Goal: Task Accomplishment & Management: Manage account settings

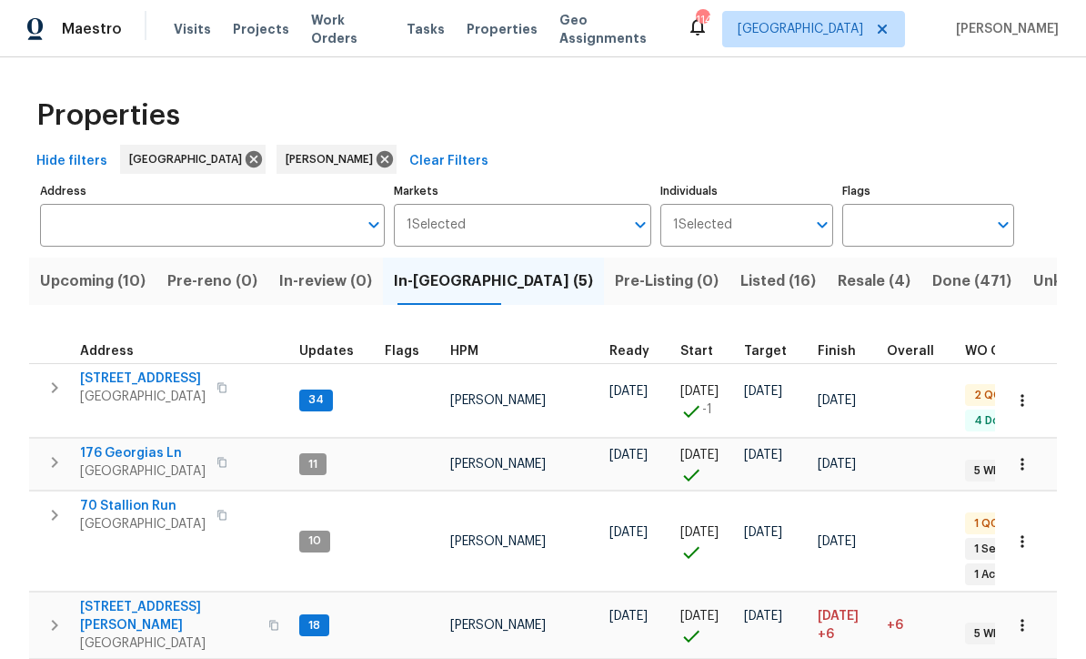
click at [126, 383] on span "[STREET_ADDRESS]" at bounding box center [143, 378] width 126 height 18
click at [115, 598] on span "422 Marty Ln" at bounding box center [168, 616] width 177 height 36
click at [130, 369] on span "[STREET_ADDRESS]" at bounding box center [143, 378] width 126 height 18
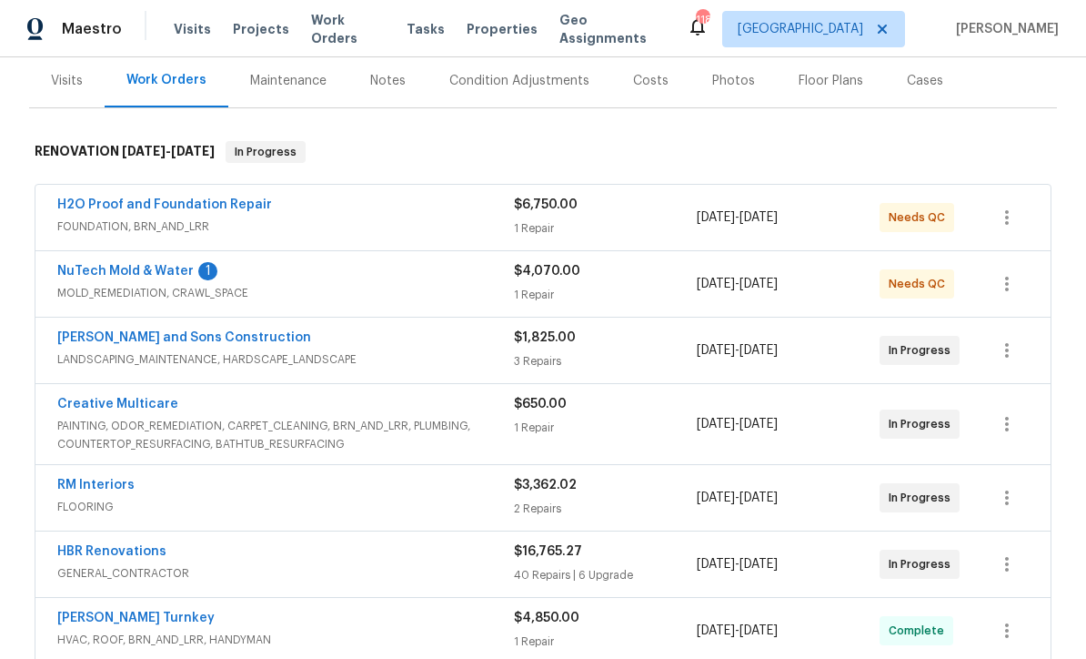
scroll to position [221, 0]
click at [131, 267] on link "NuTech Mold & Water" at bounding box center [125, 272] width 136 height 13
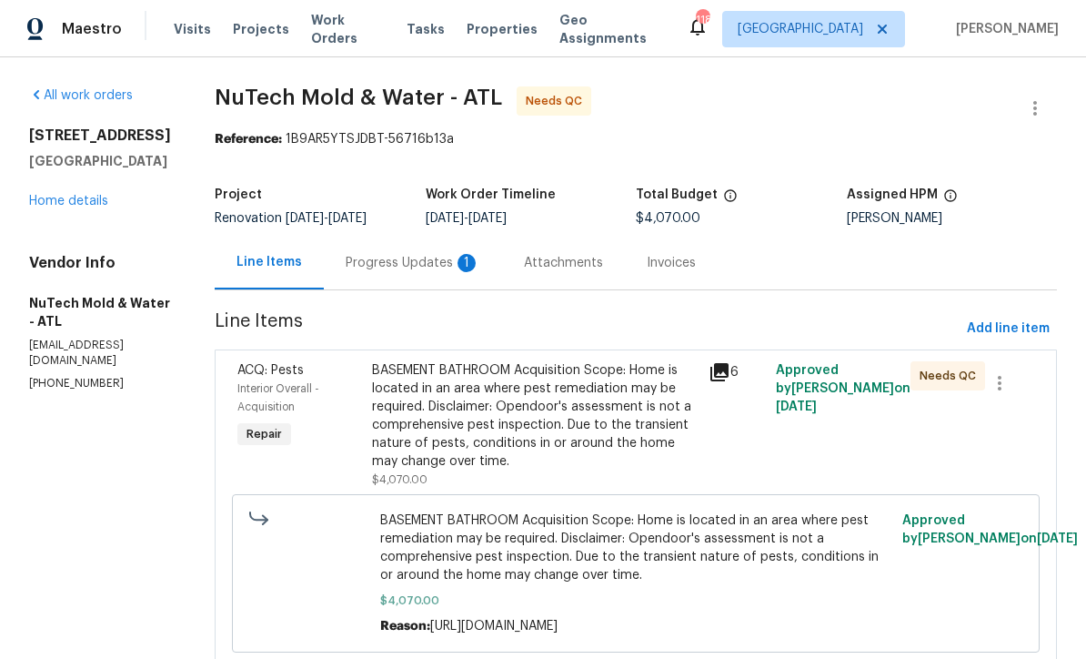
click at [377, 255] on div "Progress Updates 1" at bounding box center [413, 263] width 135 height 18
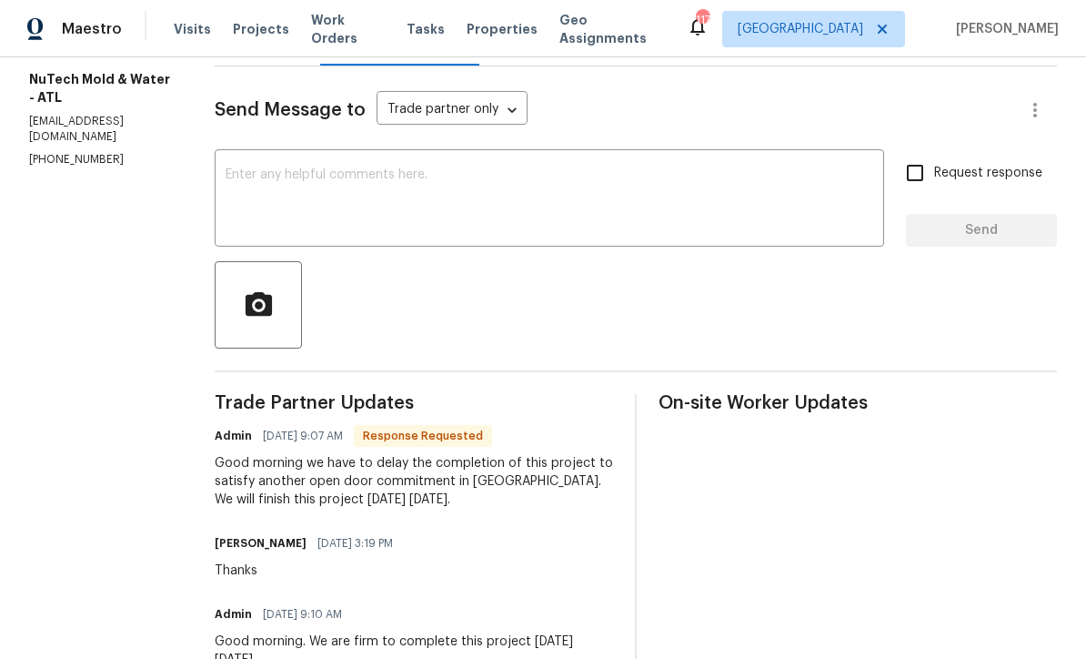
scroll to position [225, 0]
click at [226, 182] on textarea at bounding box center [550, 199] width 648 height 64
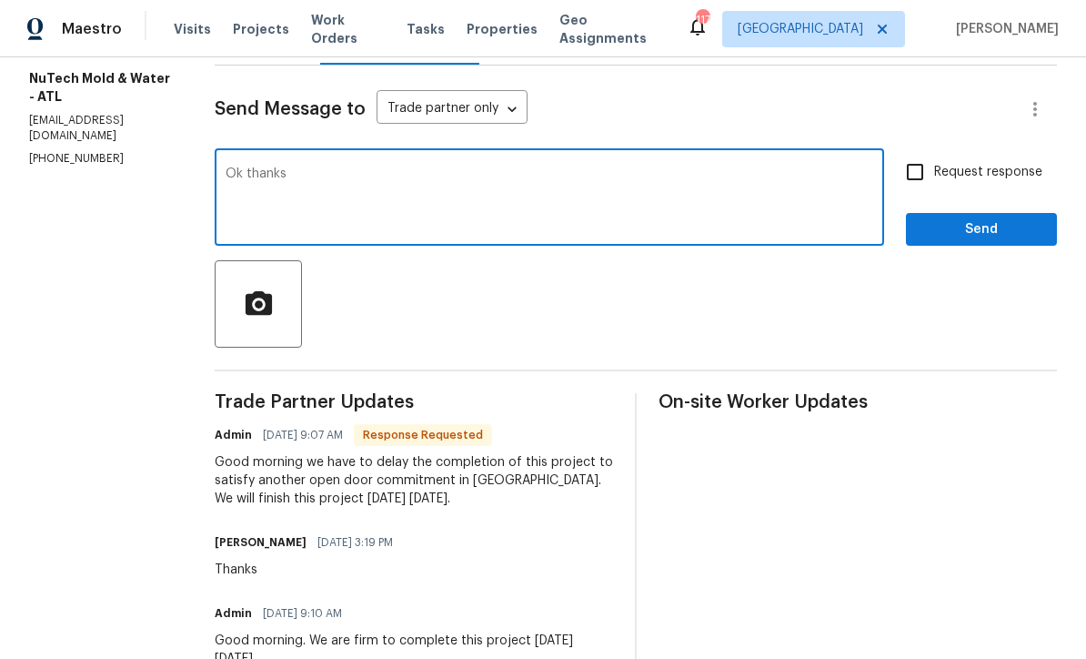
type textarea "Ok thanks"
click at [1022, 220] on span "Send" at bounding box center [982, 229] width 122 height 23
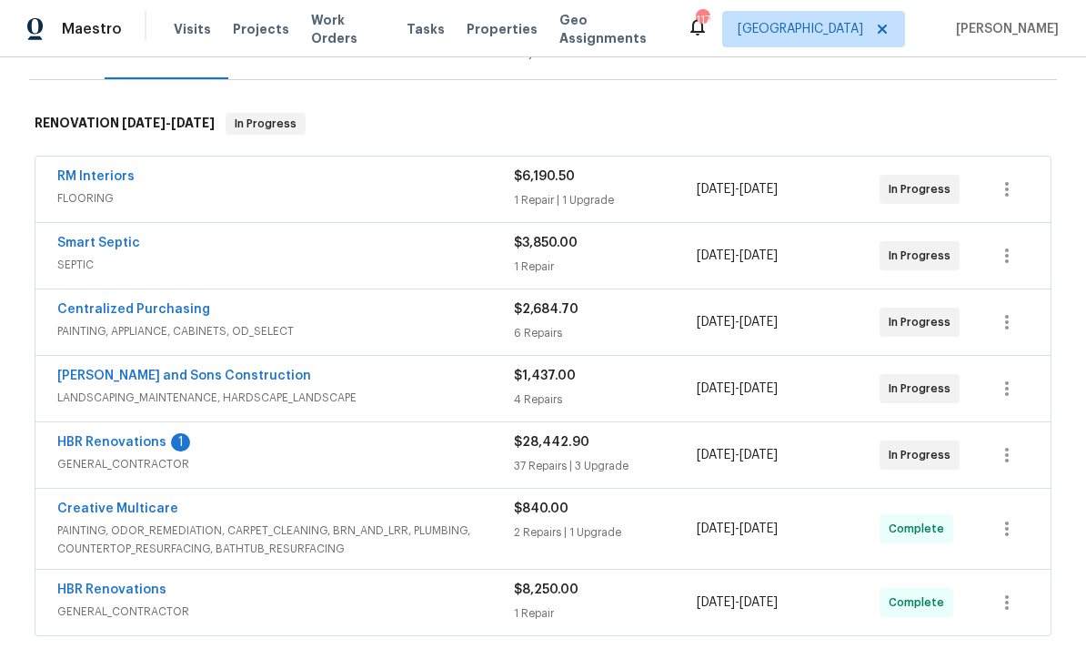
scroll to position [251, 0]
click at [96, 445] on link "HBR Renovations" at bounding box center [111, 441] width 109 height 13
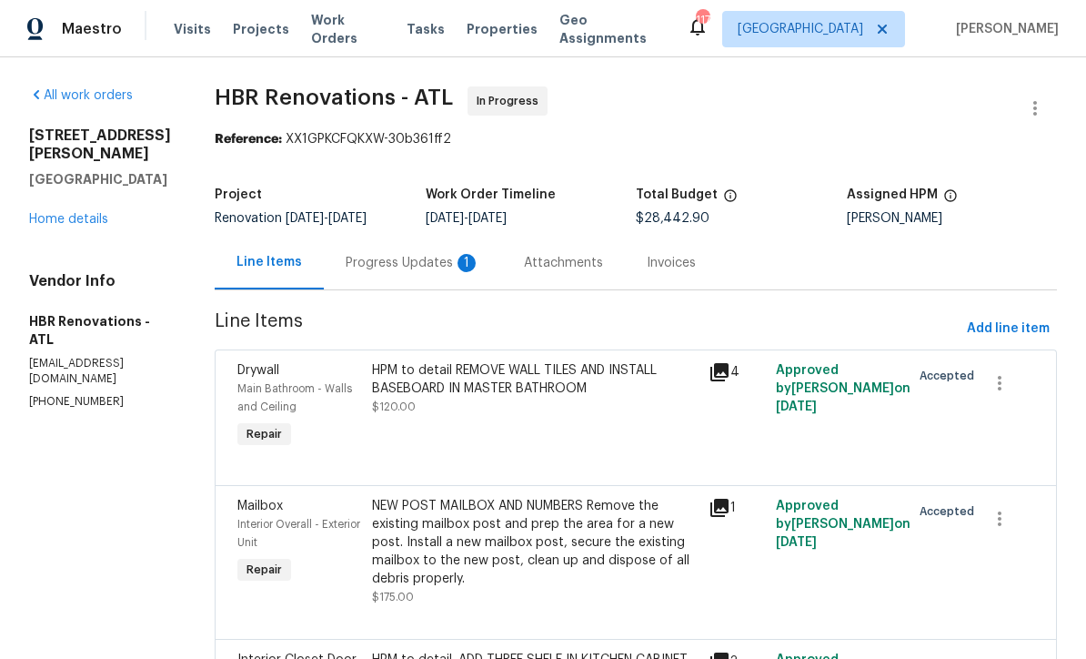
click at [372, 265] on div "Progress Updates 1" at bounding box center [413, 263] width 135 height 18
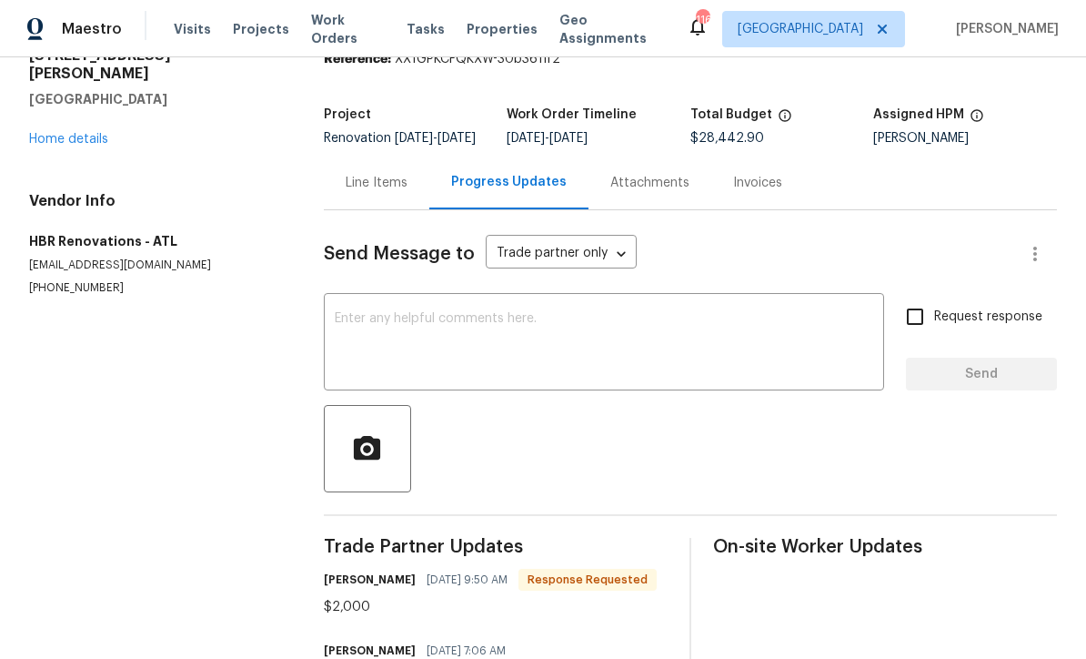
scroll to position [87, 0]
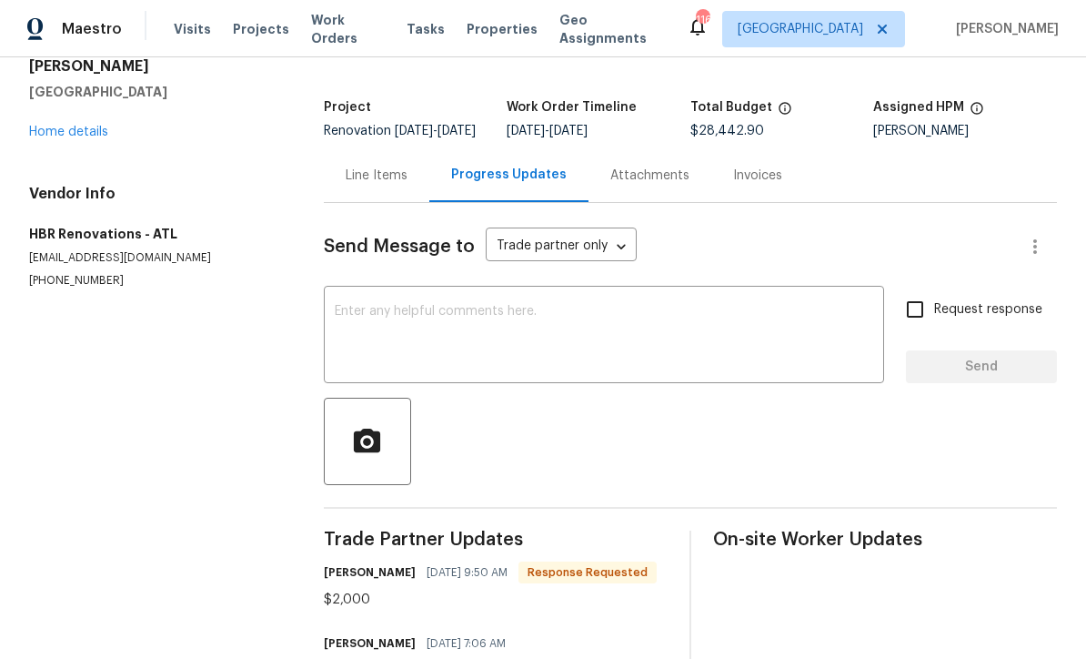
click at [350, 327] on textarea at bounding box center [604, 337] width 539 height 64
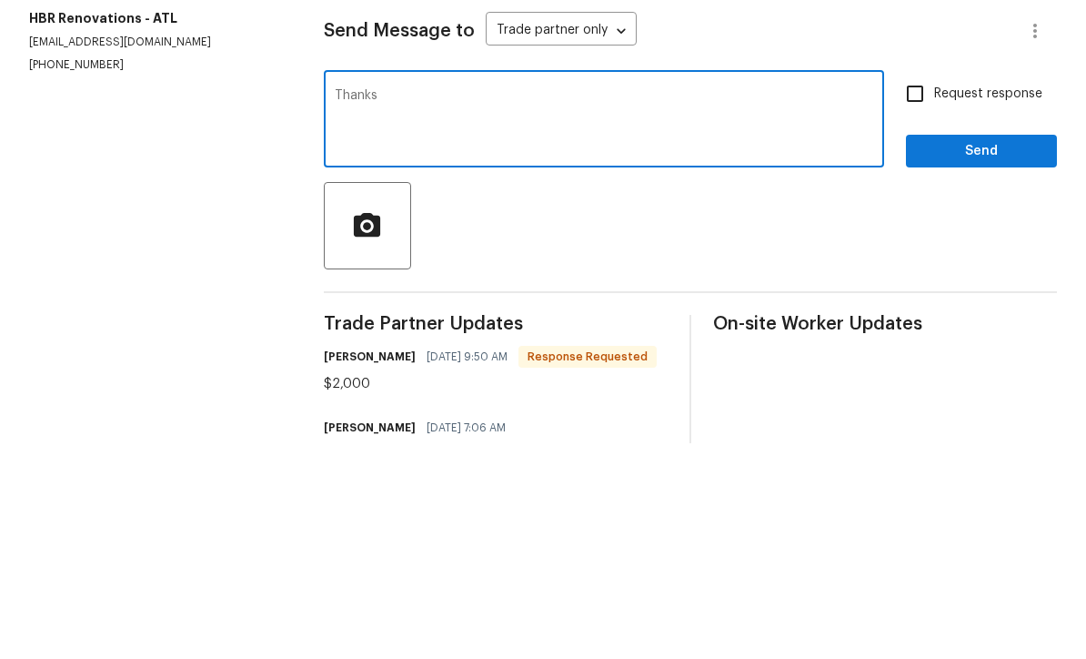
type textarea "Thanks"
click at [1034, 356] on span "Send" at bounding box center [982, 367] width 122 height 23
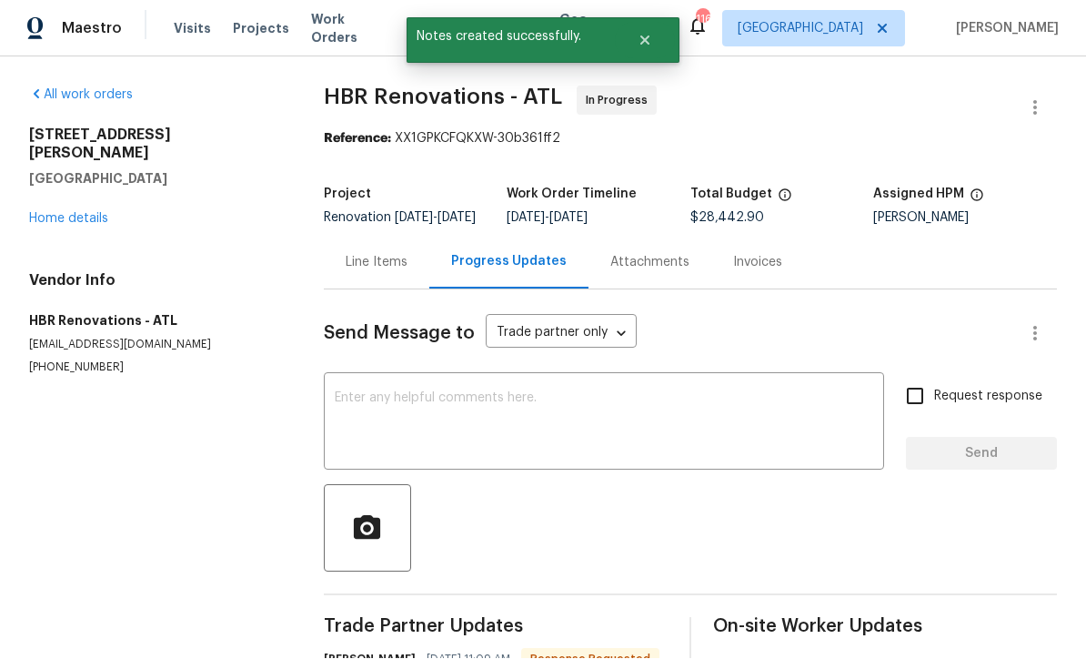
scroll to position [35, 0]
click at [57, 213] on link "Home details" at bounding box center [68, 219] width 79 height 13
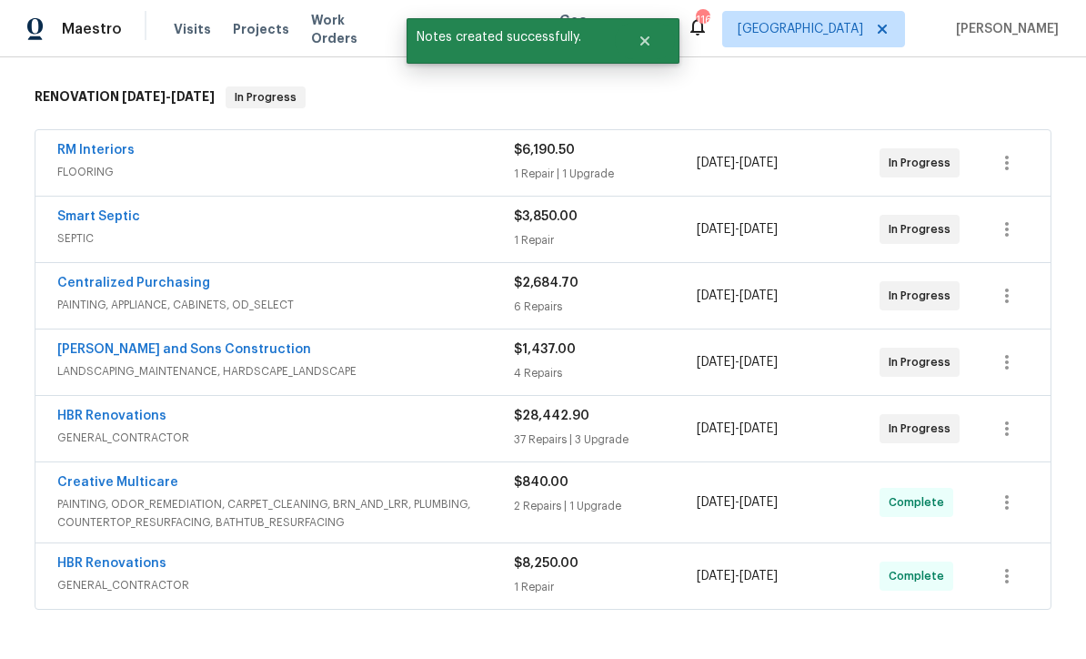
scroll to position [281, 0]
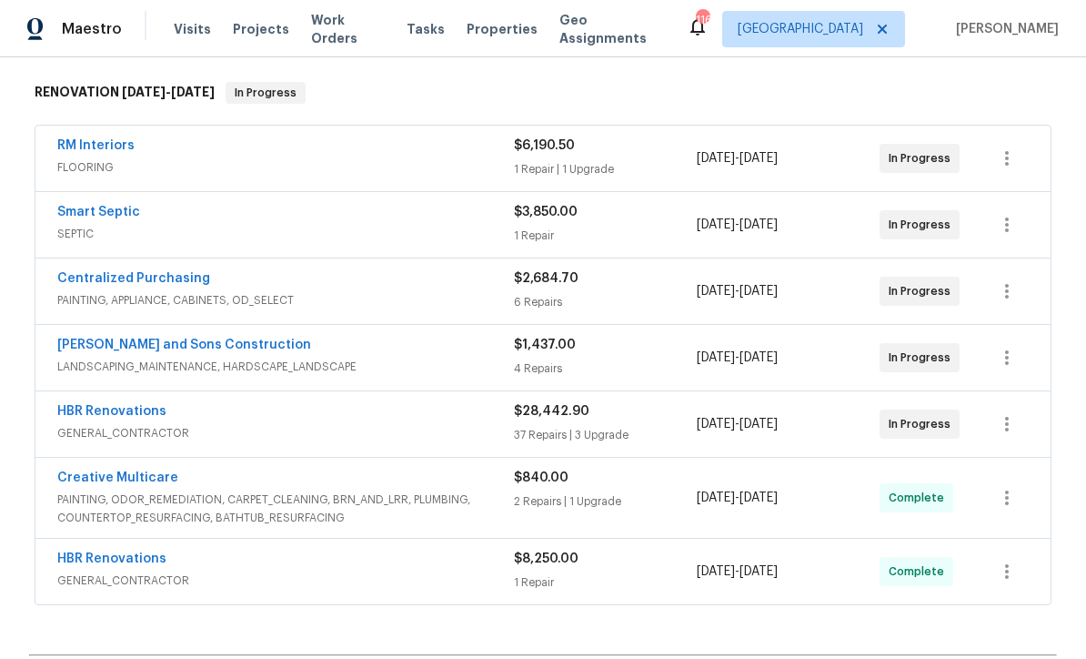
click at [98, 405] on link "HBR Renovations" at bounding box center [111, 411] width 109 height 13
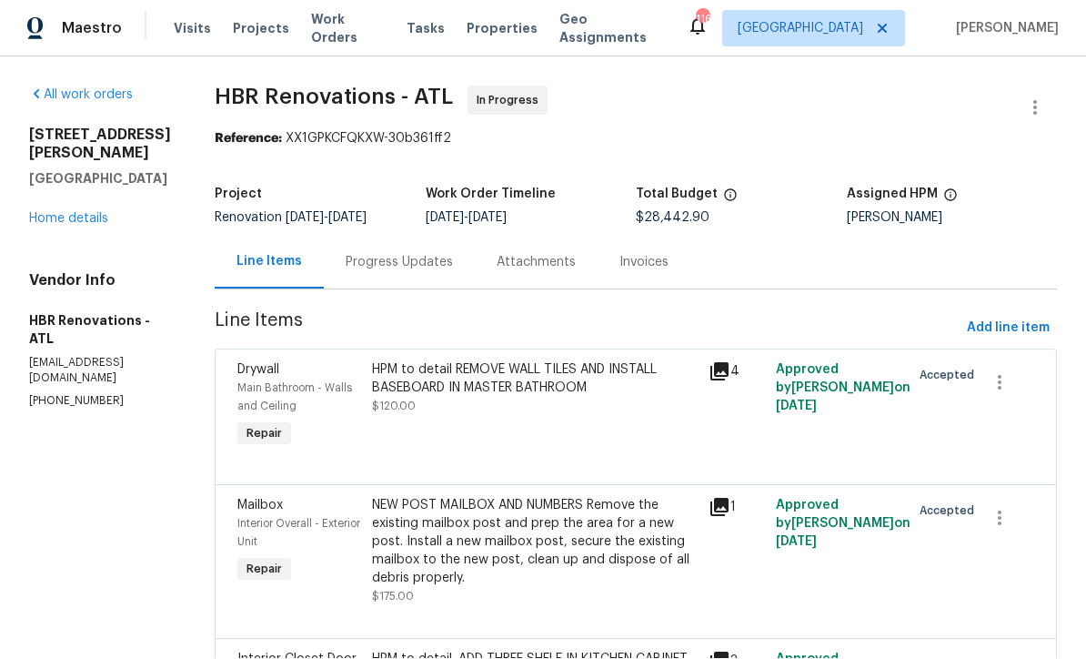
scroll to position [1, 0]
click at [53, 213] on link "Home details" at bounding box center [68, 219] width 79 height 13
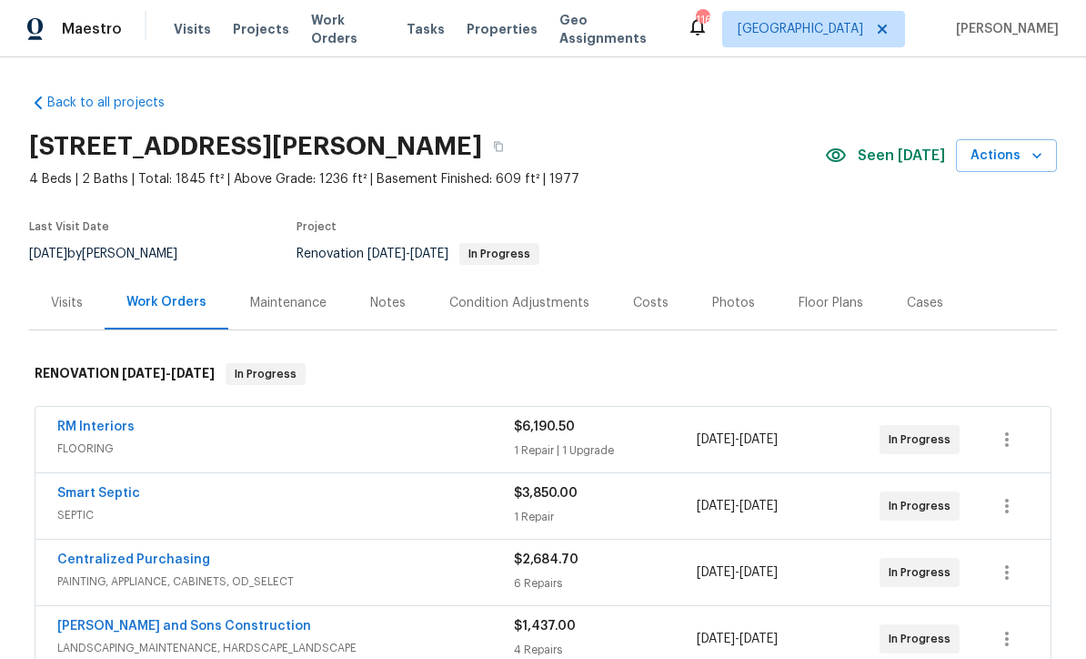
click at [644, 311] on div "Costs" at bounding box center [650, 303] width 79 height 54
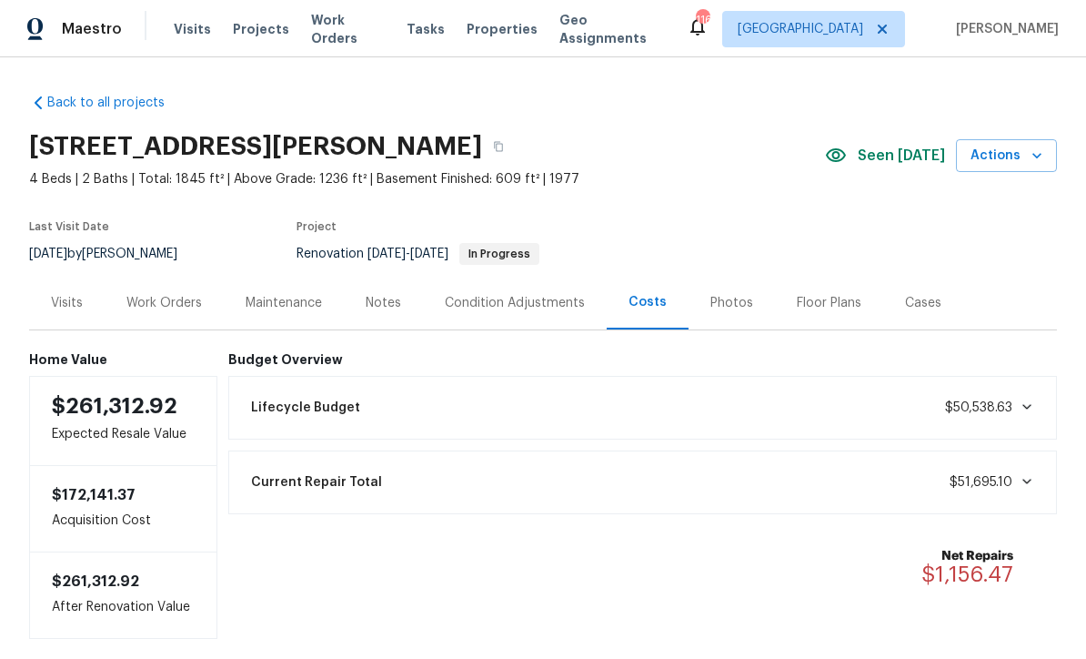
click at [64, 306] on div "Visits" at bounding box center [67, 303] width 32 height 18
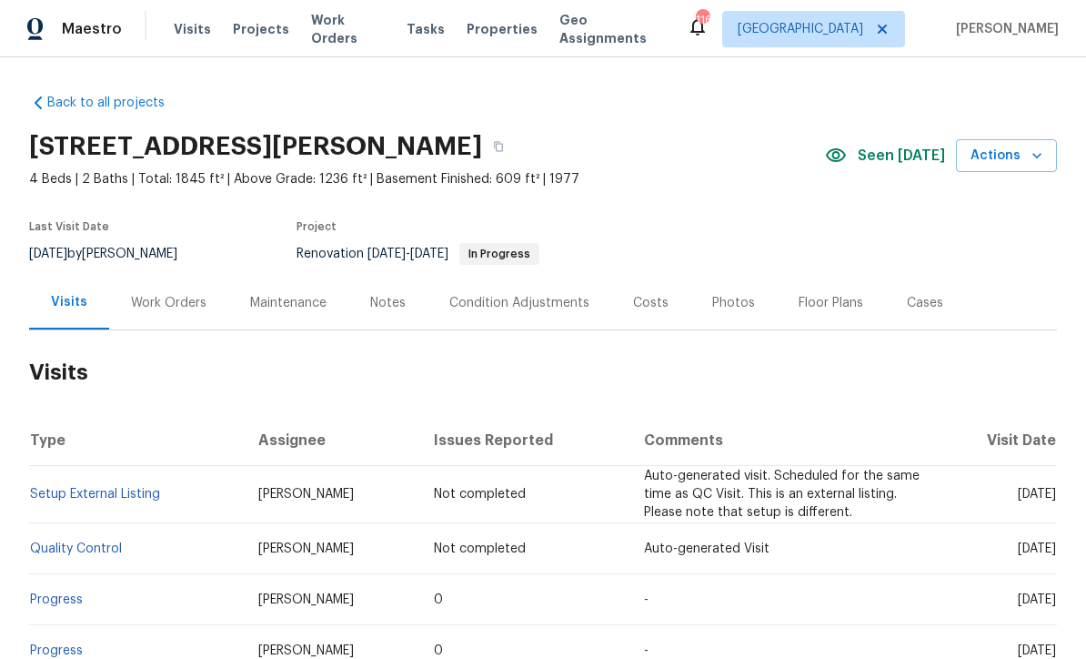
click at [159, 307] on div "Work Orders" at bounding box center [169, 303] width 76 height 18
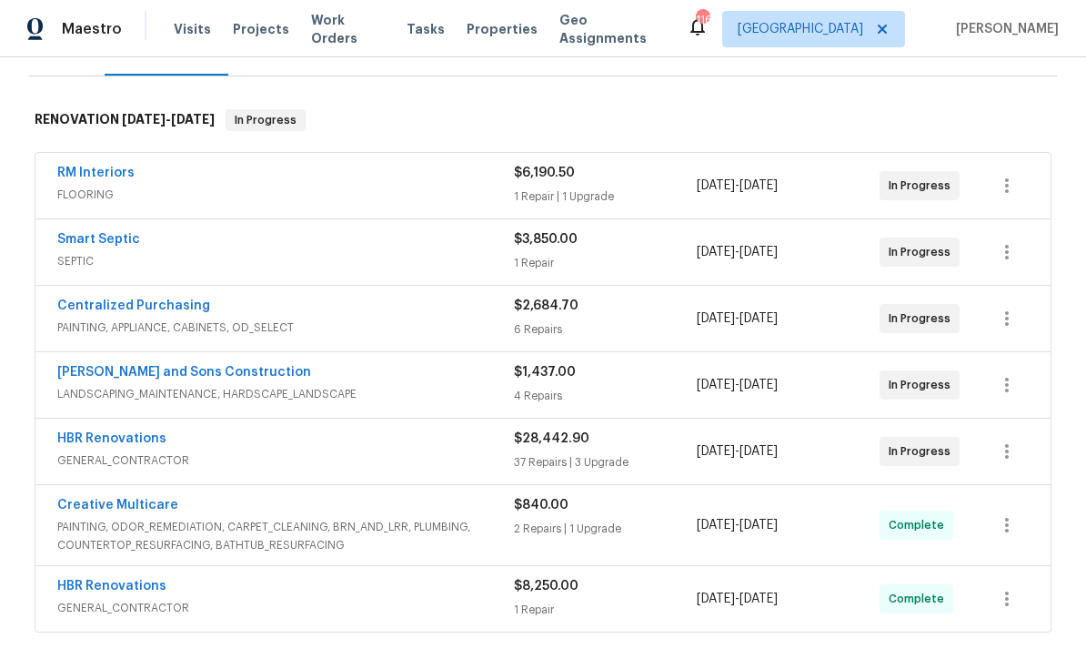
scroll to position [255, 0]
click at [122, 438] on link "HBR Renovations" at bounding box center [111, 437] width 109 height 13
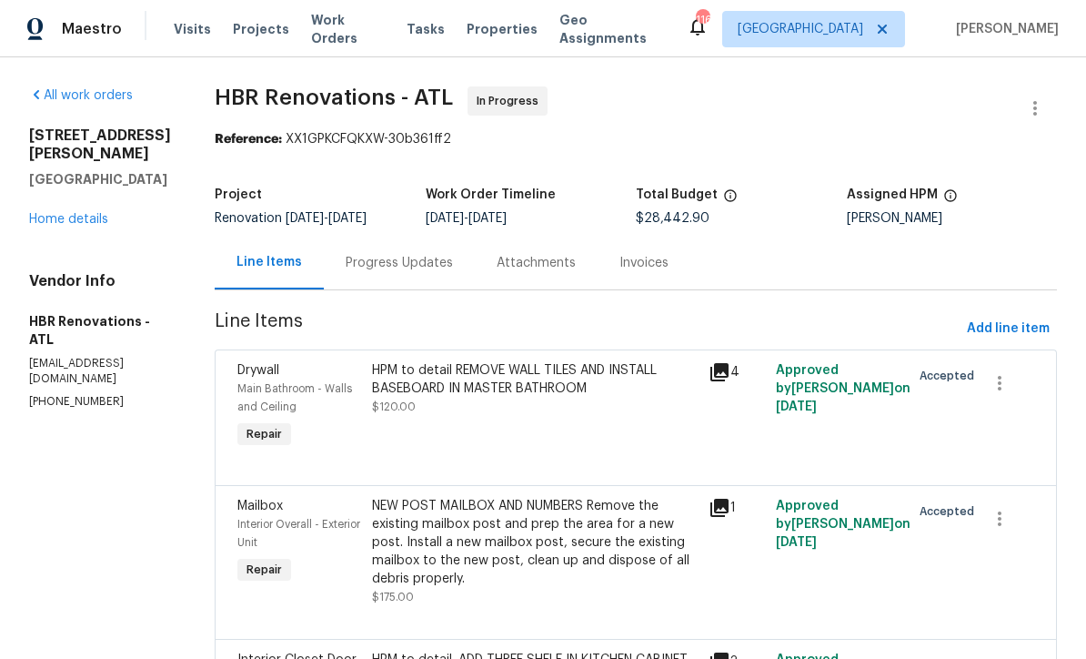
click at [378, 262] on div "Progress Updates" at bounding box center [399, 263] width 107 height 18
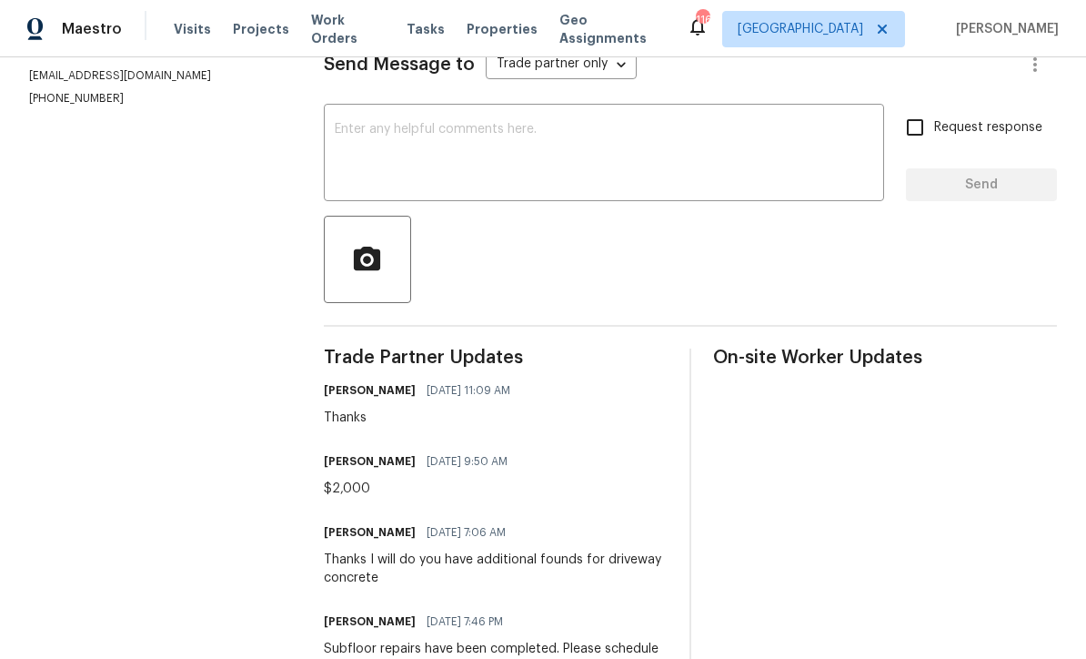
scroll to position [297, 0]
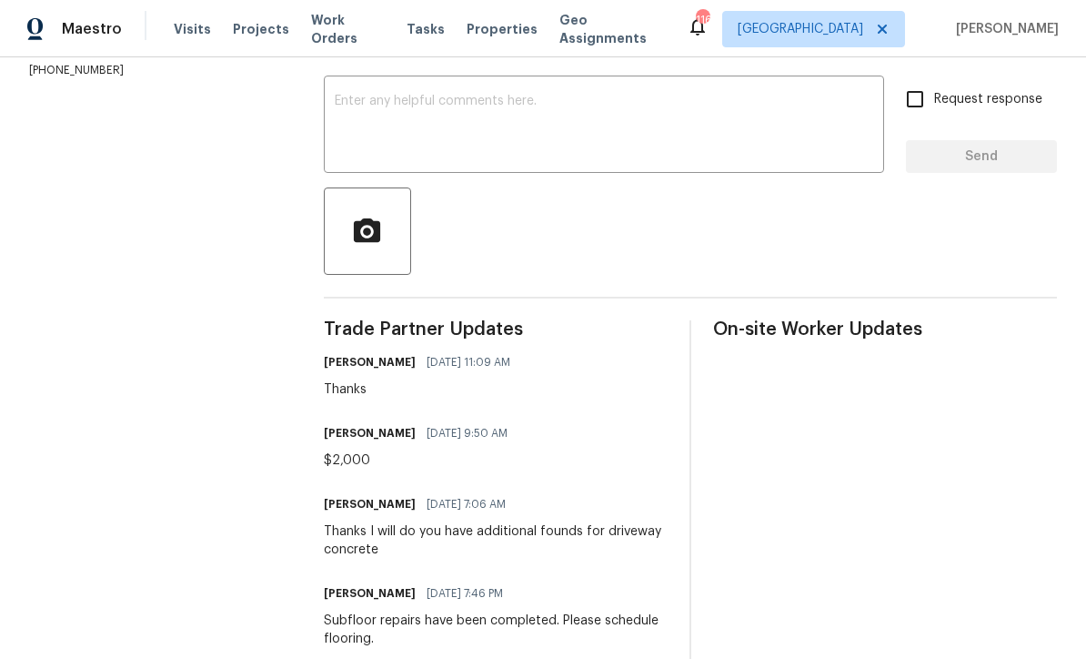
click at [339, 117] on textarea at bounding box center [604, 127] width 539 height 64
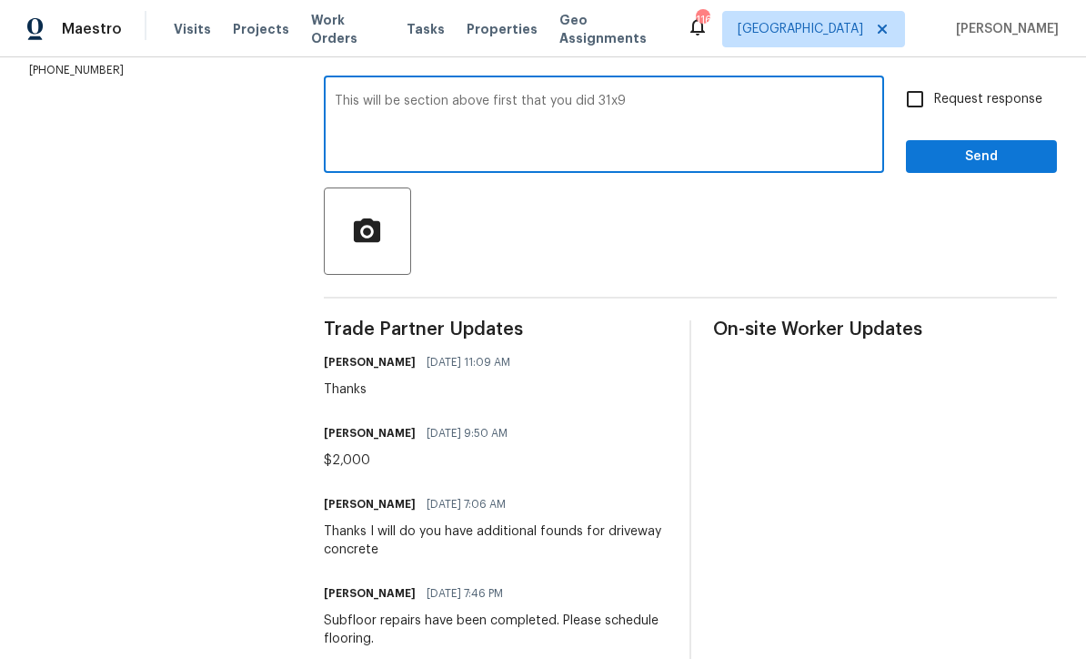
type textarea "This will be section above first that you did 31x9"
click at [909, 108] on input "Request response" at bounding box center [915, 99] width 38 height 38
checkbox input "true"
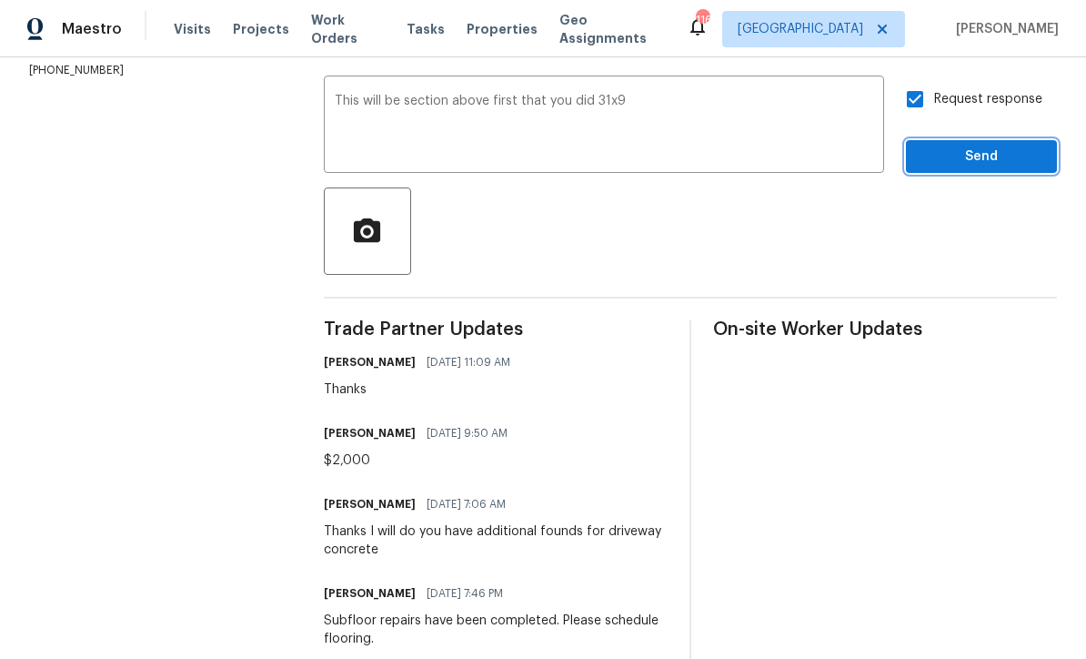
click at [957, 168] on span "Send" at bounding box center [982, 157] width 122 height 23
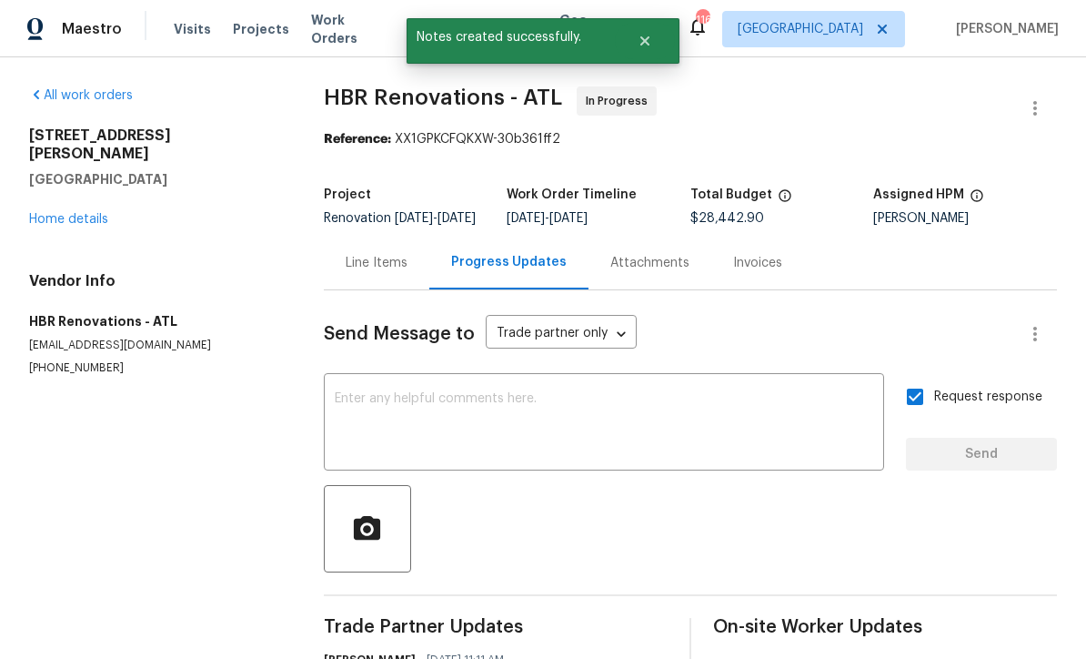
click at [368, 268] on div "Line Items" at bounding box center [377, 263] width 62 height 18
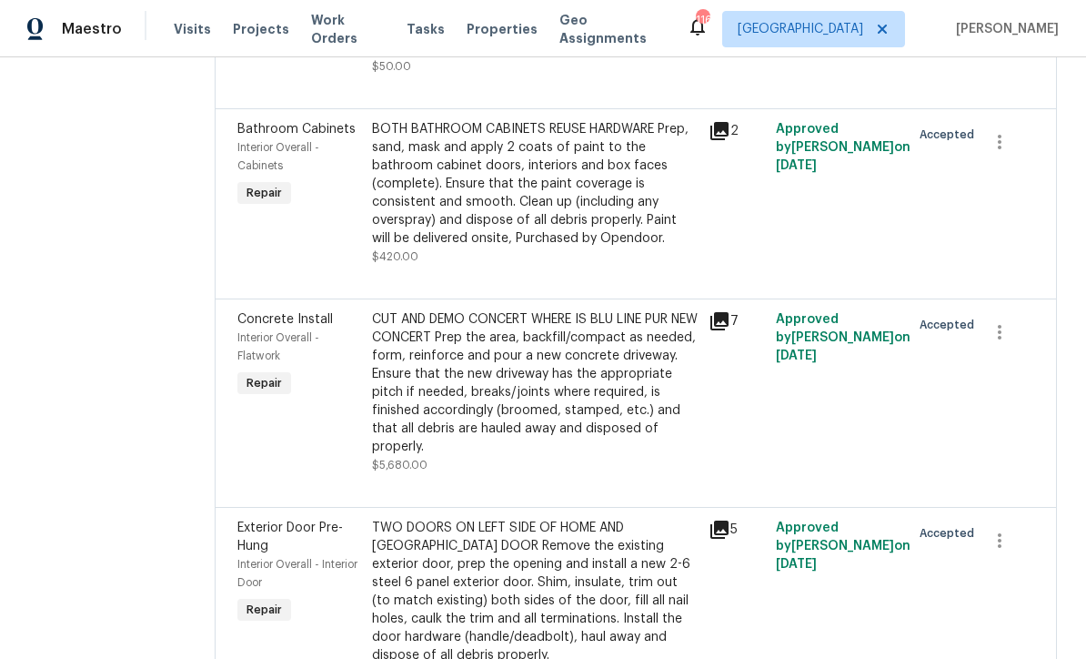
scroll to position [3269, 0]
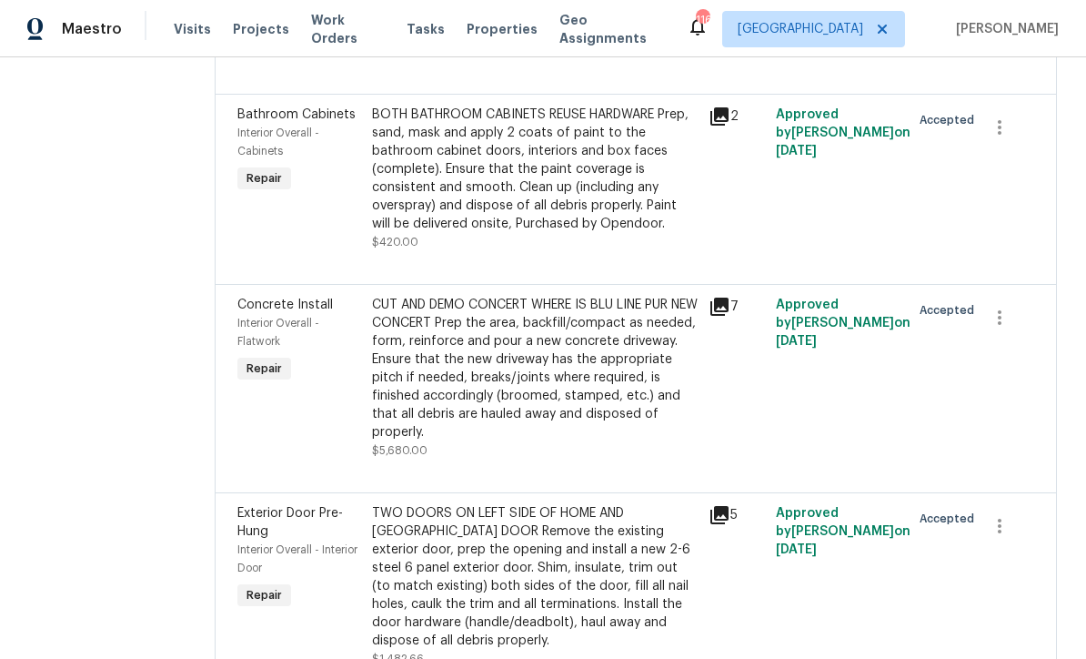
click at [458, 352] on div "CUT AND DEMO CONCERT WHERE IS BLU LINE PUR NEW CONCERT Prep the area, backfill/…" at bounding box center [535, 369] width 326 height 146
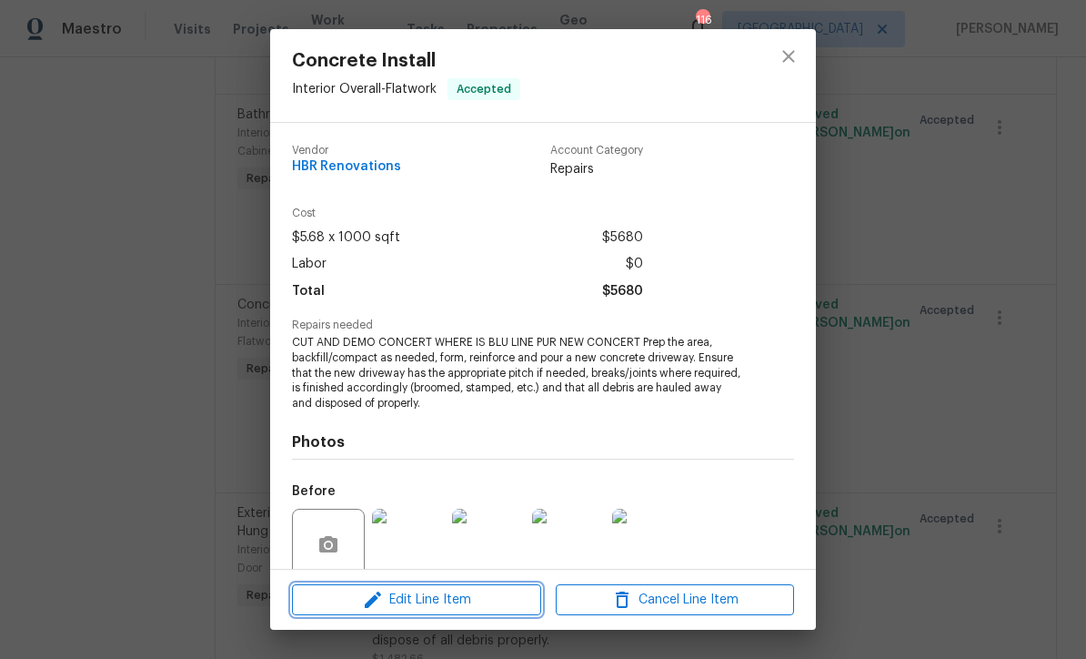
click at [416, 598] on span "Edit Line Item" at bounding box center [416, 600] width 238 height 23
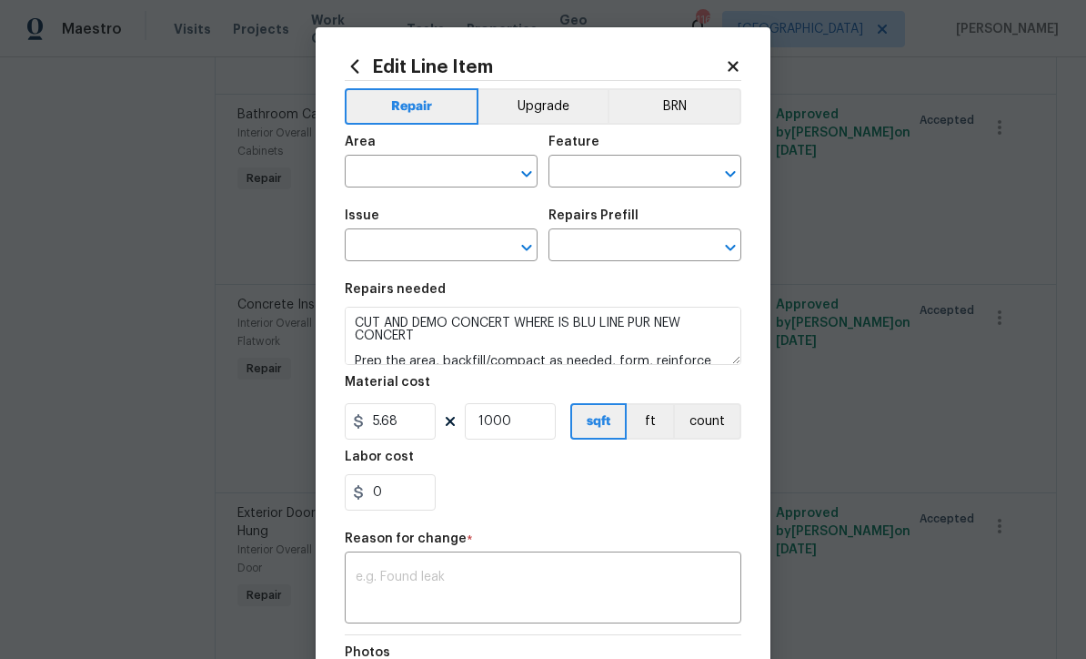
type input "Interior Overall"
type input "Flatwork"
type input "Concrete Install"
type input "Pour New Concrete Driveway $5.68"
click at [363, 574] on textarea at bounding box center [543, 589] width 375 height 38
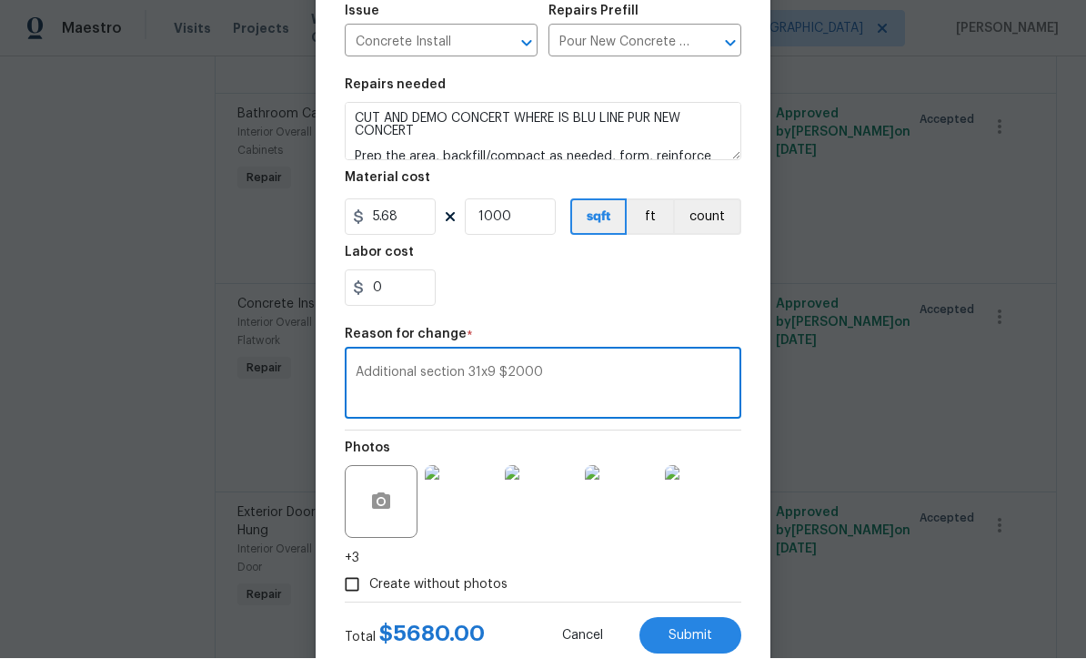
scroll to position [217, 0]
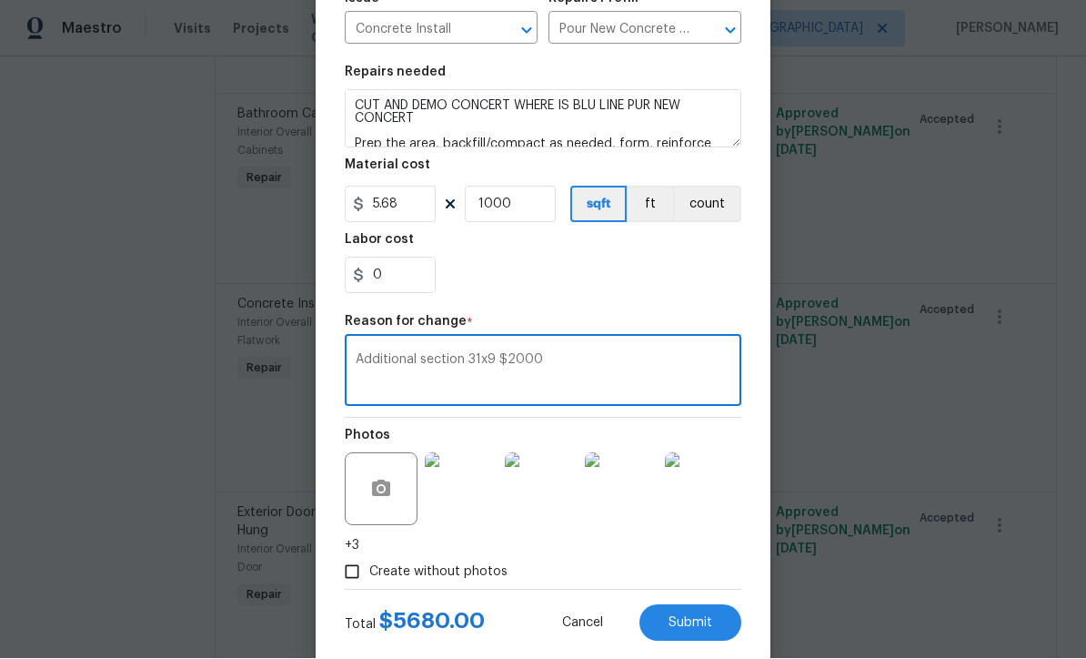
type textarea "Additional section 31x9 $2000"
click at [520, 207] on input "1000" at bounding box center [510, 204] width 91 height 36
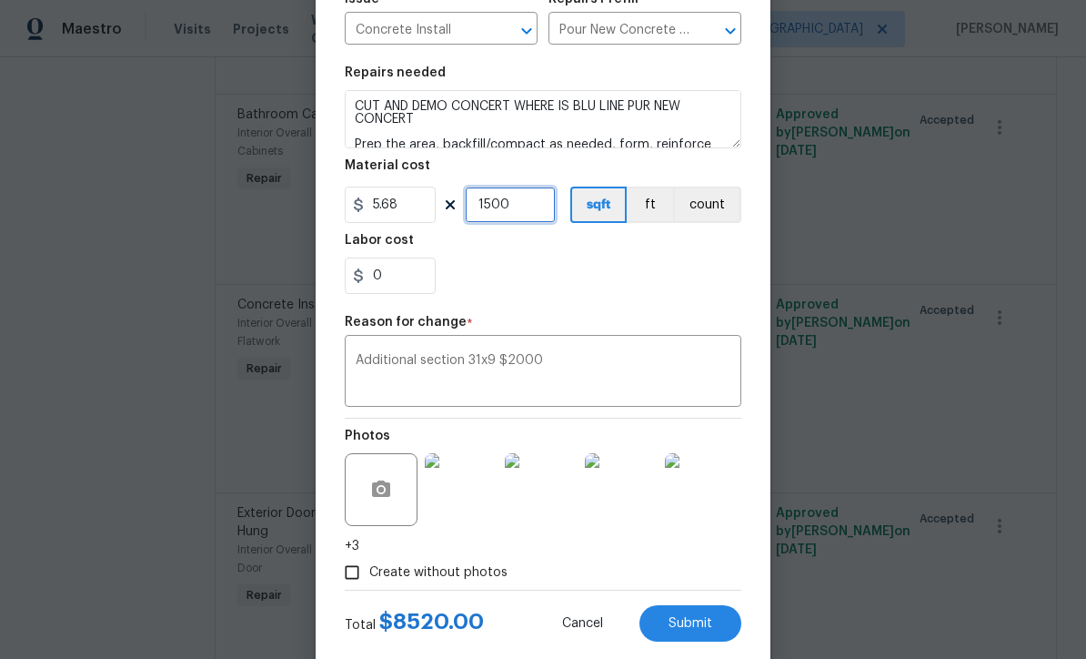
click at [517, 216] on input "1500" at bounding box center [510, 204] width 91 height 36
type input "1300"
click at [579, 627] on span "Cancel" at bounding box center [582, 624] width 41 height 14
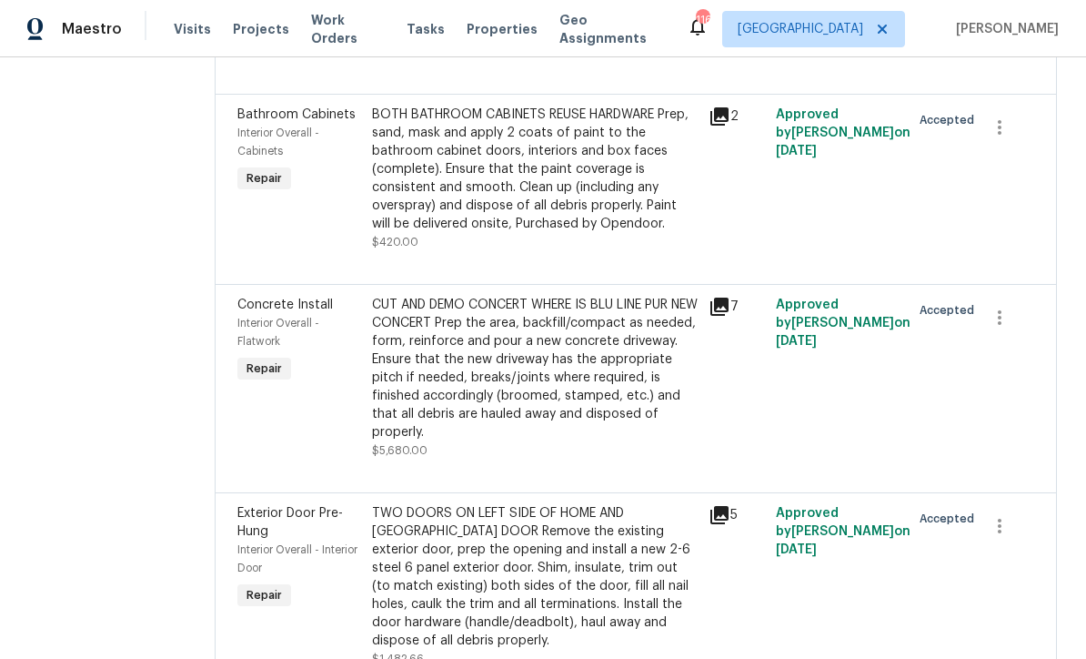
scroll to position [0, 0]
click at [484, 296] on div "CUT AND DEMO CONCERT WHERE IS BLU LINE PUR NEW CONCERT Prep the area, backfill/…" at bounding box center [535, 369] width 326 height 146
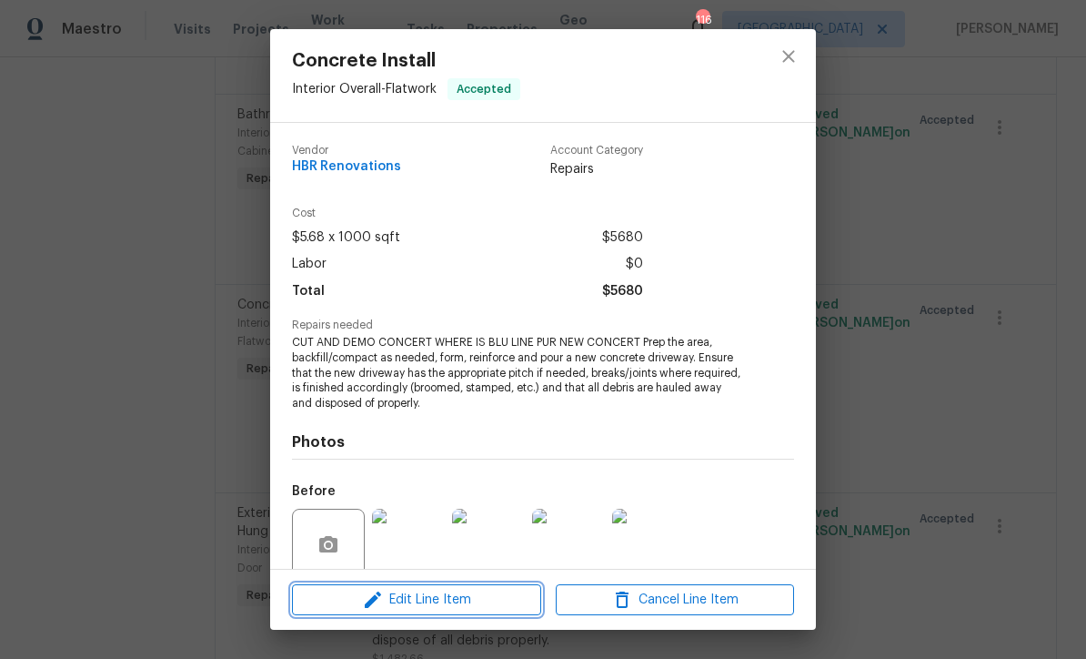
click at [391, 593] on span "Edit Line Item" at bounding box center [416, 600] width 238 height 23
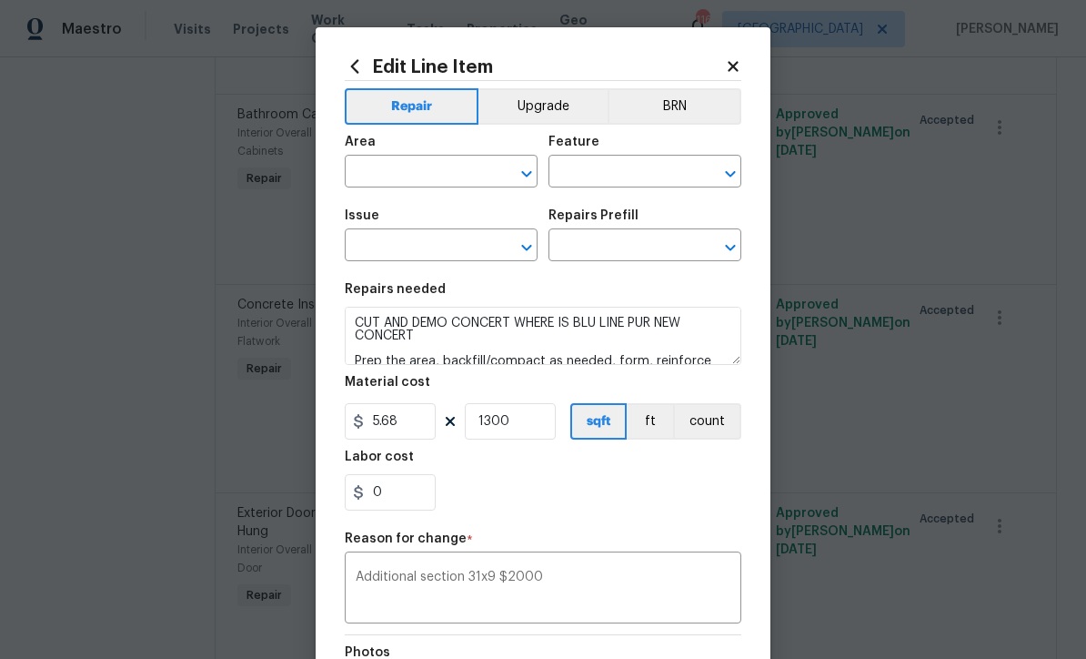
type input "Interior Overall"
type input "Flatwork"
type input "Concrete Install"
type input "Pour New Concrete Driveway $5.68"
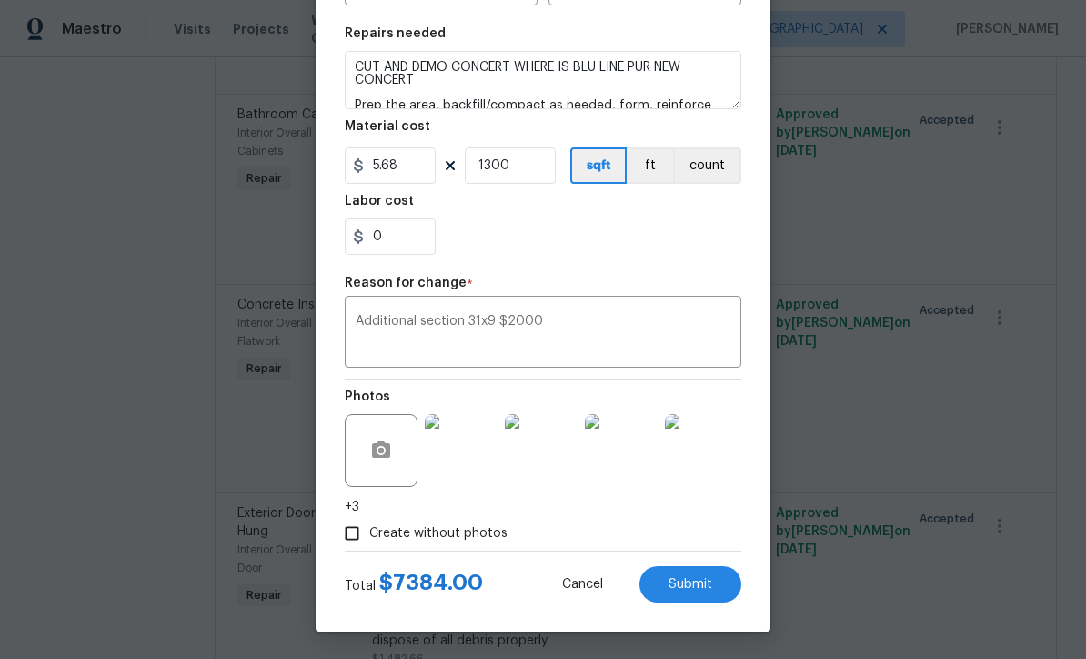
scroll to position [259, 0]
click at [511, 172] on input "1300" at bounding box center [510, 165] width 91 height 36
click at [520, 168] on input "1400" at bounding box center [510, 165] width 91 height 36
click at [513, 167] on input "1350" at bounding box center [510, 165] width 91 height 36
click at [511, 176] on input "1352" at bounding box center [510, 165] width 91 height 36
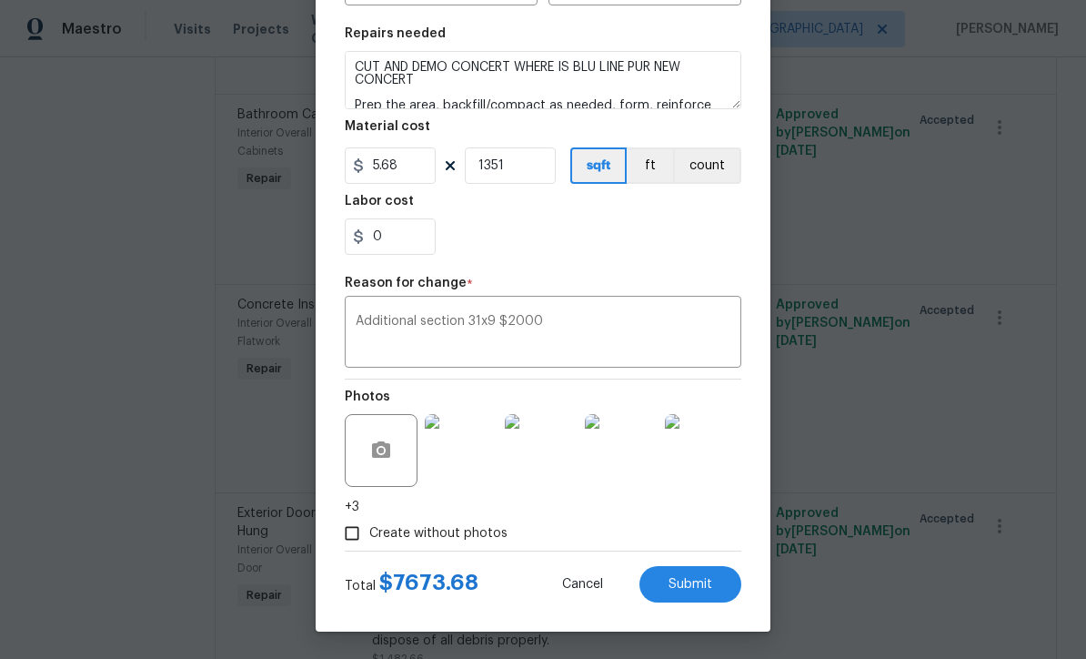
click at [681, 578] on span "Submit" at bounding box center [691, 585] width 44 height 14
type input "1000"
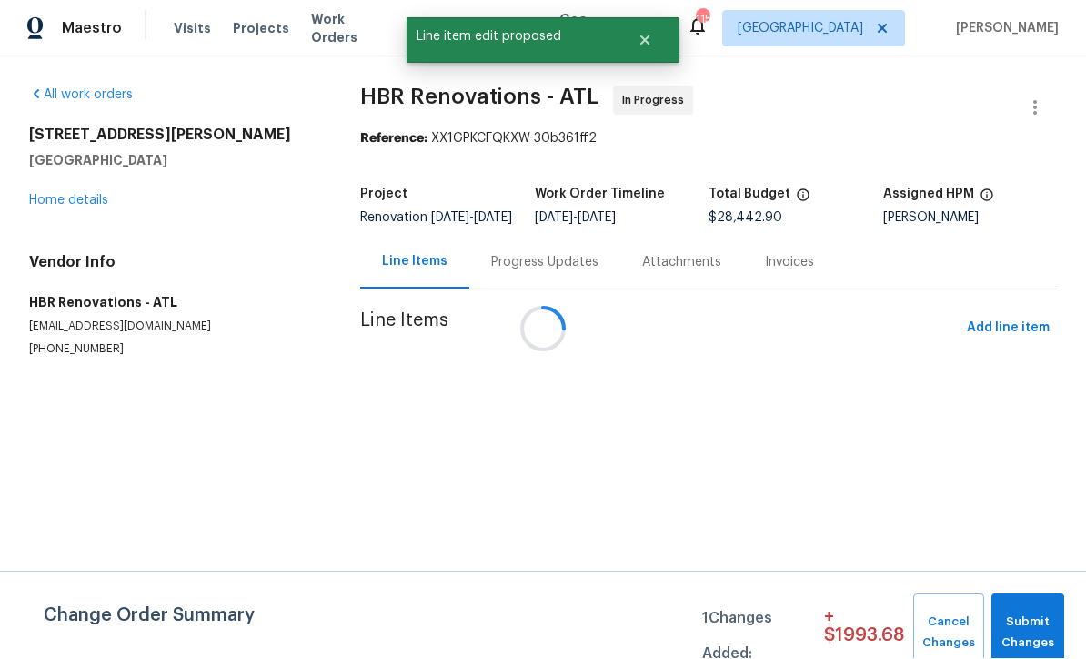
scroll to position [1, 0]
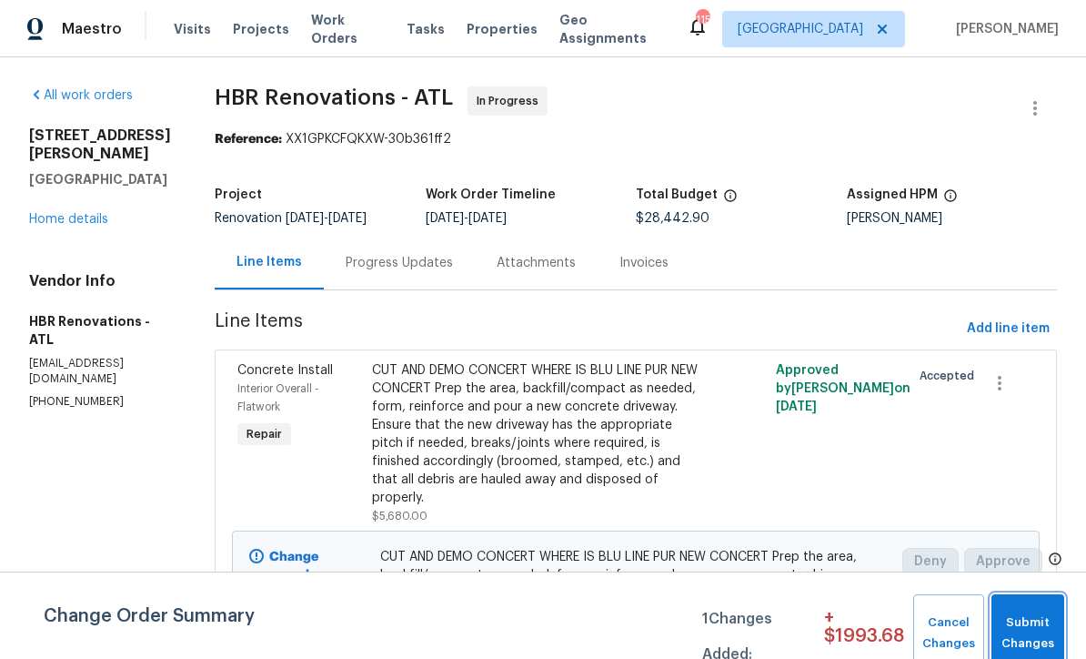
click at [1020, 624] on span "Submit Changes" at bounding box center [1028, 633] width 55 height 42
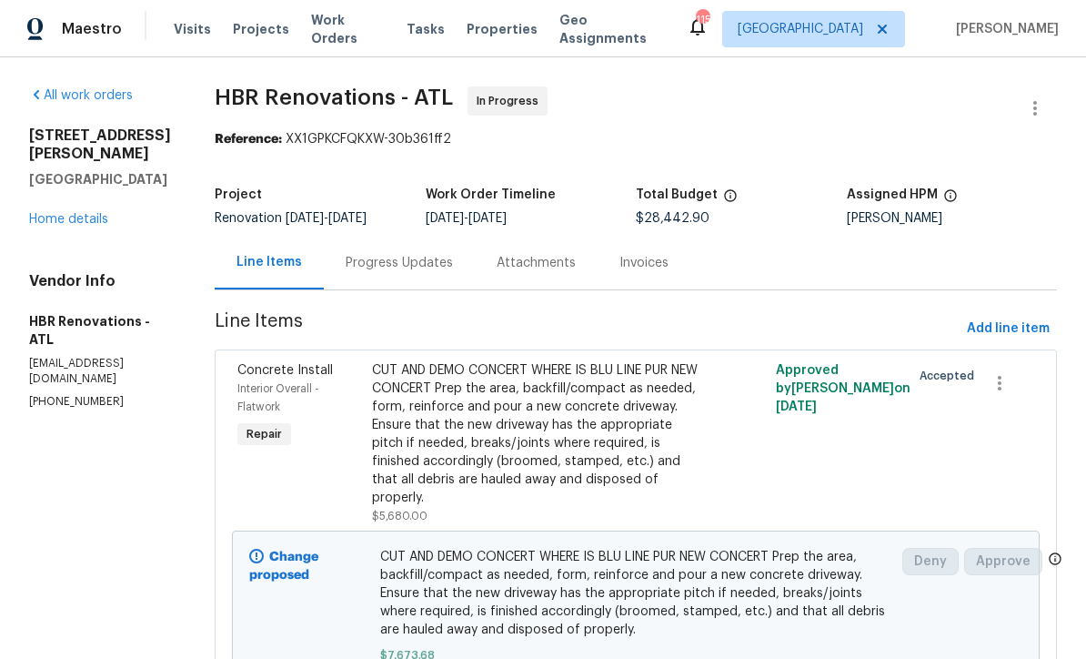
scroll to position [0, 0]
click at [66, 213] on link "Home details" at bounding box center [68, 219] width 79 height 13
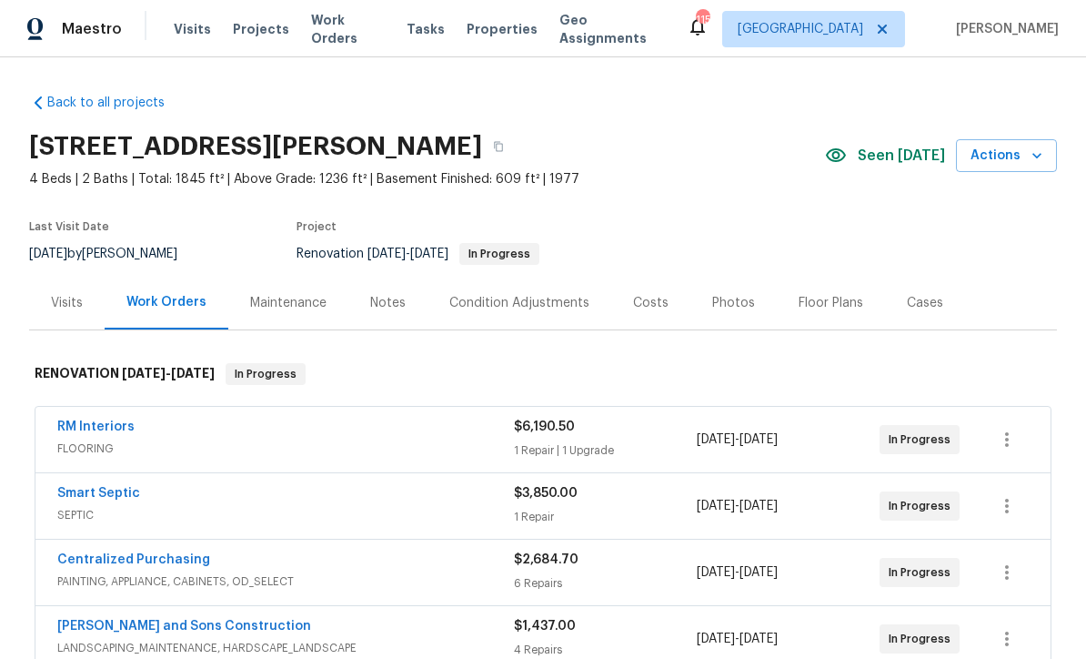
click at [640, 307] on div "Costs" at bounding box center [650, 303] width 35 height 18
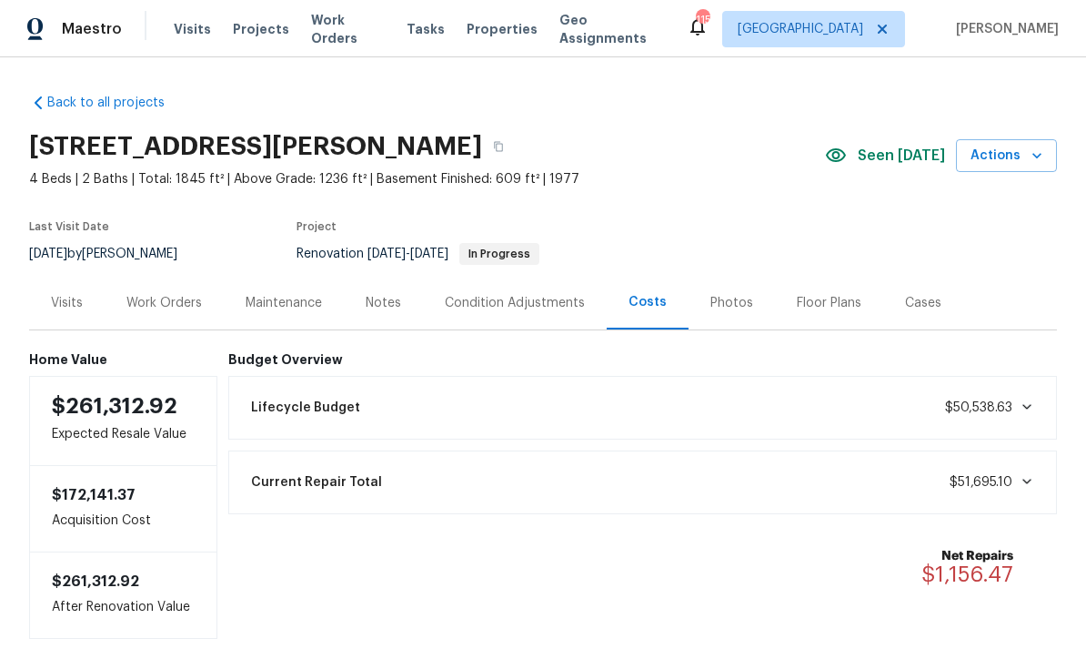
click at [170, 304] on div "Work Orders" at bounding box center [164, 303] width 76 height 18
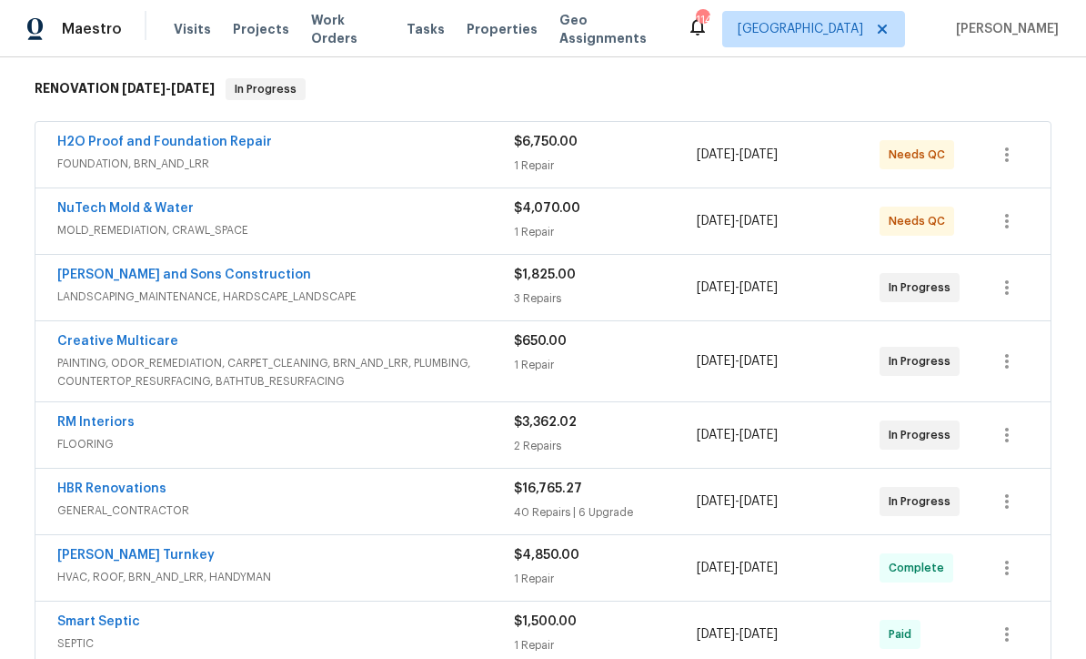
scroll to position [296, 0]
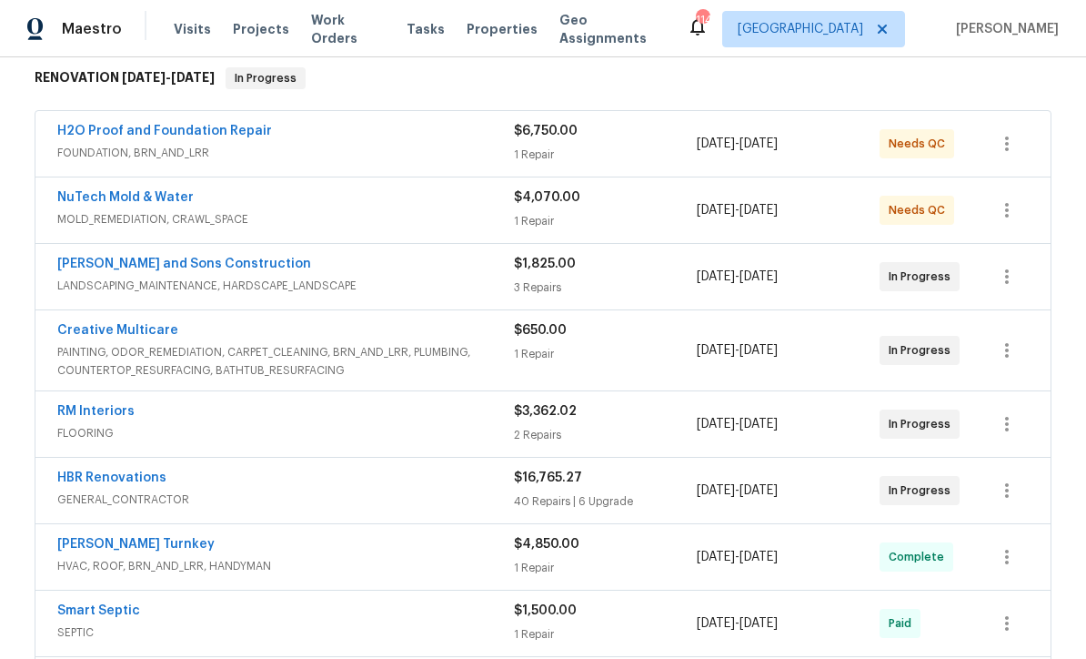
click at [106, 335] on link "Creative Multicare" at bounding box center [117, 330] width 121 height 13
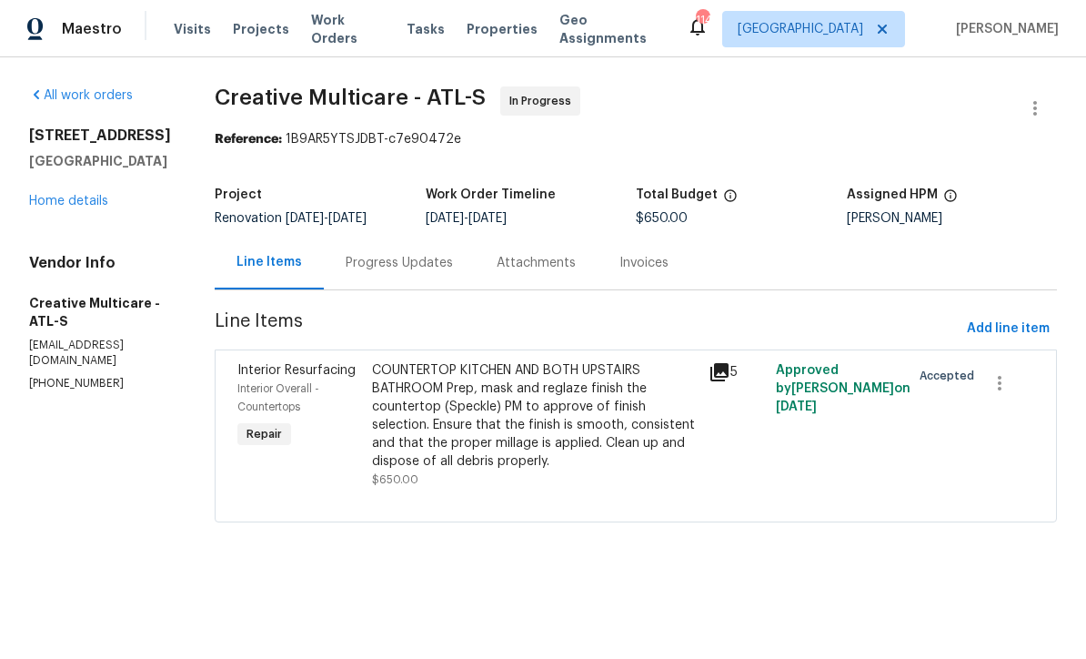
click at [440, 272] on div "Progress Updates" at bounding box center [399, 263] width 107 height 18
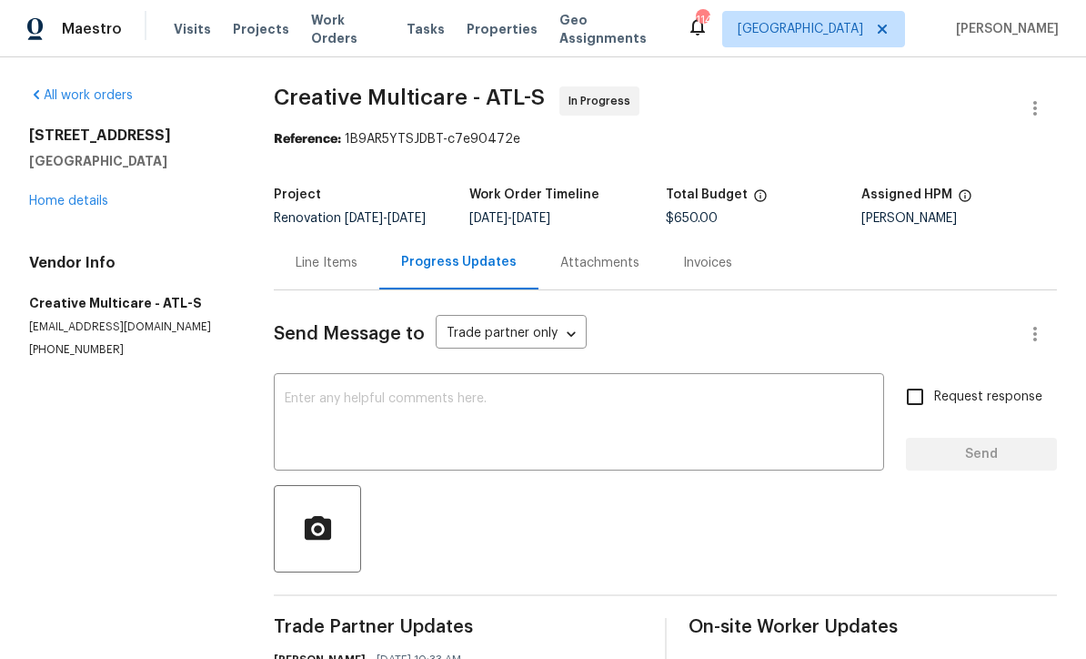
click at [297, 415] on textarea at bounding box center [579, 424] width 589 height 64
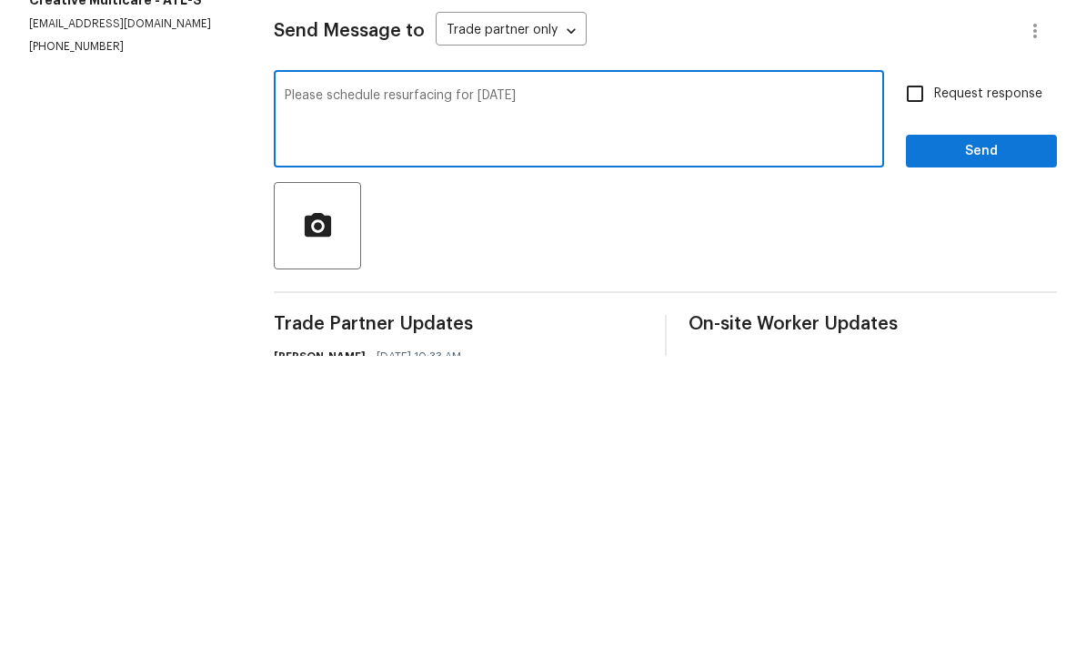
type textarea "Please schedule resurfacing for [DATE]"
click at [904, 378] on input "Request response" at bounding box center [915, 397] width 38 height 38
checkbox input "true"
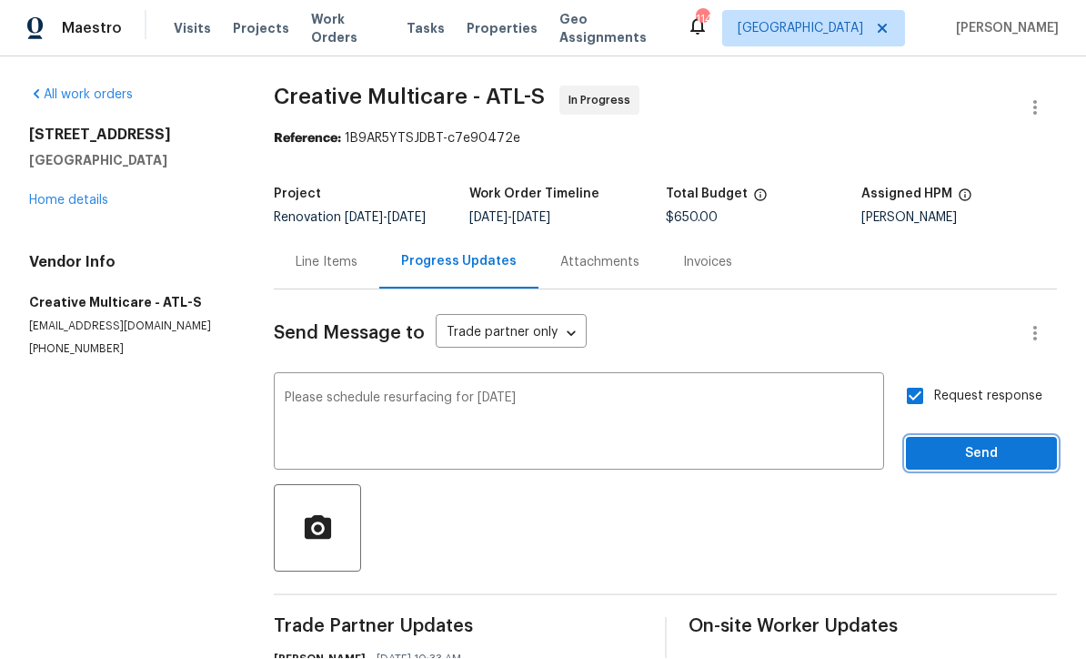
click at [972, 443] on span "Send" at bounding box center [982, 454] width 122 height 23
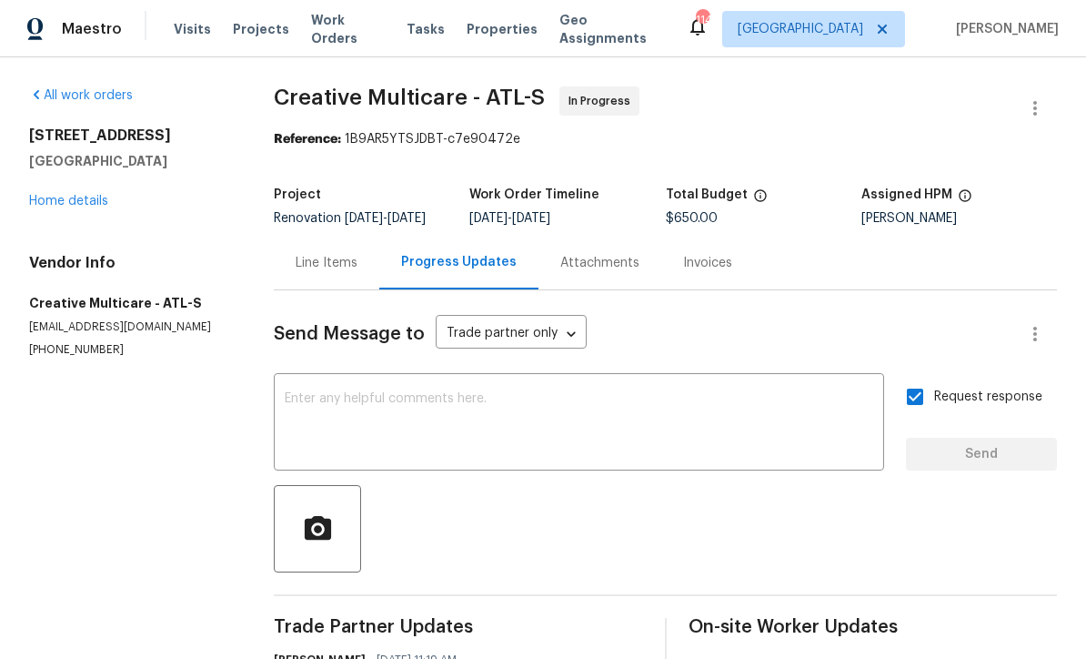
scroll to position [0, 0]
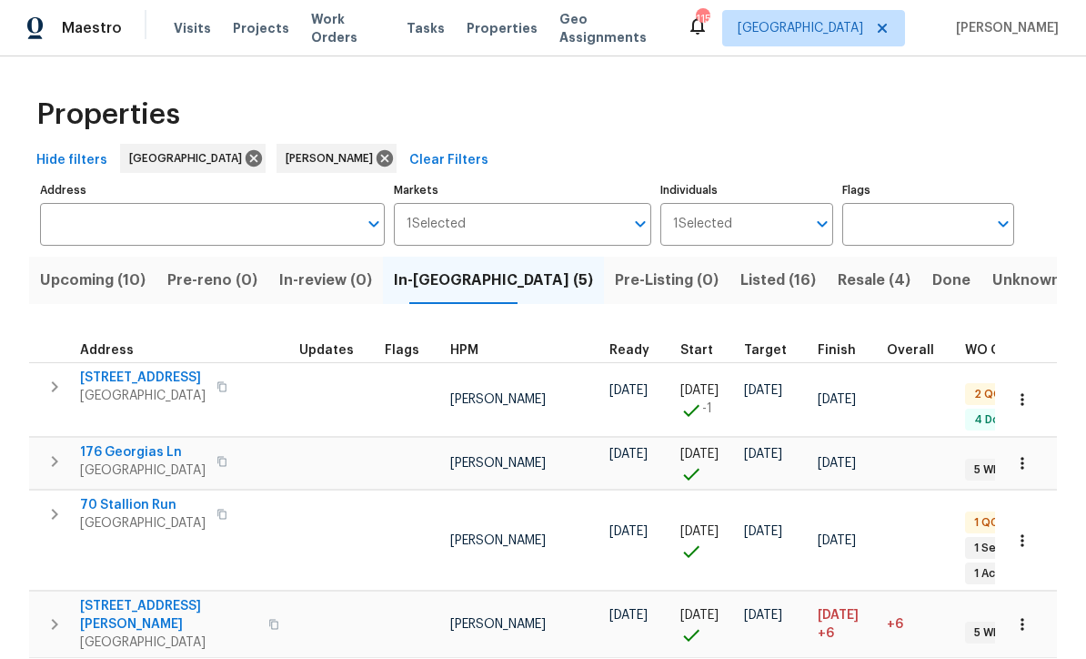
scroll to position [1, 0]
click at [123, 370] on span "[STREET_ADDRESS]" at bounding box center [143, 378] width 126 height 18
click at [111, 444] on span "176 Georgias Ln" at bounding box center [143, 453] width 126 height 18
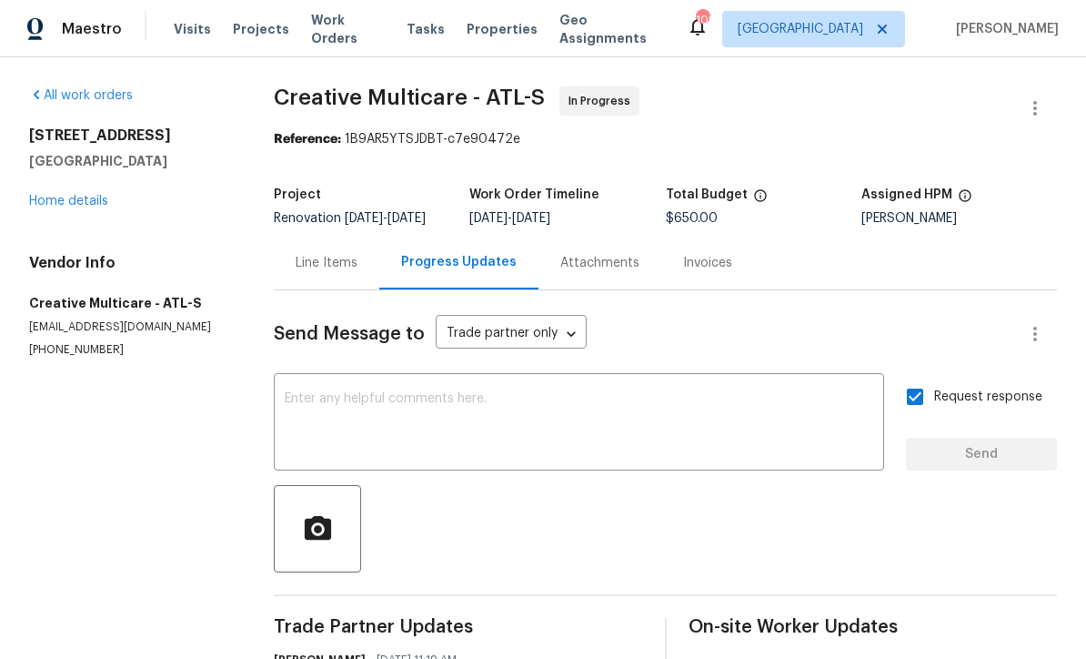
click at [70, 196] on link "Home details" at bounding box center [68, 201] width 79 height 13
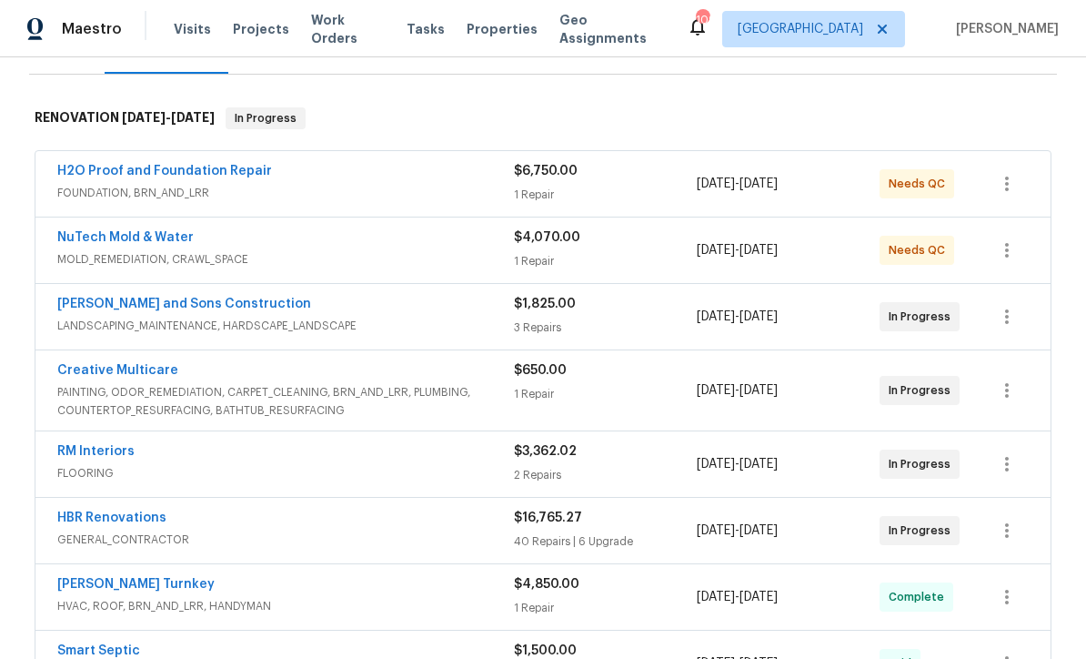
scroll to position [255, 0]
click at [83, 450] on link "RM Interiors" at bounding box center [95, 452] width 77 height 13
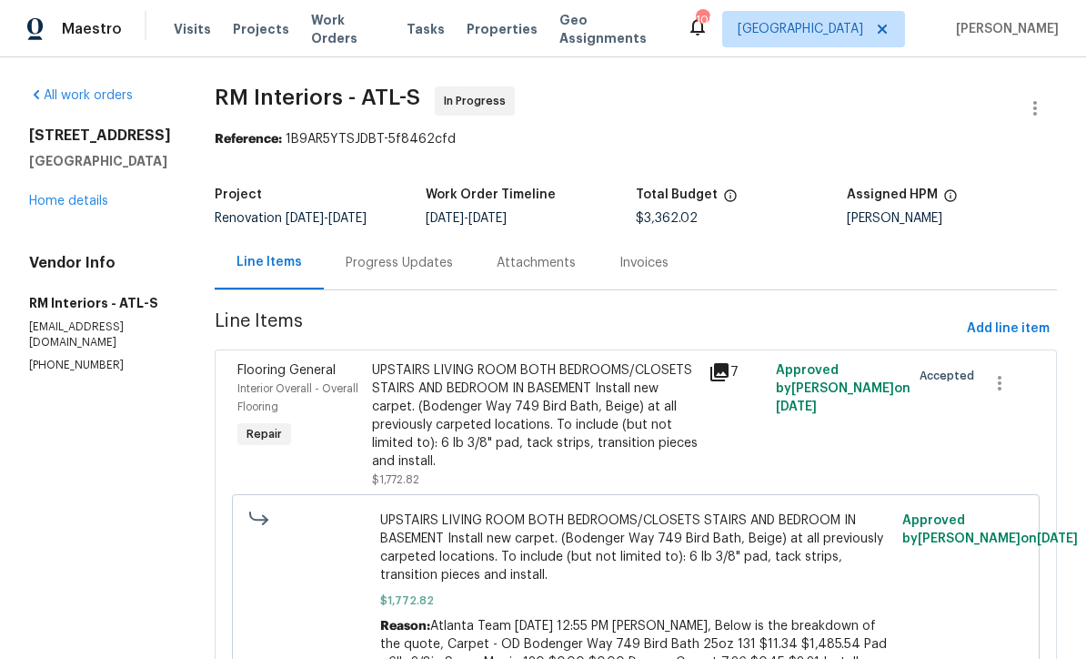
click at [378, 266] on div "Progress Updates" at bounding box center [399, 263] width 107 height 18
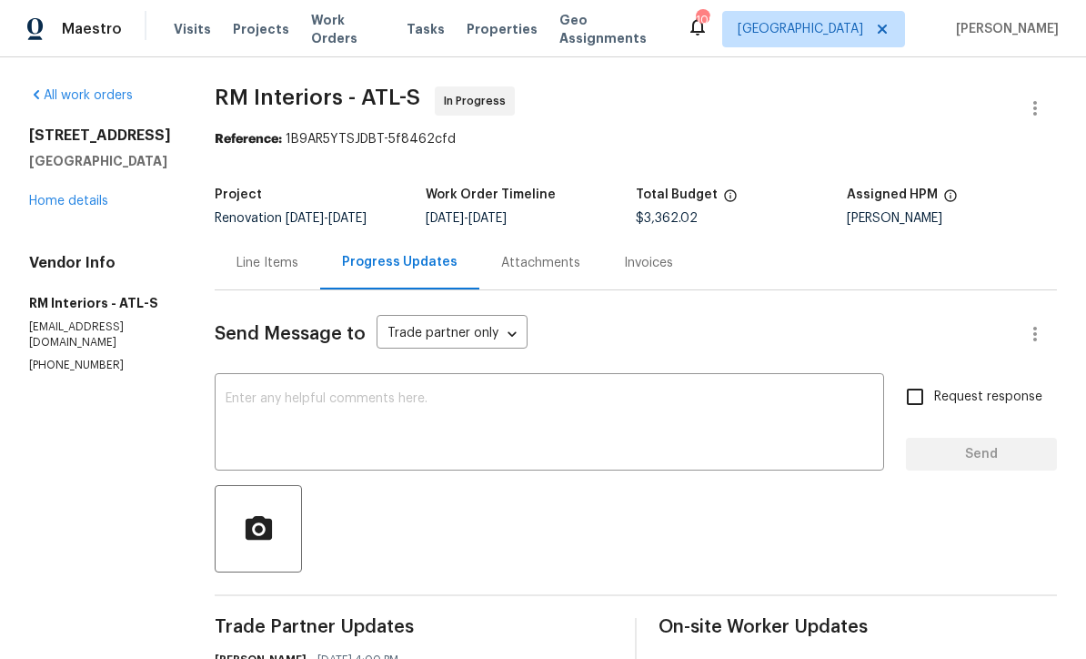
click at [222, 386] on div "x ​" at bounding box center [550, 424] width 670 height 93
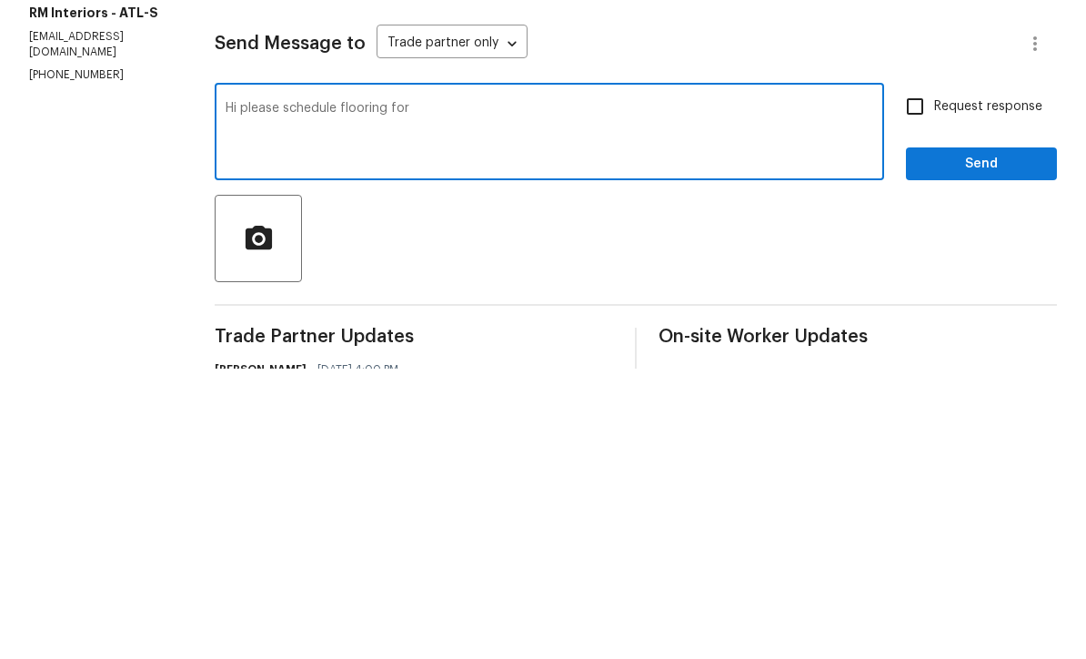
scroll to position [59, 0]
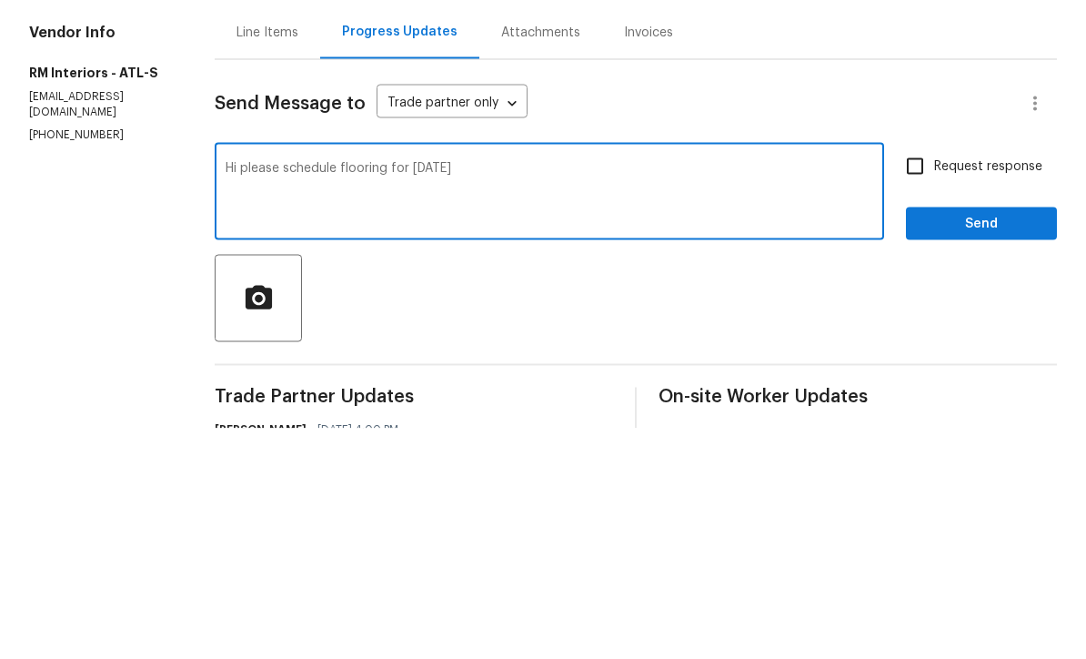
type textarea "Hi please schedule flooring for 9/8/25"
click at [920, 378] on input "Request response" at bounding box center [915, 397] width 38 height 38
checkbox input "true"
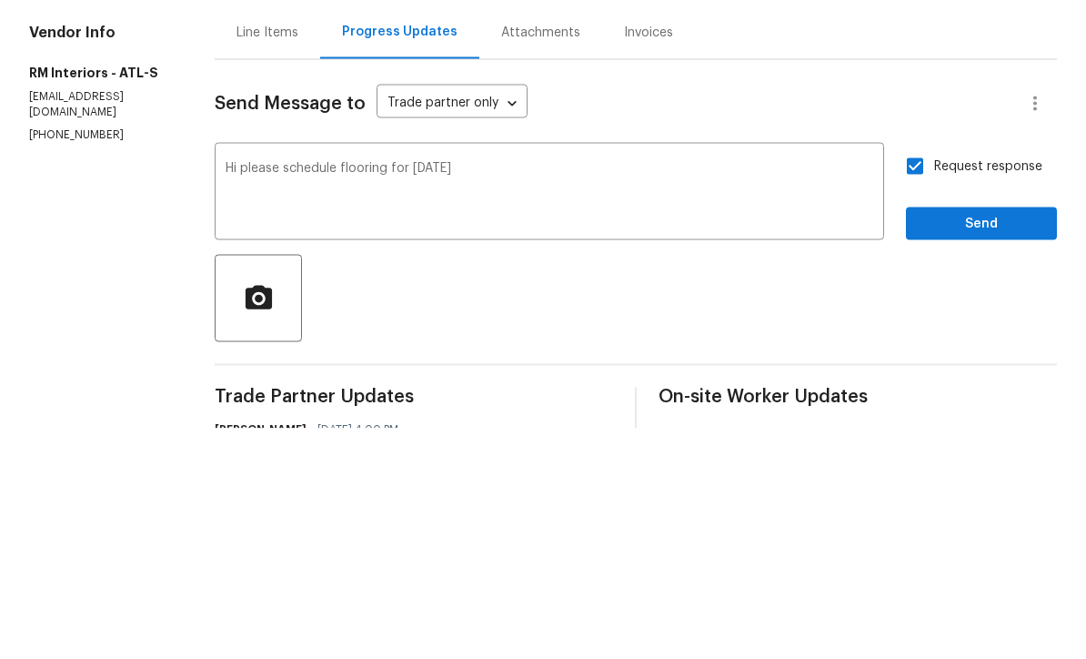
scroll to position [60, 0]
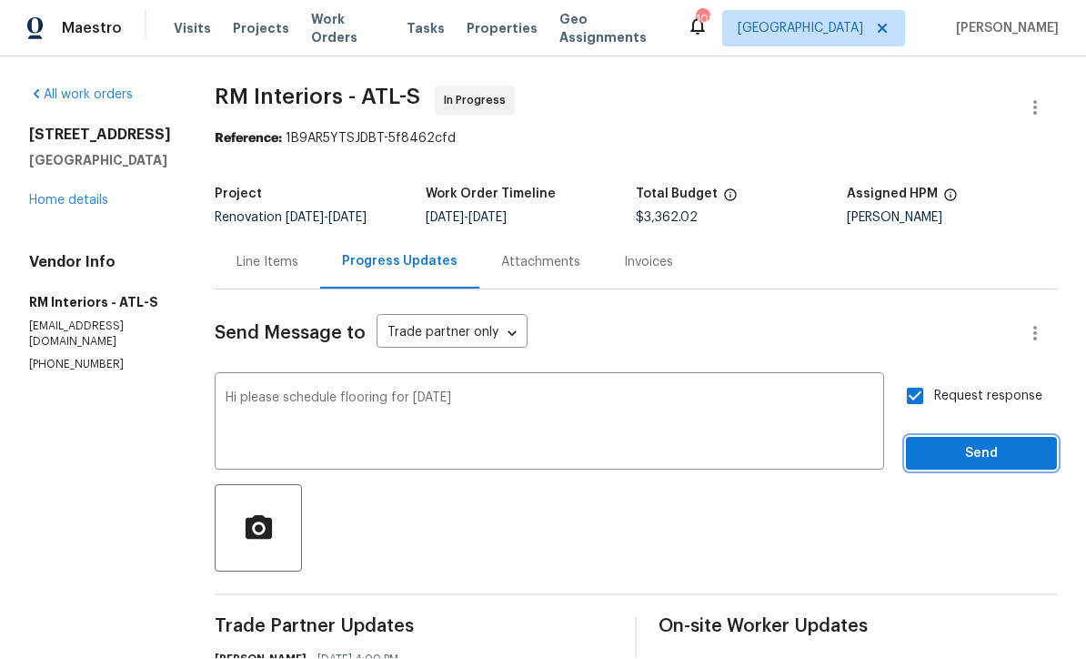
click at [958, 443] on span "Send" at bounding box center [982, 454] width 122 height 23
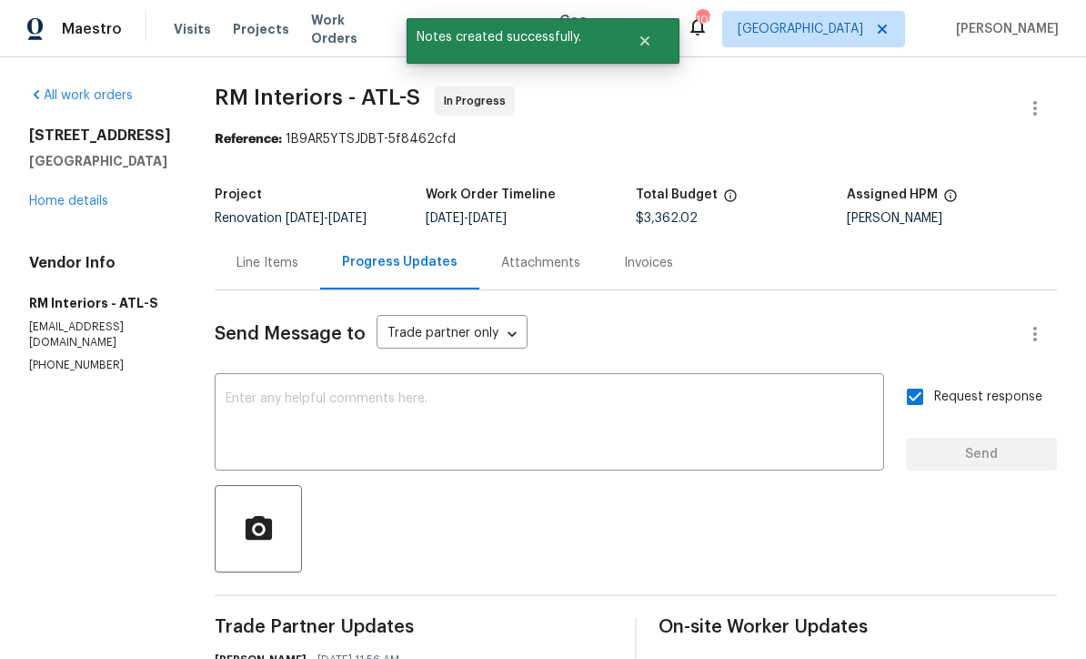
click at [55, 195] on link "Home details" at bounding box center [68, 201] width 79 height 13
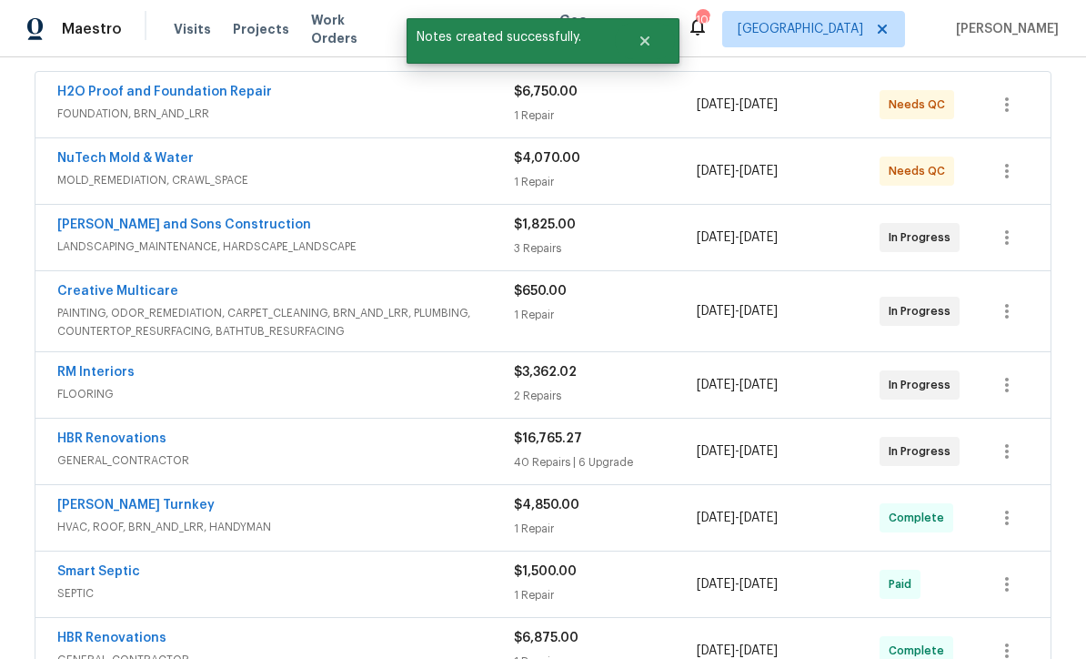
scroll to position [337, 0]
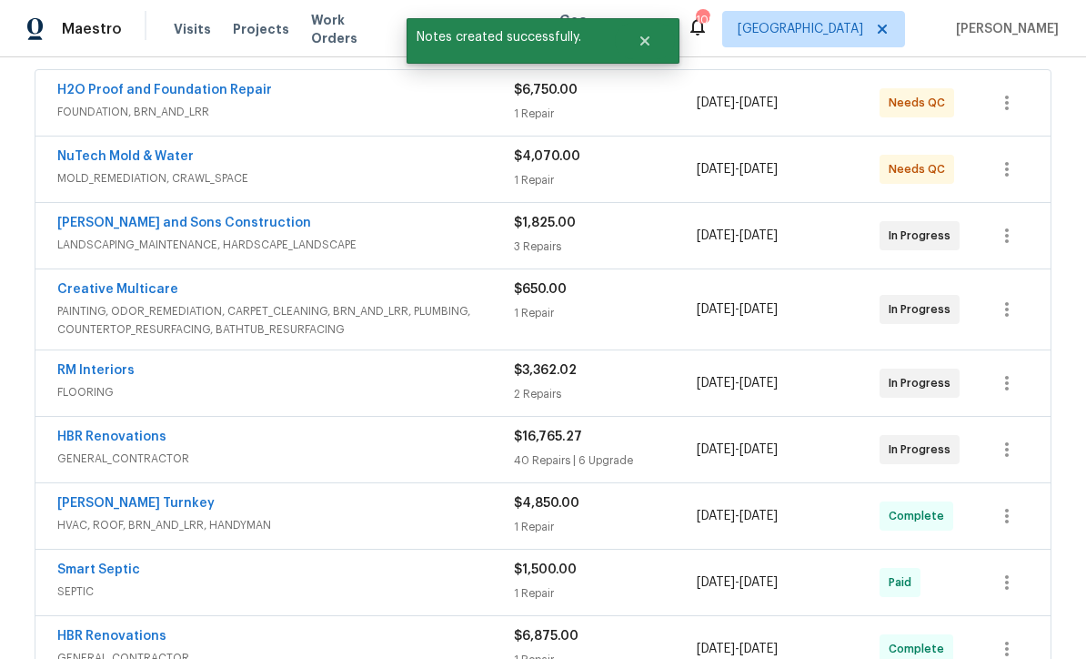
click at [130, 430] on link "HBR Renovations" at bounding box center [111, 436] width 109 height 13
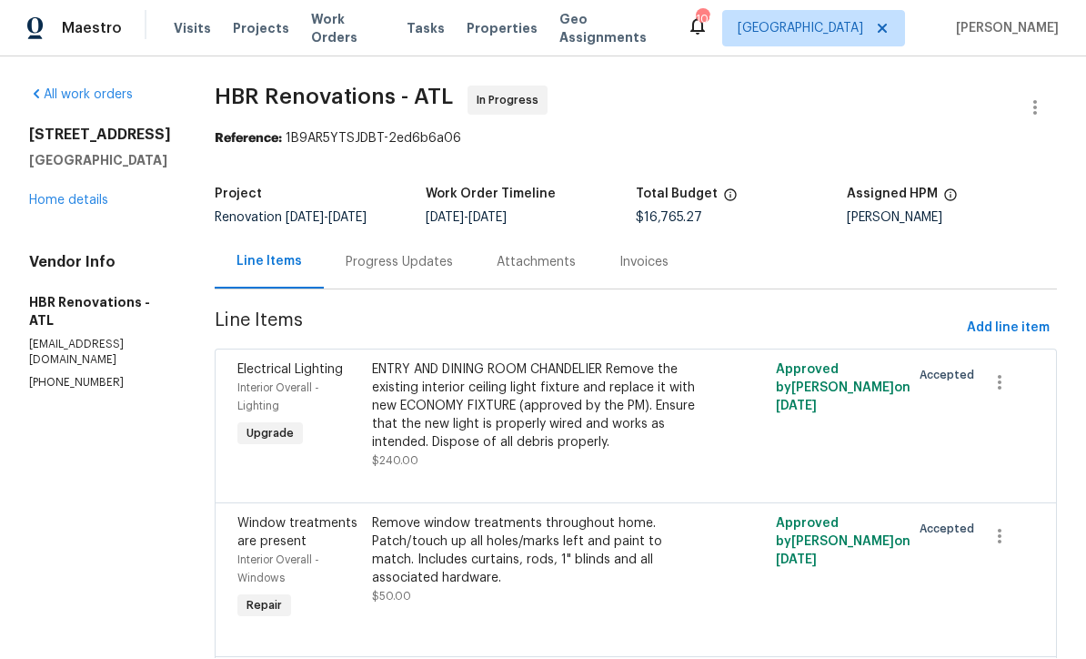
scroll to position [1, 0]
click at [368, 264] on div "Progress Updates" at bounding box center [399, 263] width 107 height 18
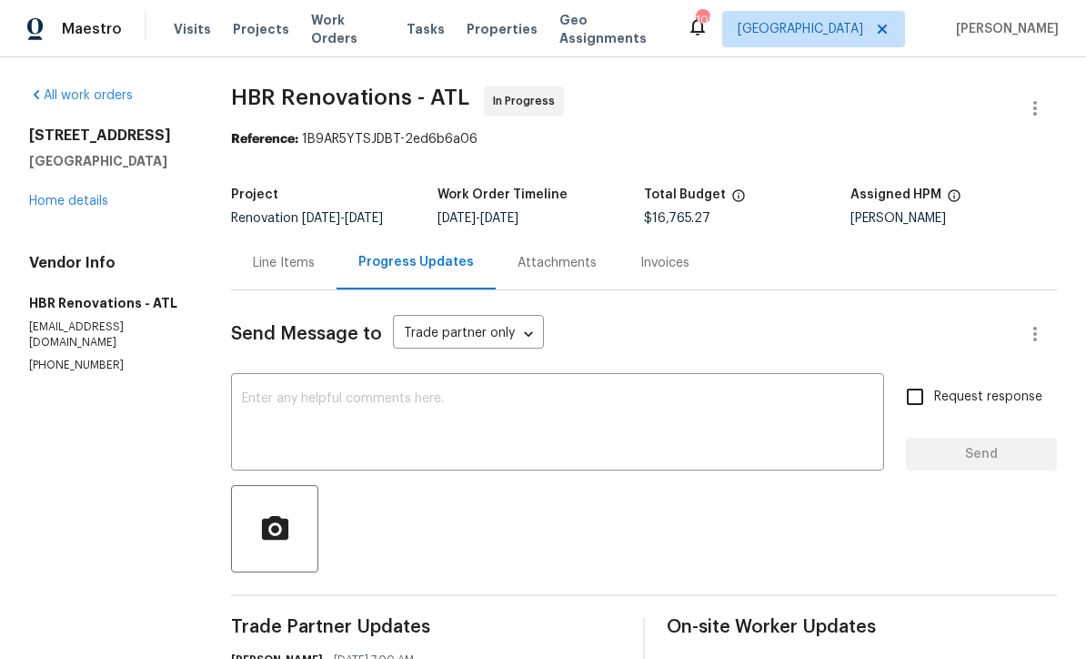
click at [262, 402] on textarea at bounding box center [557, 424] width 631 height 64
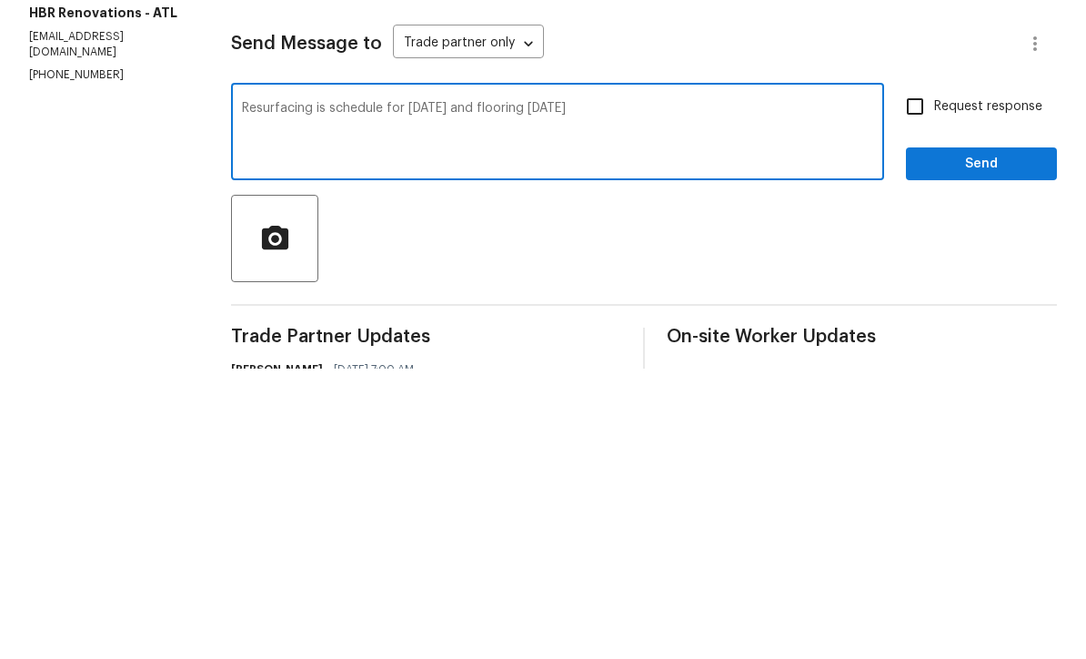
type textarea "Resurfacing is schedule for tomorrow and flooring on Monday"
click at [912, 378] on input "Request response" at bounding box center [915, 397] width 38 height 38
checkbox input "true"
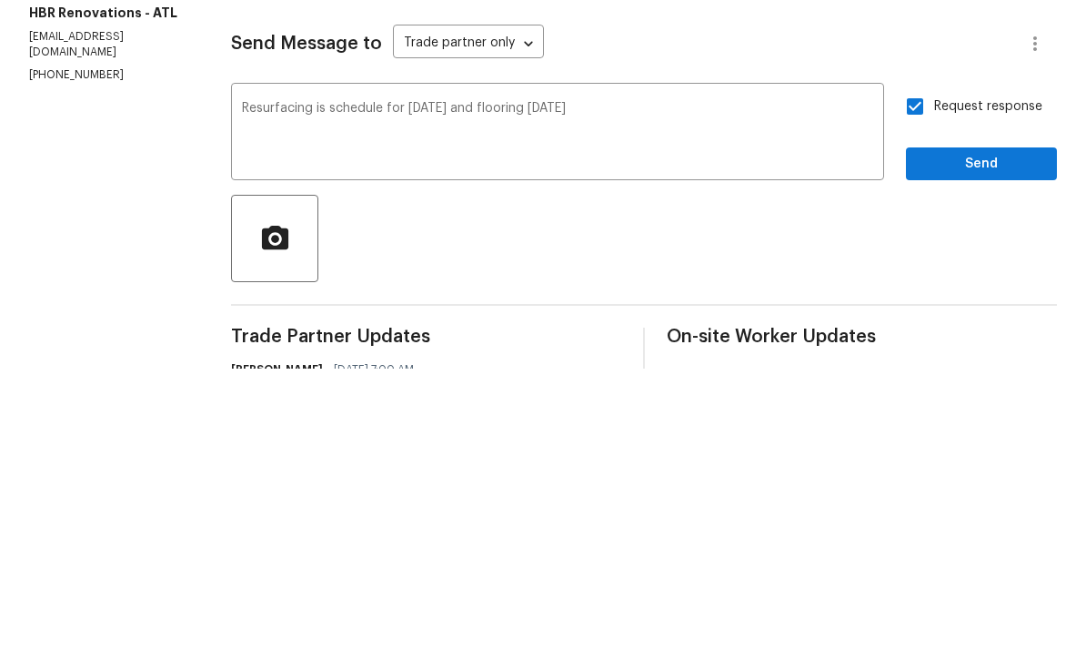
scroll to position [60, 0]
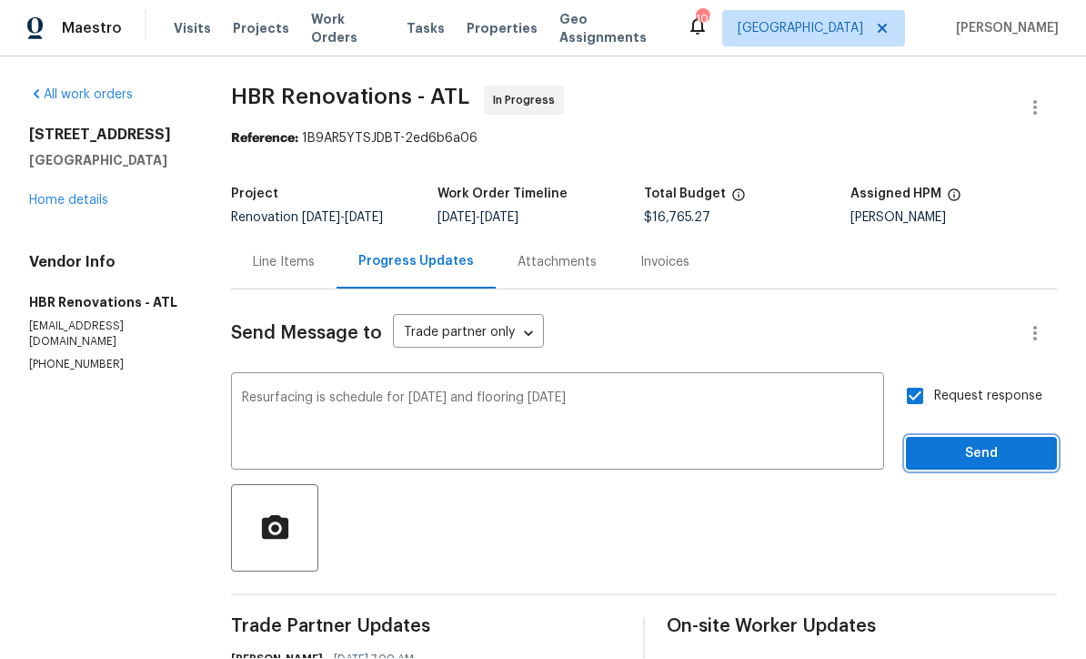
click at [985, 443] on span "Send" at bounding box center [982, 454] width 122 height 23
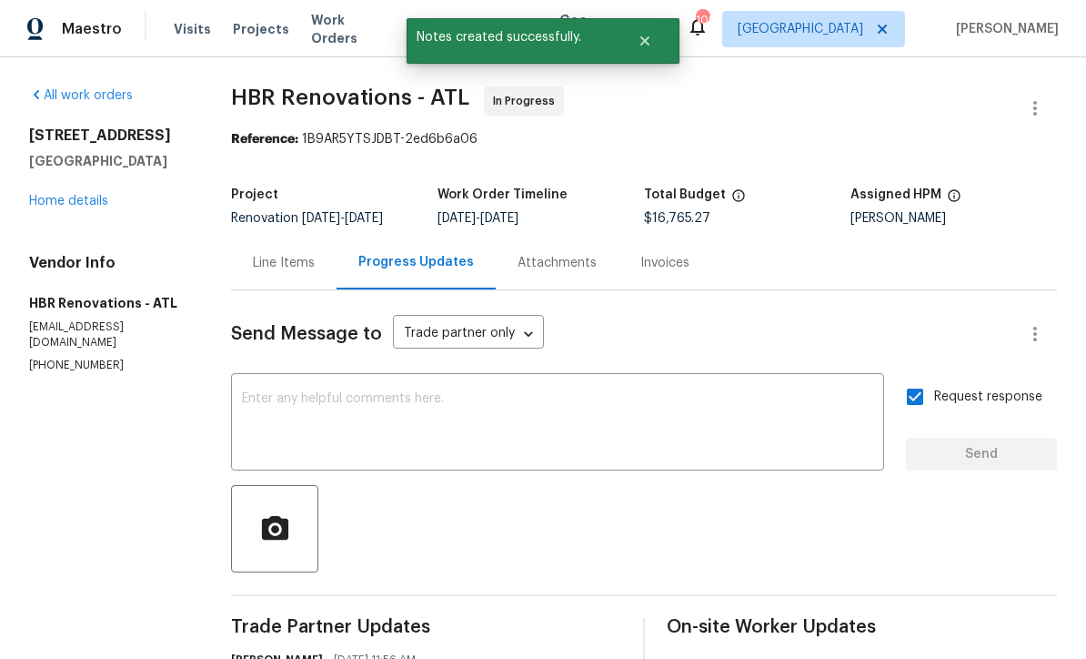
click at [47, 195] on link "Home details" at bounding box center [68, 201] width 79 height 13
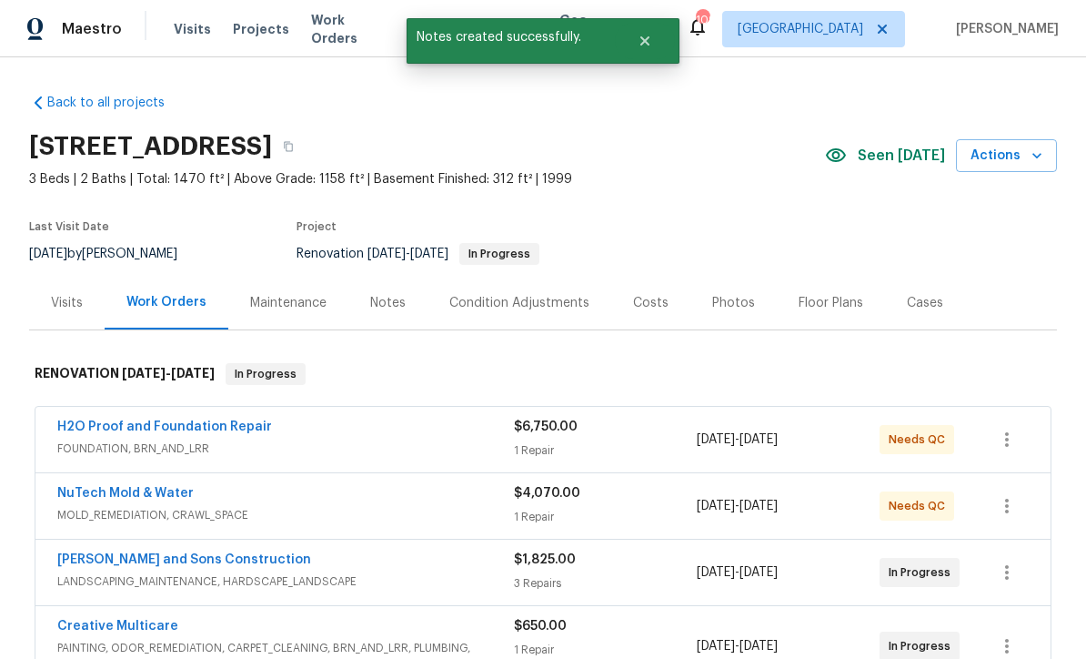
click at [641, 294] on div "Costs" at bounding box center [650, 303] width 35 height 18
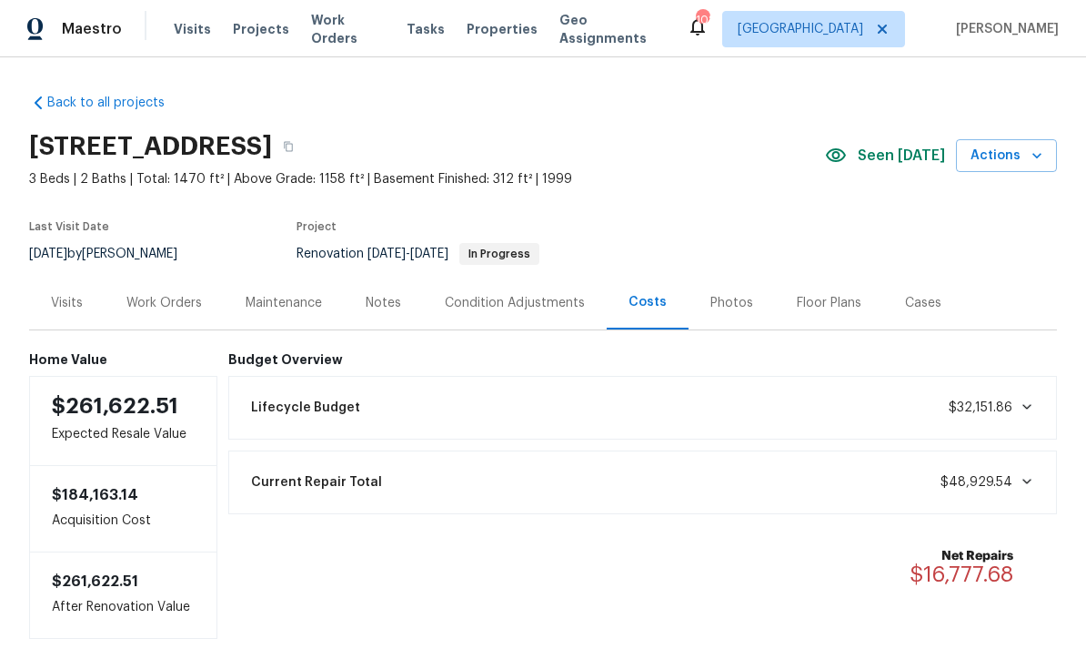
click at [159, 294] on div "Work Orders" at bounding box center [164, 303] width 76 height 18
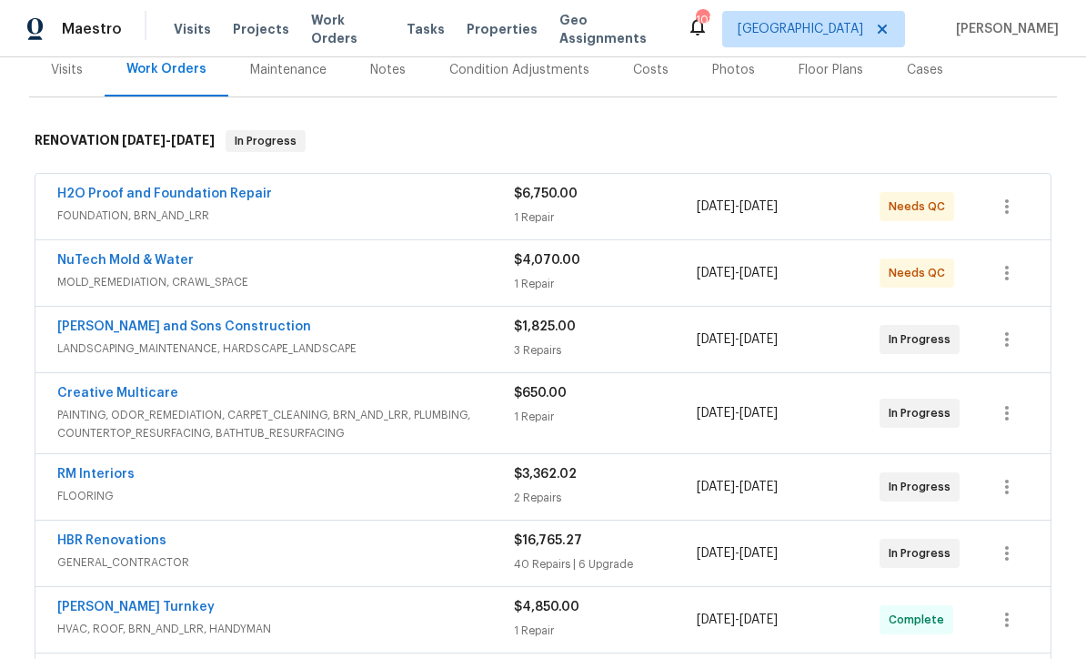
scroll to position [234, 0]
click at [104, 533] on link "HBR Renovations" at bounding box center [111, 539] width 109 height 13
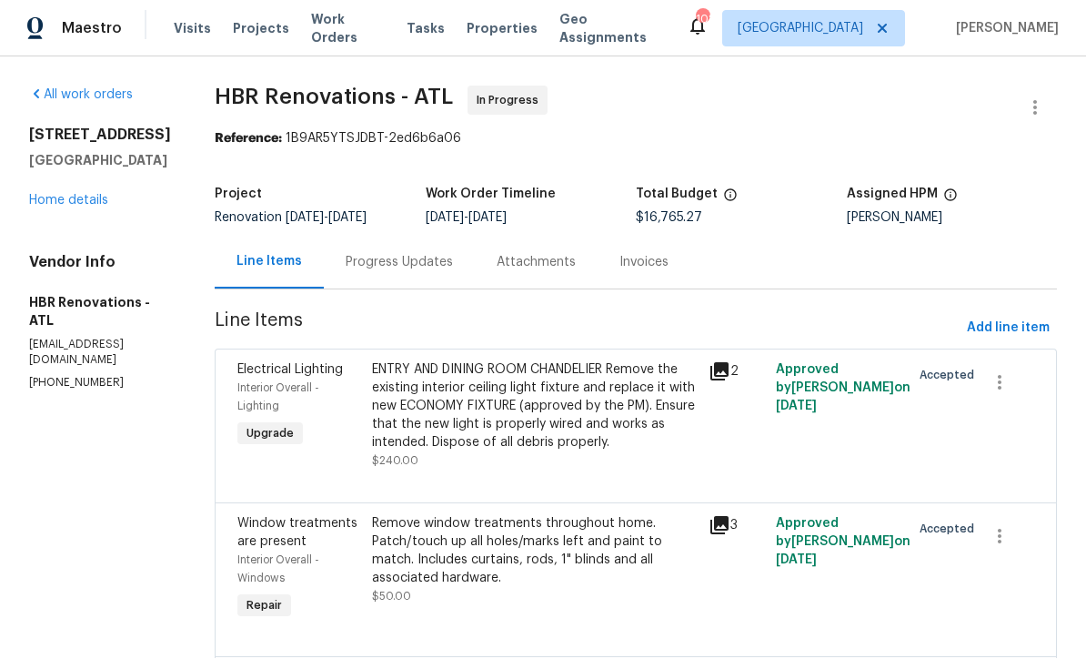
scroll to position [1, 0]
click at [953, 331] on span "Line Items" at bounding box center [587, 329] width 745 height 34
click at [1000, 328] on span "Add line item" at bounding box center [1008, 328] width 83 height 23
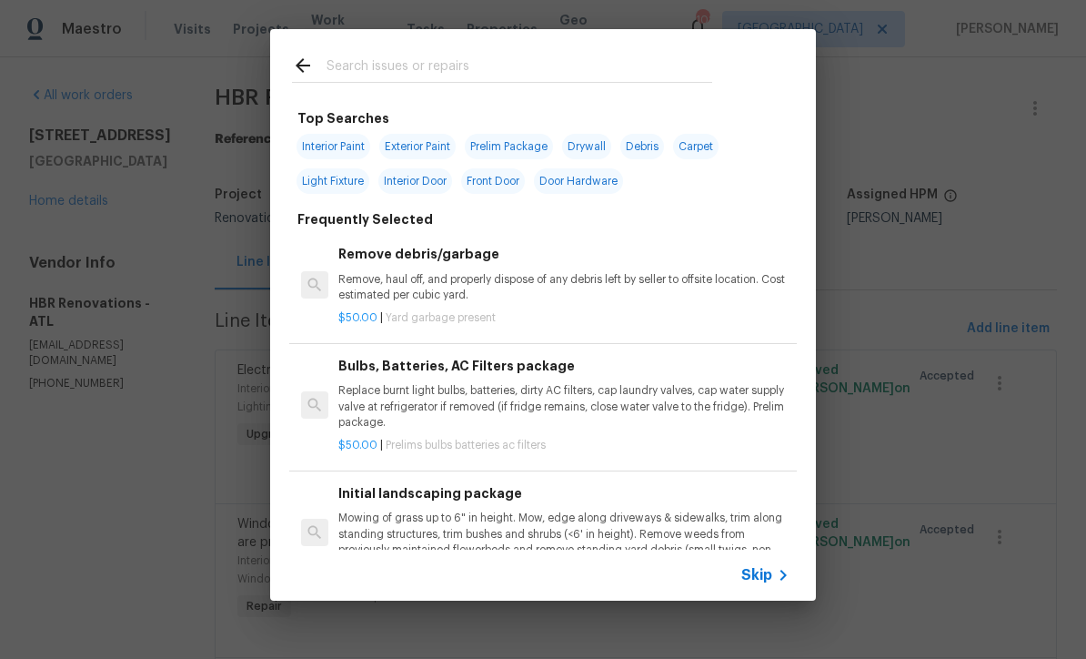
click at [779, 576] on icon at bounding box center [783, 575] width 22 height 22
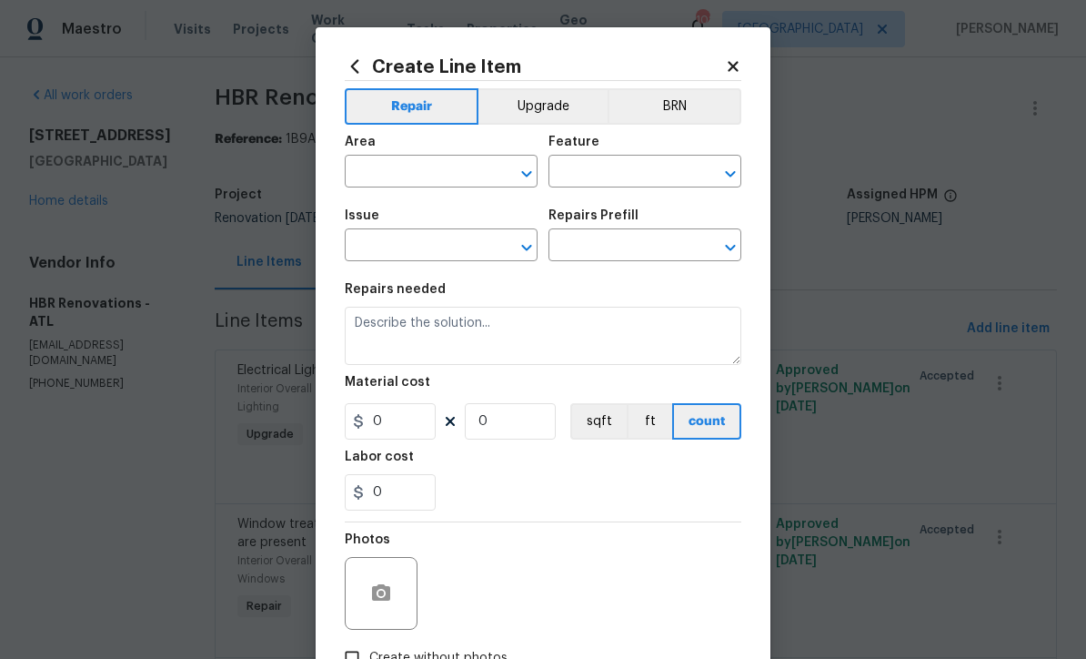
click at [370, 178] on input "text" at bounding box center [416, 173] width 142 height 28
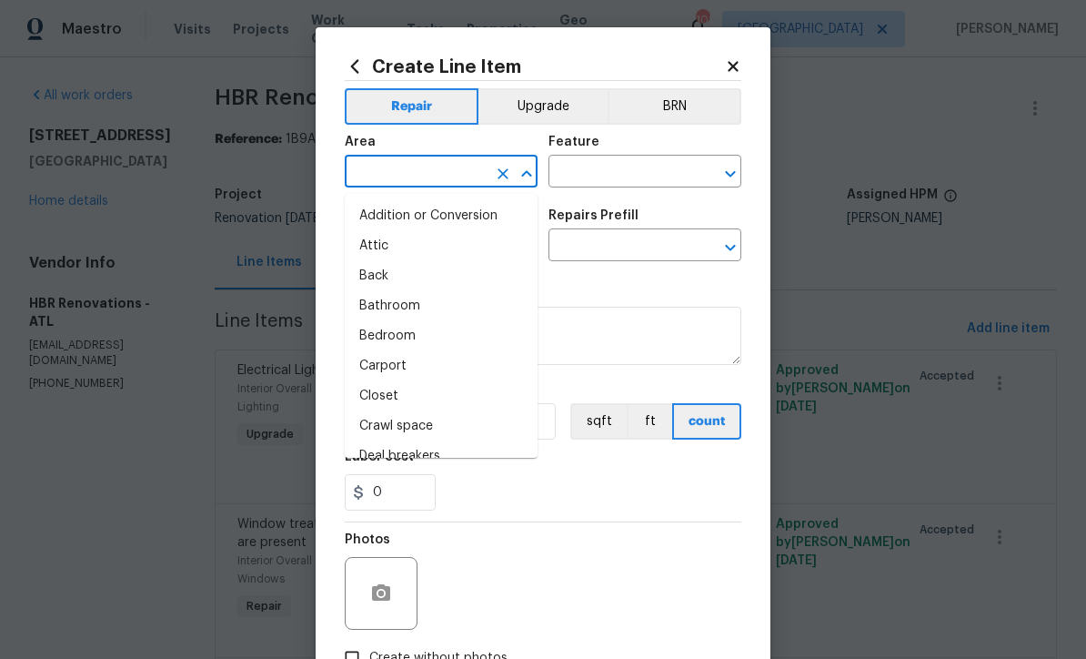
scroll to position [0, 0]
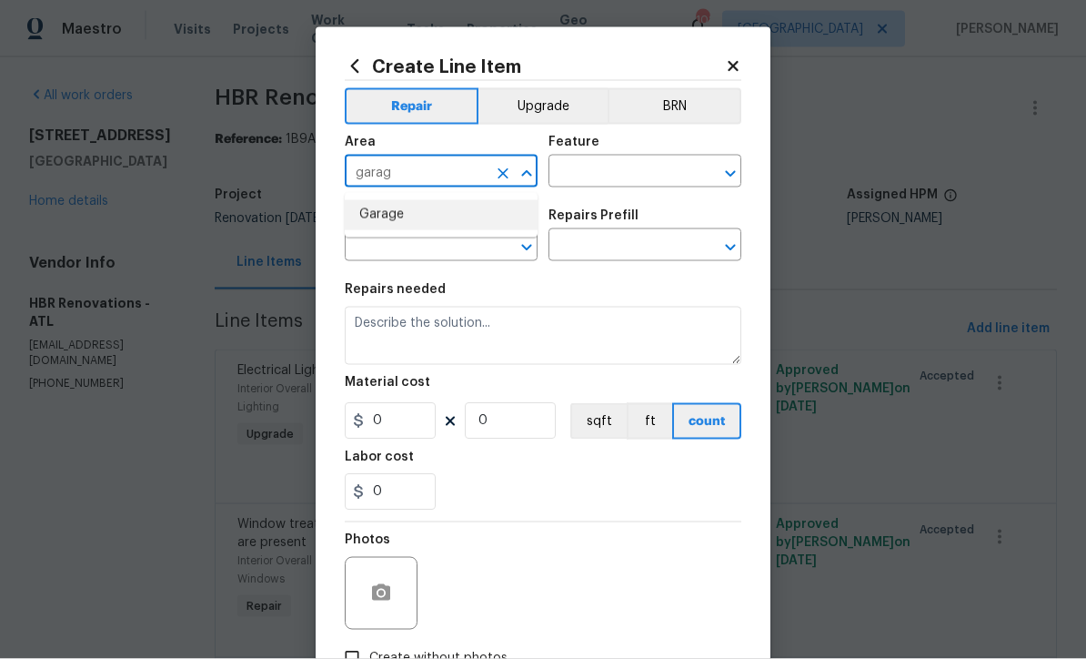
click at [369, 218] on li "Garage" at bounding box center [441, 215] width 193 height 30
type input "Garage"
click at [571, 166] on input "text" at bounding box center [620, 173] width 142 height 28
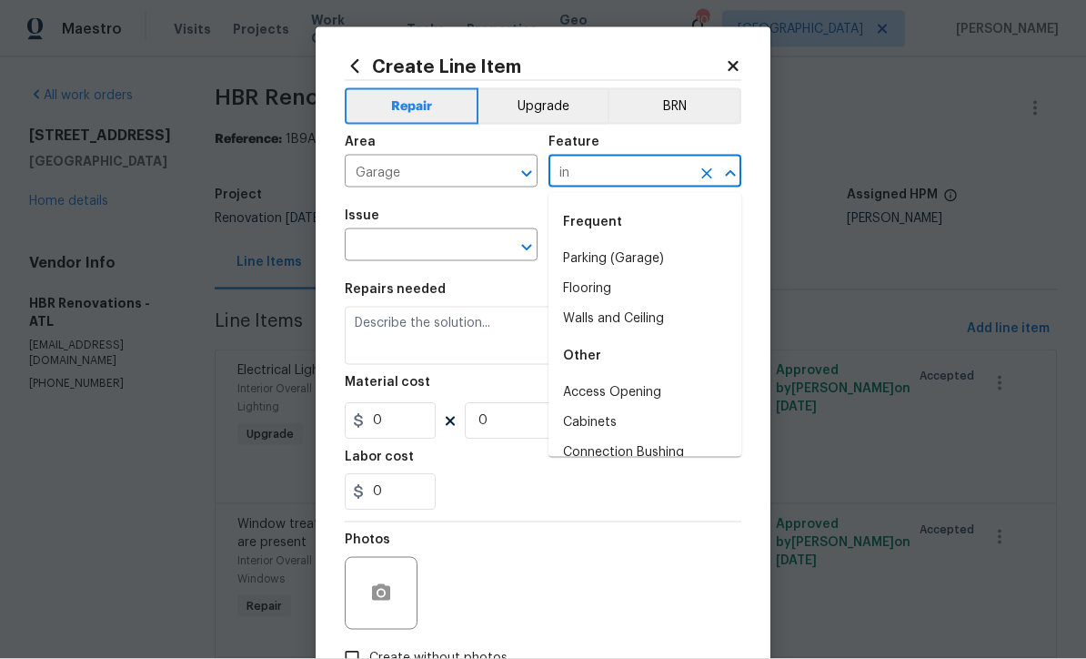
type input "i"
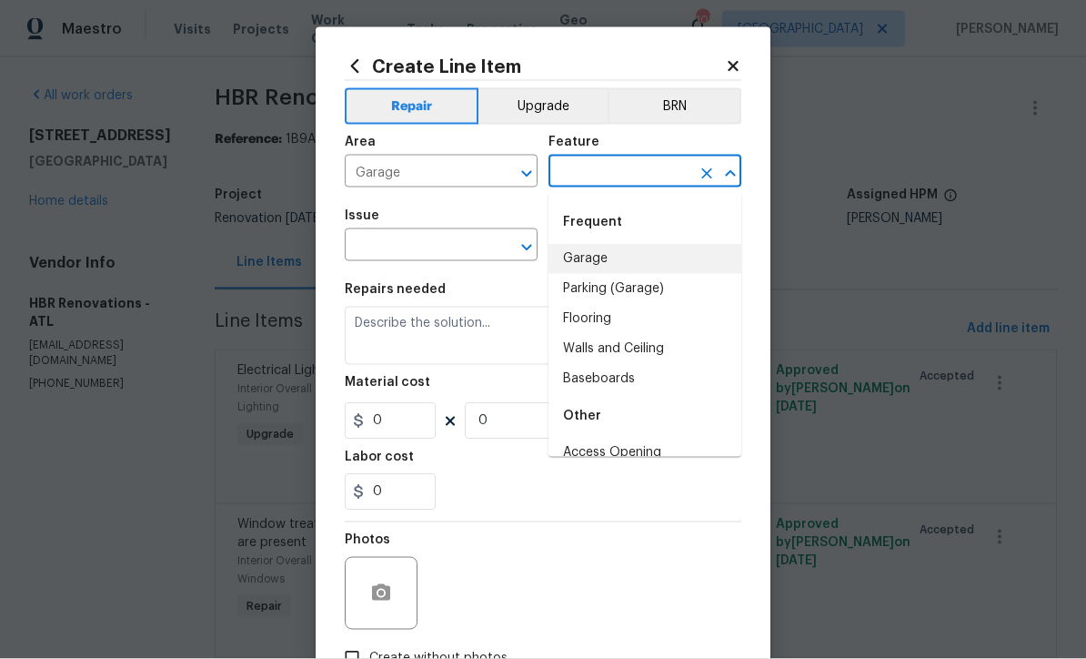
click at [580, 255] on li "Garage" at bounding box center [645, 259] width 193 height 30
type input "Garage"
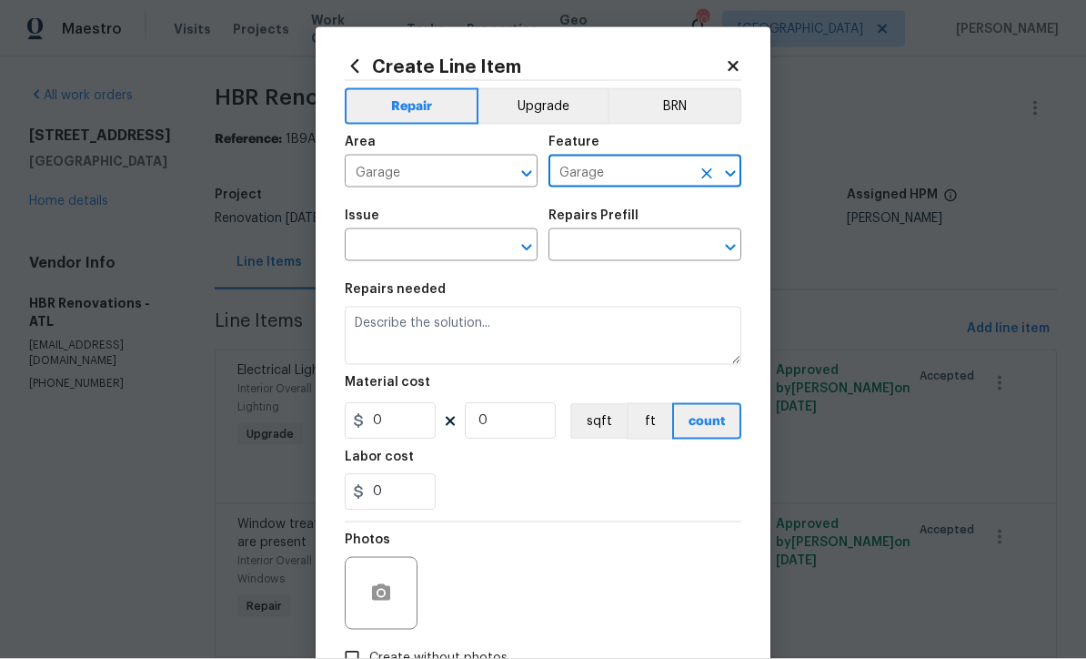
click at [382, 236] on input "text" at bounding box center [416, 247] width 142 height 28
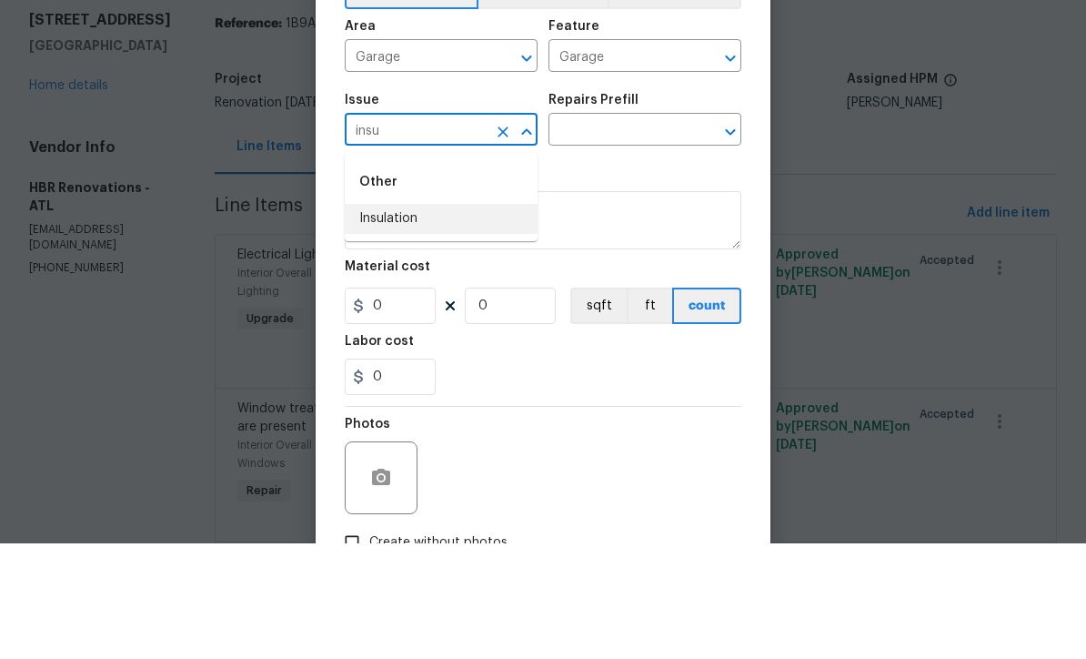
click at [381, 319] on li "Insulation" at bounding box center [441, 334] width 193 height 30
type input "Insulation"
click at [586, 233] on input "text" at bounding box center [620, 247] width 142 height 28
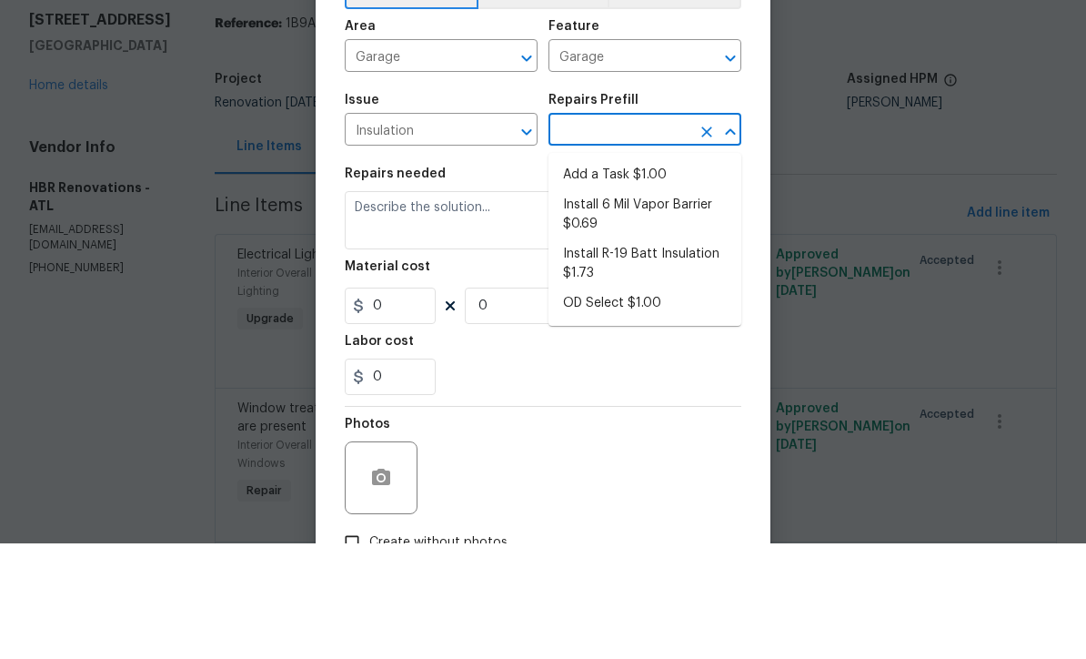
scroll to position [60, 0]
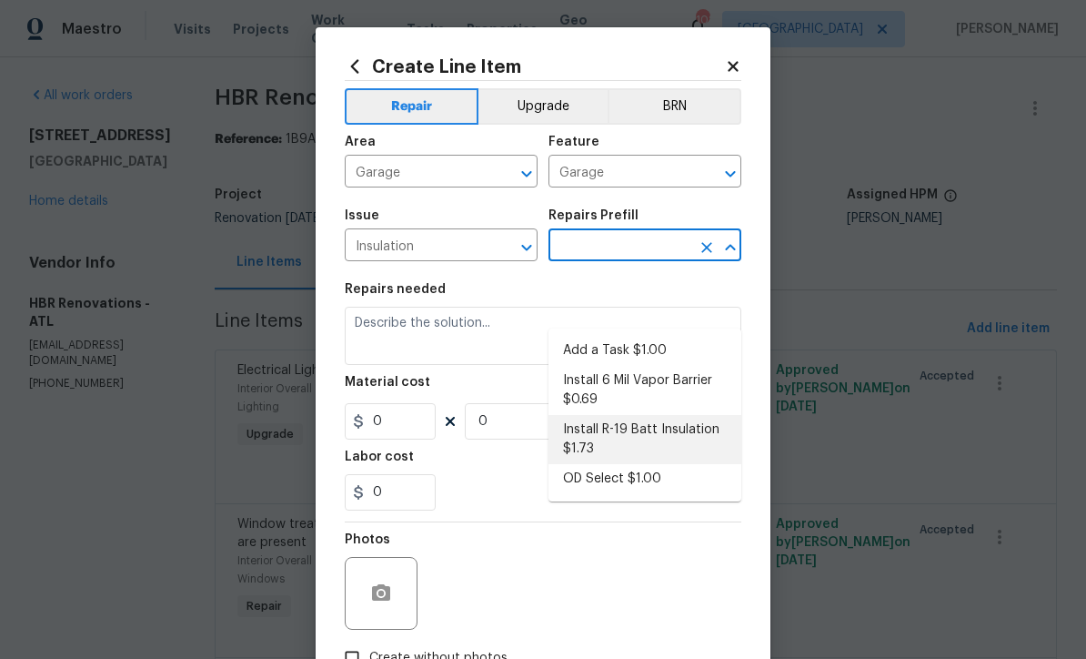
click at [620, 415] on li "Install R-19 Batt Insulation $1.73" at bounding box center [645, 439] width 193 height 49
type input "Install R-19 Batt Insulation $1.73"
type input "Walls and Ceiling"
type textarea "Provide and install new R-19 faced insulation batts. Secure facing to wall fram…"
type input "1"
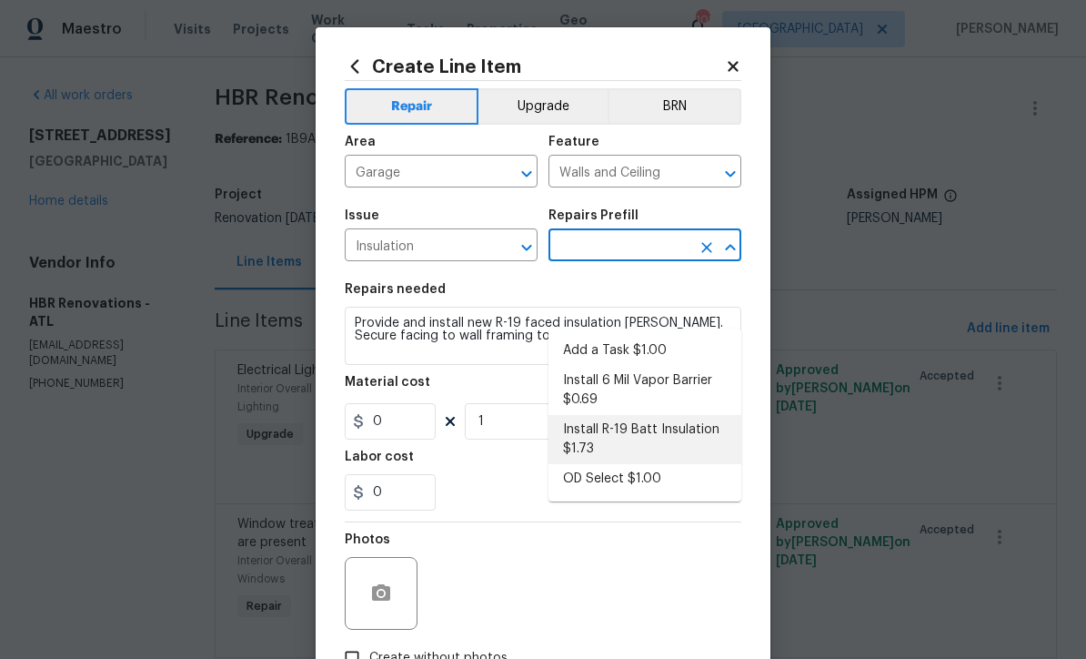
type input "Install R-19 Batt Insulation $1.73"
type input "1.73"
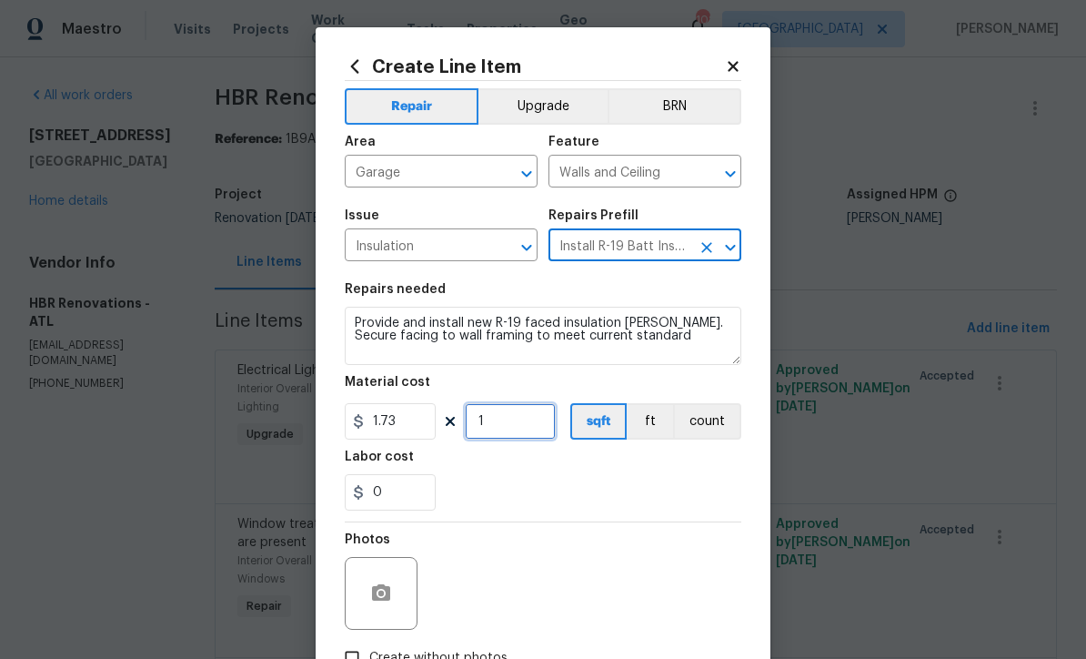
click at [487, 422] on input "1" at bounding box center [510, 421] width 91 height 36
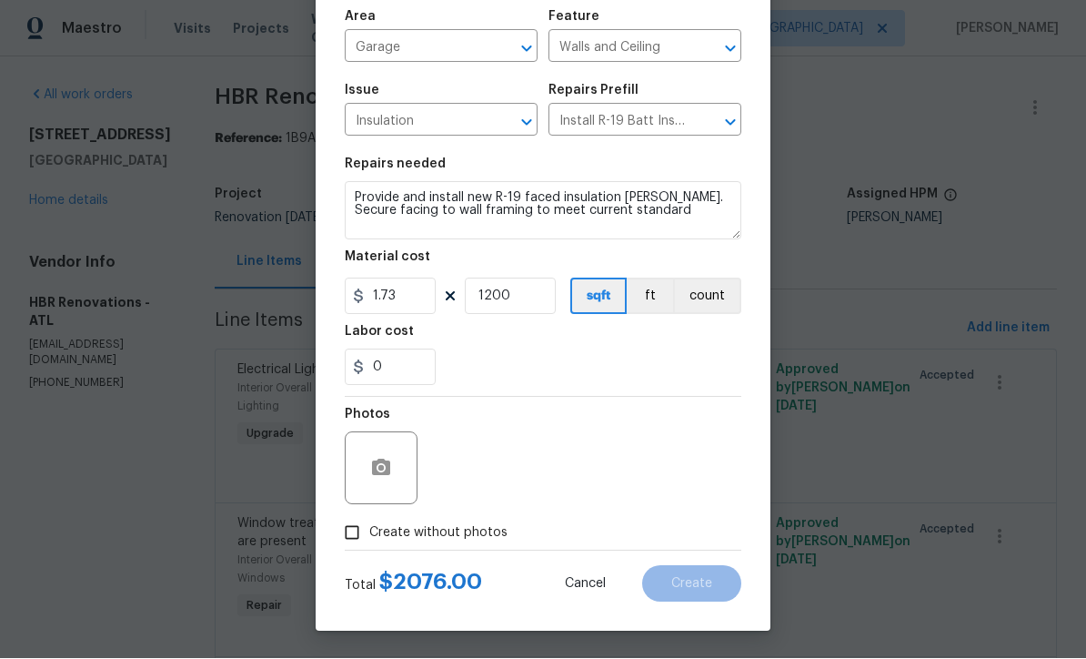
scroll to position [128, 0]
click at [515, 295] on input "1200" at bounding box center [510, 296] width 91 height 36
click at [371, 458] on icon "button" at bounding box center [381, 469] width 22 height 22
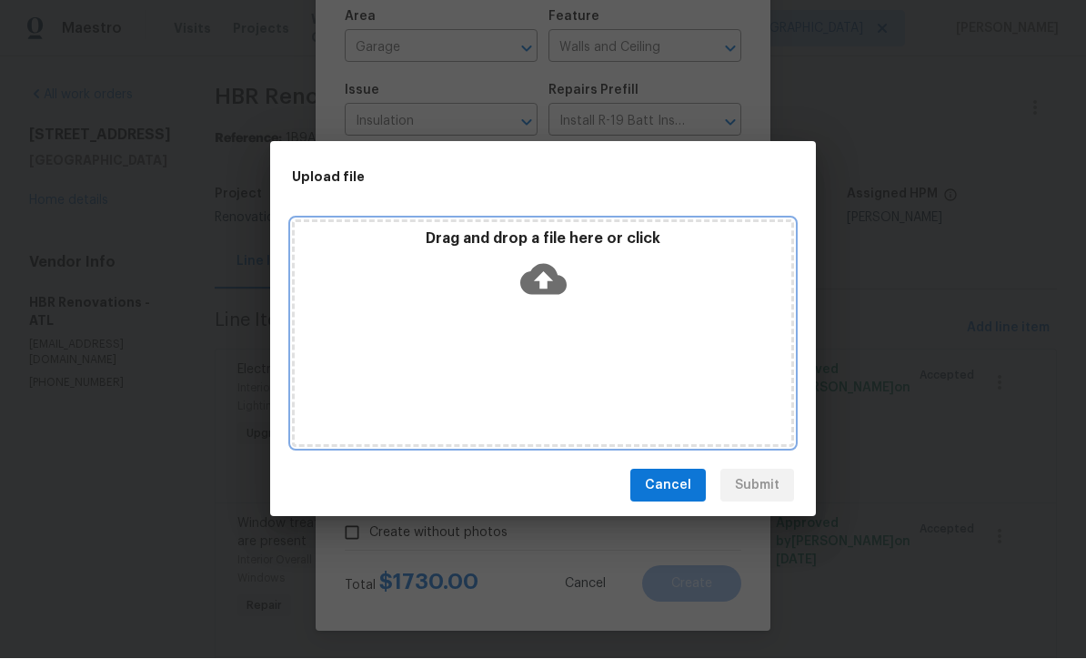
click at [544, 267] on icon at bounding box center [543, 280] width 46 height 31
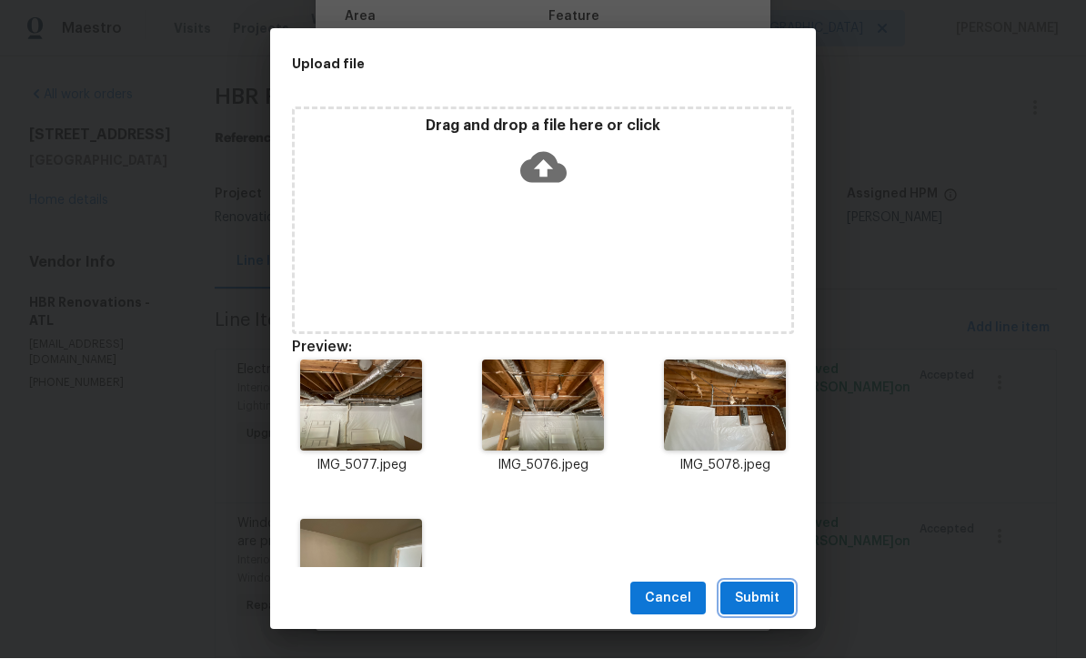
click at [761, 596] on span "Submit" at bounding box center [757, 599] width 45 height 23
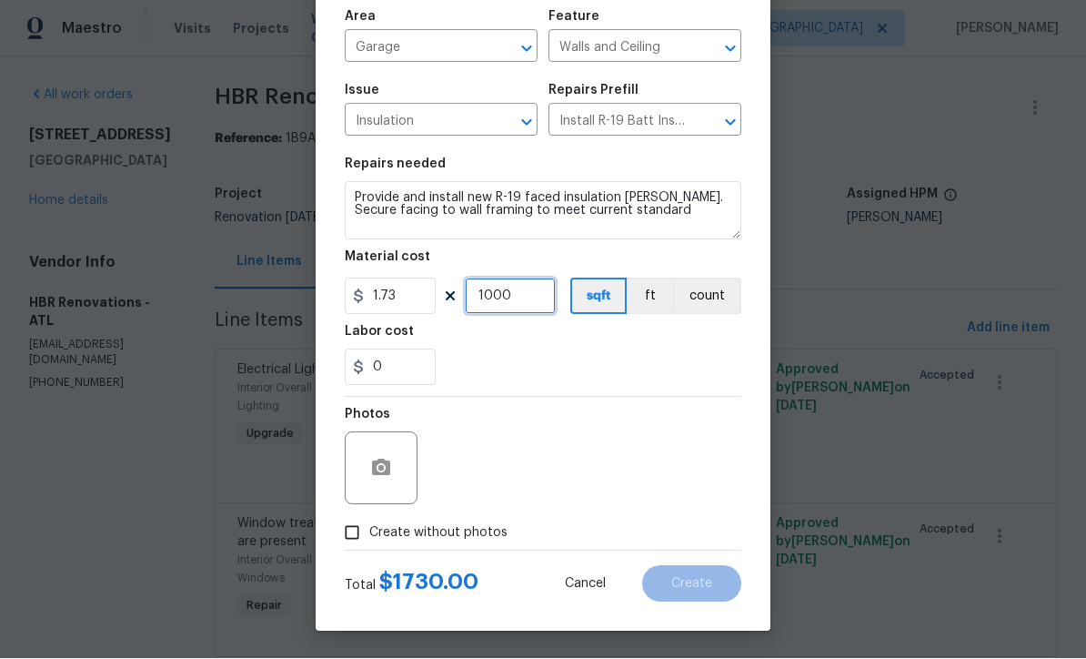
click at [516, 293] on input "1000" at bounding box center [510, 296] width 91 height 36
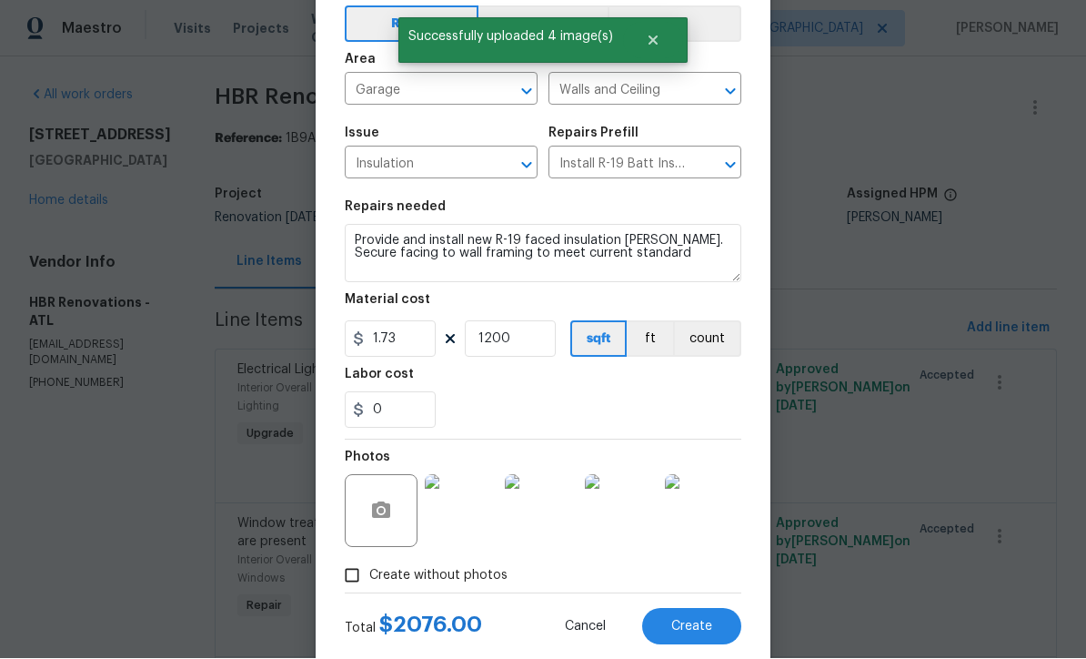
scroll to position [83, 0]
type input "1200"
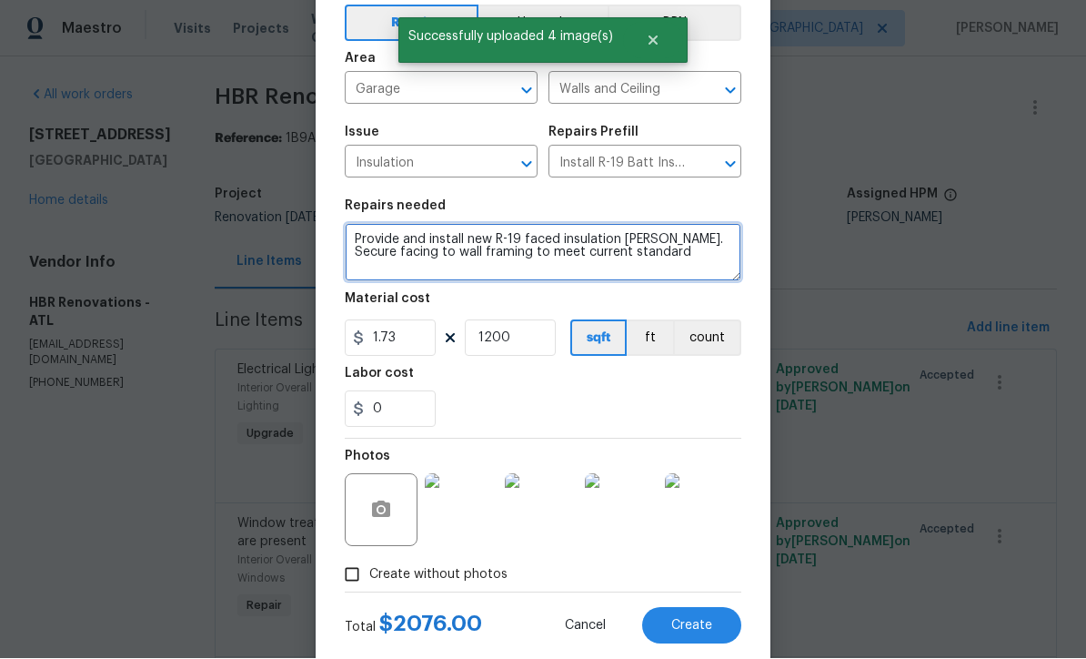
click at [356, 243] on textarea "Provide and install new R-19 faced insulation batts. Secure facing to wall fram…" at bounding box center [543, 253] width 397 height 58
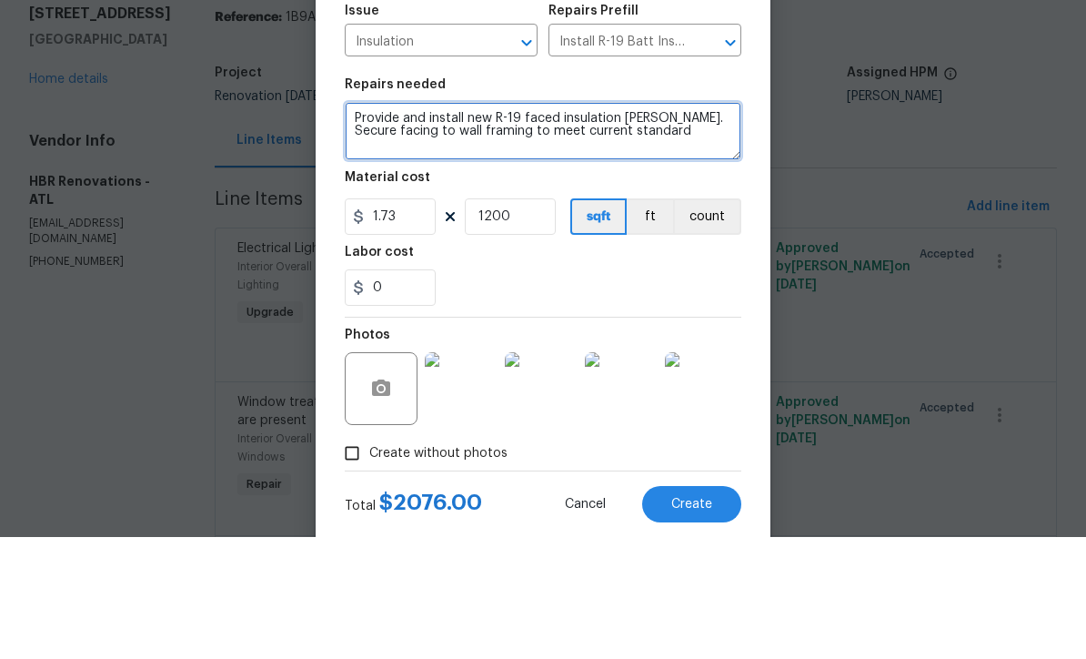
click at [381, 224] on textarea "Provide and install new R-19 faced insulation batts. Secure facing to wall fram…" at bounding box center [543, 253] width 397 height 58
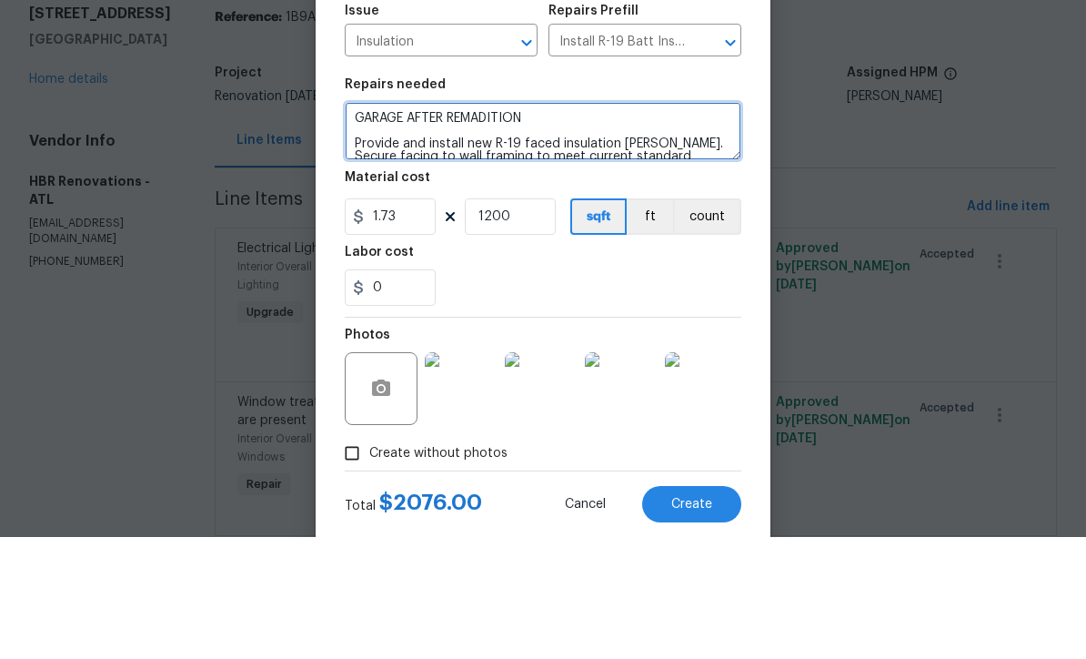
click at [489, 224] on textarea "GARAGE AFTER REMADITION Provide and install new R-19 faced insulation batts. Se…" at bounding box center [543, 253] width 397 height 58
click at [579, 224] on textarea "GARAGE AFTER REMADITION Provide and install new R-19 faced insulation batts. Se…" at bounding box center [543, 253] width 397 height 58
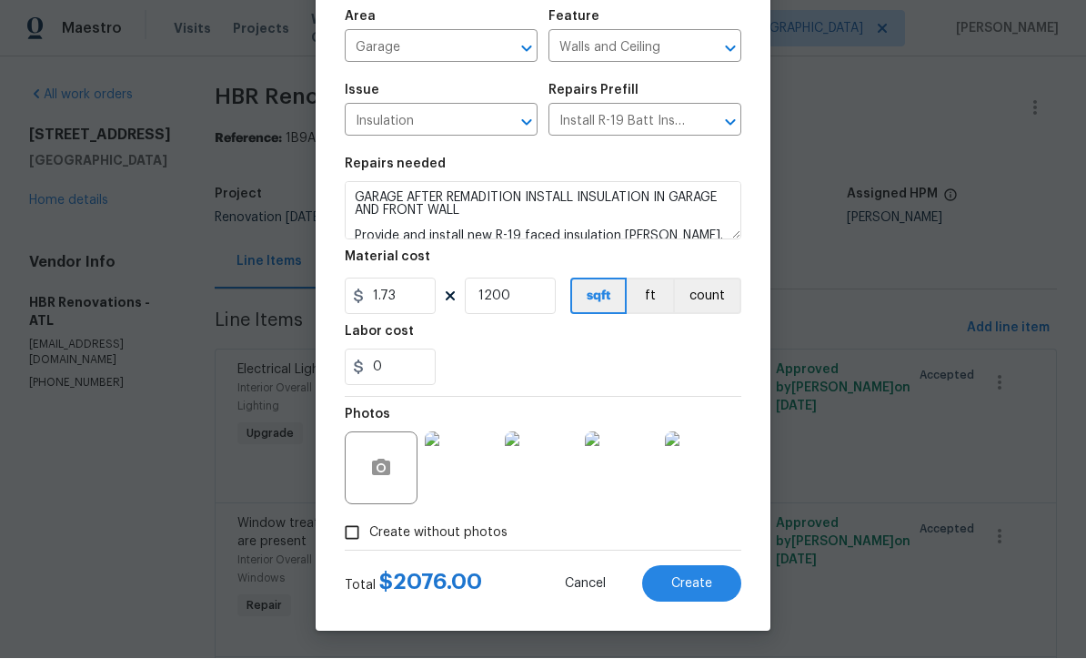
scroll to position [128, 0]
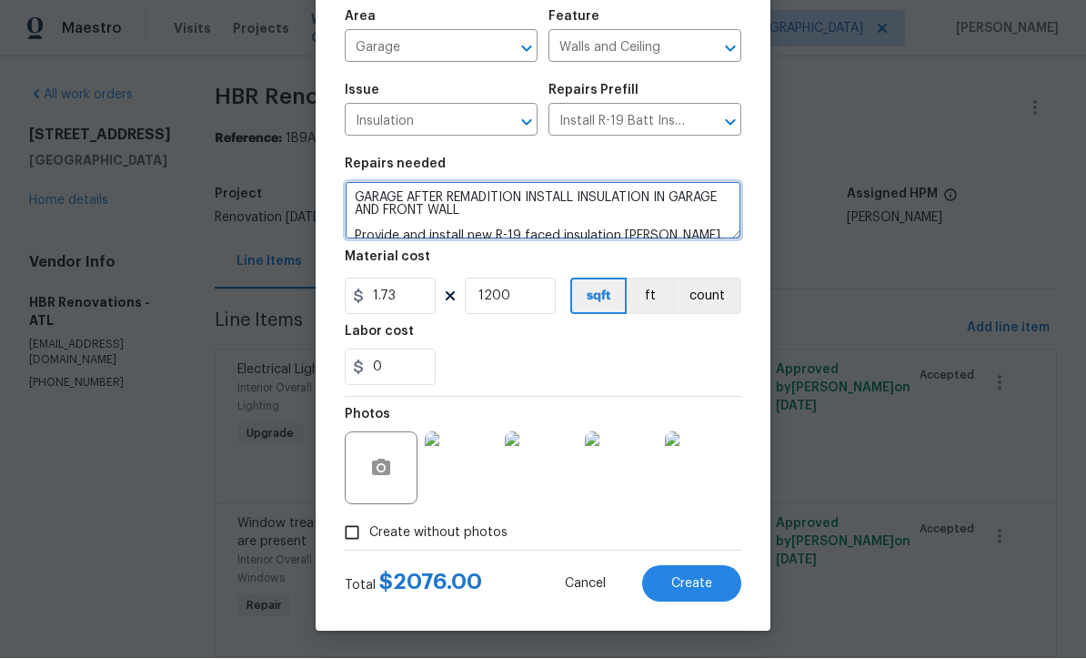
click at [488, 199] on textarea "GARAGE AFTER REMADITION INSTALL INSULATION IN GARAGE AND FRONT WALL Provide and…" at bounding box center [543, 211] width 397 height 58
click at [486, 200] on textarea "GARAGE AFTER REMADITION INSTALL INSULATION IN GARAGE AND FRONT WALL Provide and…" at bounding box center [543, 211] width 397 height 58
click at [488, 189] on textarea "GARAGE AFTER REMADITION INSTALL INSULATION IN GARAGE AND FRONT WALL Provide and…" at bounding box center [543, 211] width 397 height 58
click at [493, 194] on textarea "GARAGE AFTER REMADITION INSTALL INSULATION IN GARAGE AND FRONT WALL Provide and…" at bounding box center [543, 211] width 397 height 58
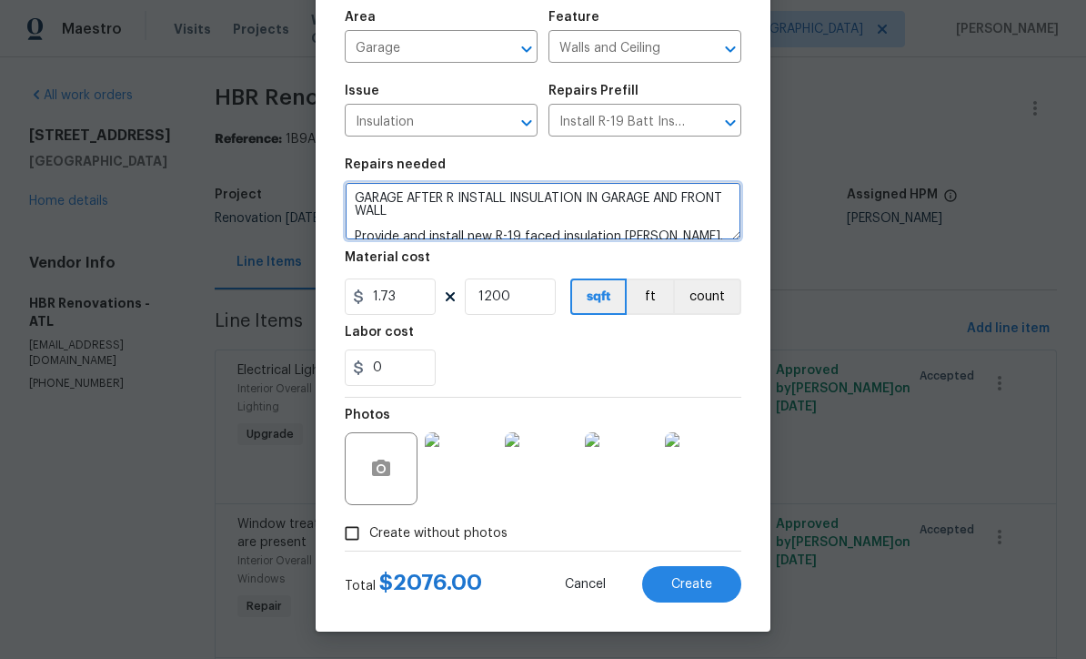
click at [461, 193] on textarea "GARAGE AFTER R INSTALL INSULATION IN GARAGE AND FRONT WALL Provide and install …" at bounding box center [543, 211] width 397 height 58
click at [486, 196] on textarea "GARAGE AFTER REMIDETION INSTALL INSULATION IN GARAGE AND FRONT WALL Provide and…" at bounding box center [543, 211] width 397 height 58
click at [455, 196] on textarea "GARAGE AFTER INSTALL INSULATION IN GARAGE AND FRONT WALL Provide and install ne…" at bounding box center [543, 211] width 397 height 58
type textarea "GARAGE AFTER REMEDIATION INSTALL INSULATION IN GARAGE AND FRONT WALL Provide an…"
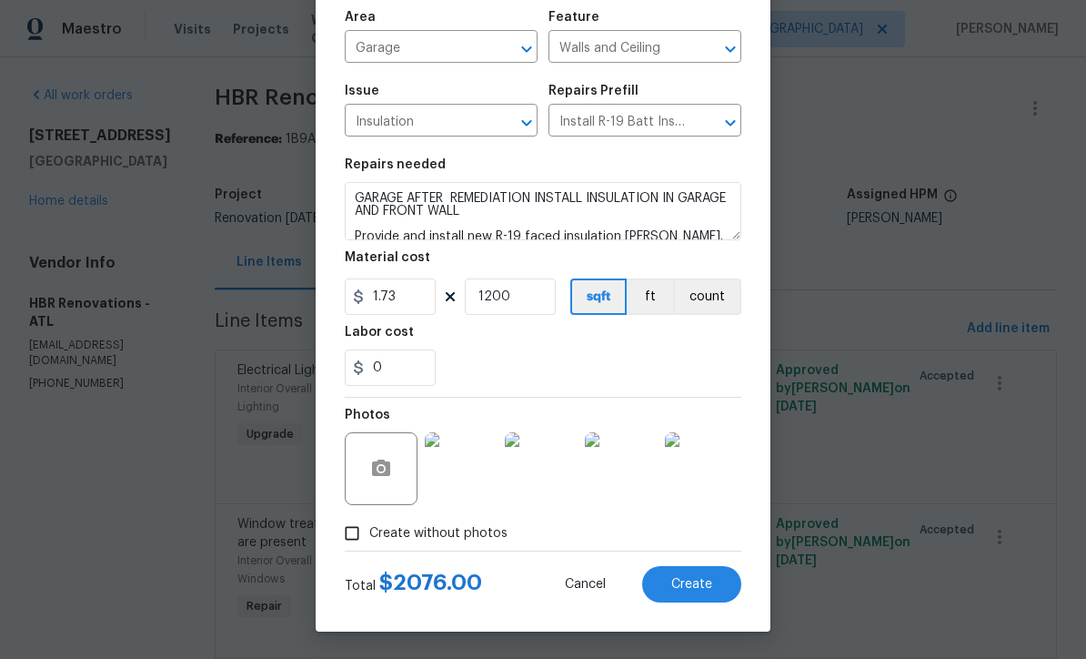
click at [688, 579] on span "Create" at bounding box center [691, 585] width 41 height 14
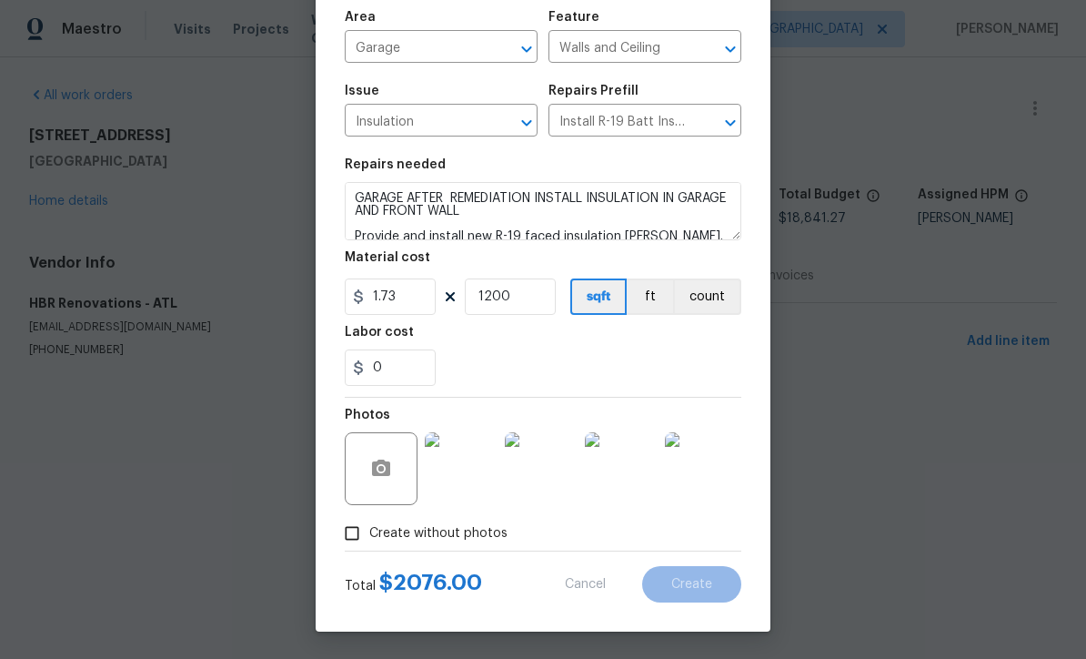
type input "0"
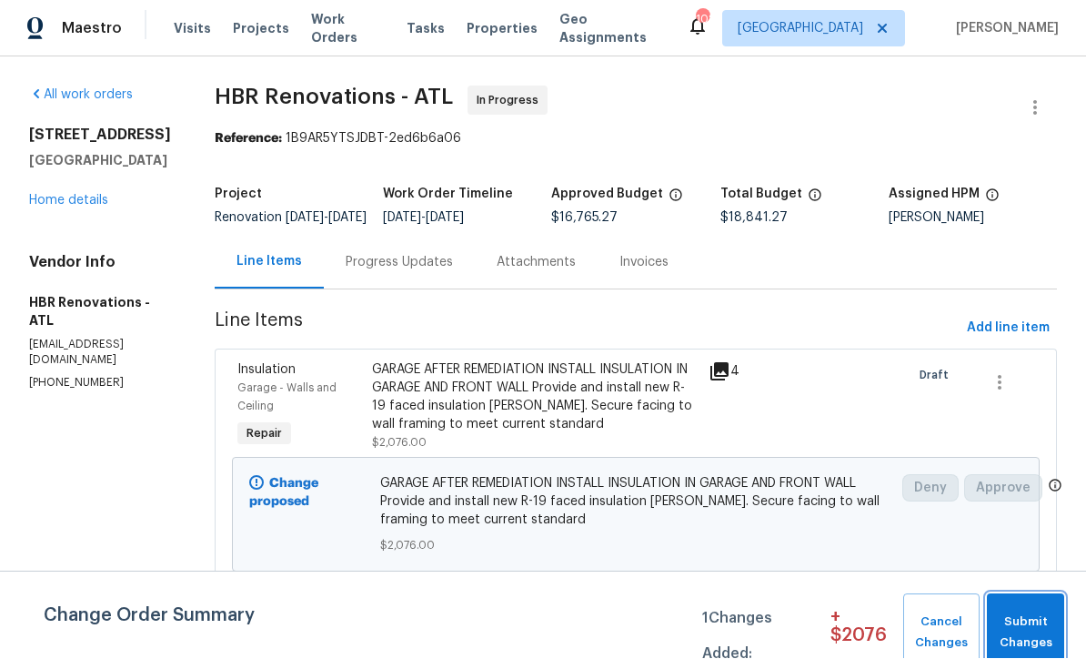
click at [1030, 623] on span "Submit Changes" at bounding box center [1025, 633] width 59 height 42
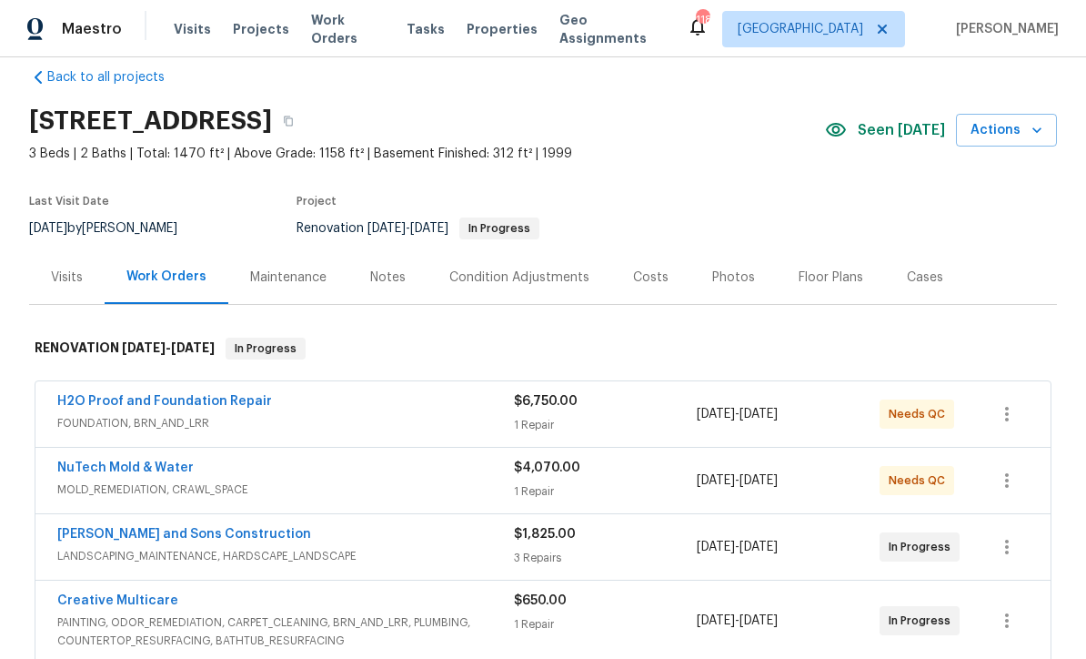
scroll to position [28, 0]
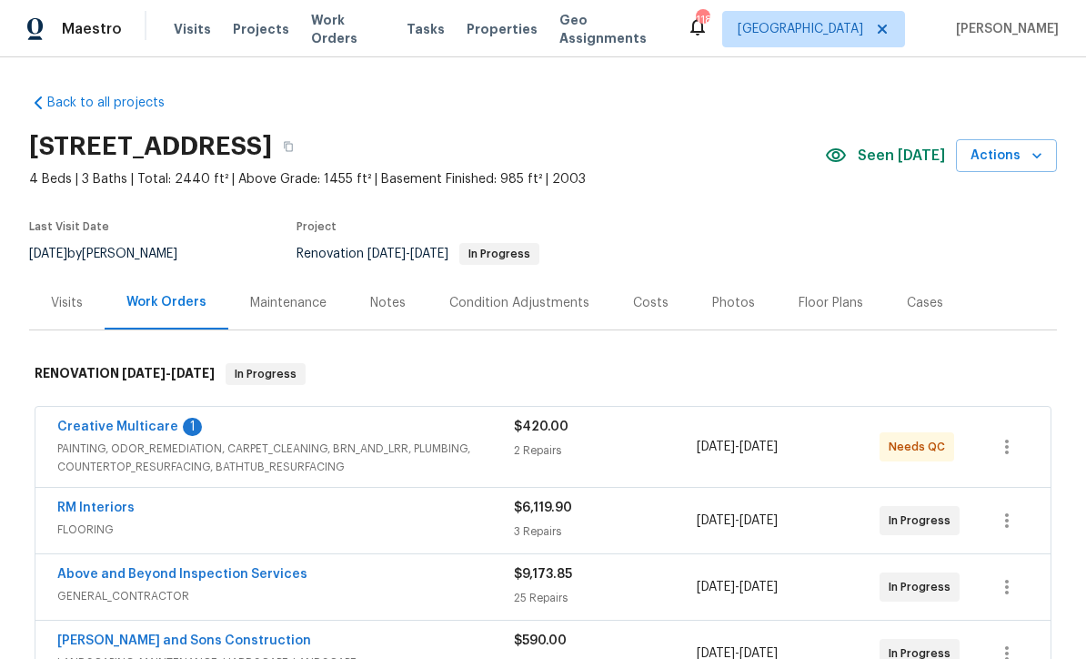
click at [102, 431] on link "Creative Multicare" at bounding box center [117, 426] width 121 height 13
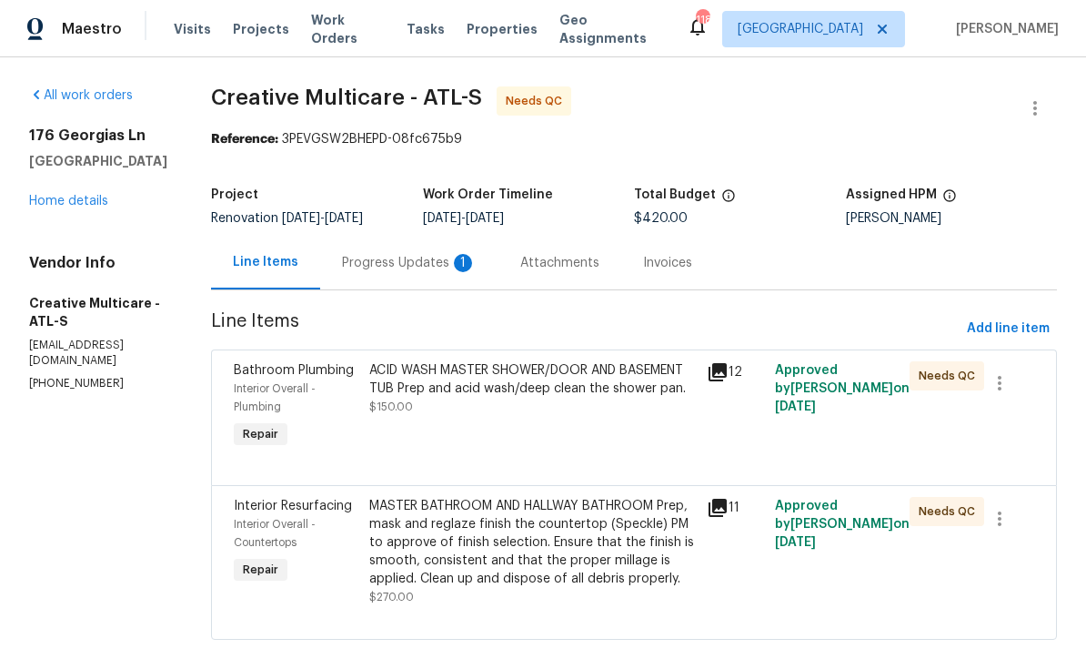
click at [421, 261] on div "Progress Updates 1" at bounding box center [409, 263] width 135 height 18
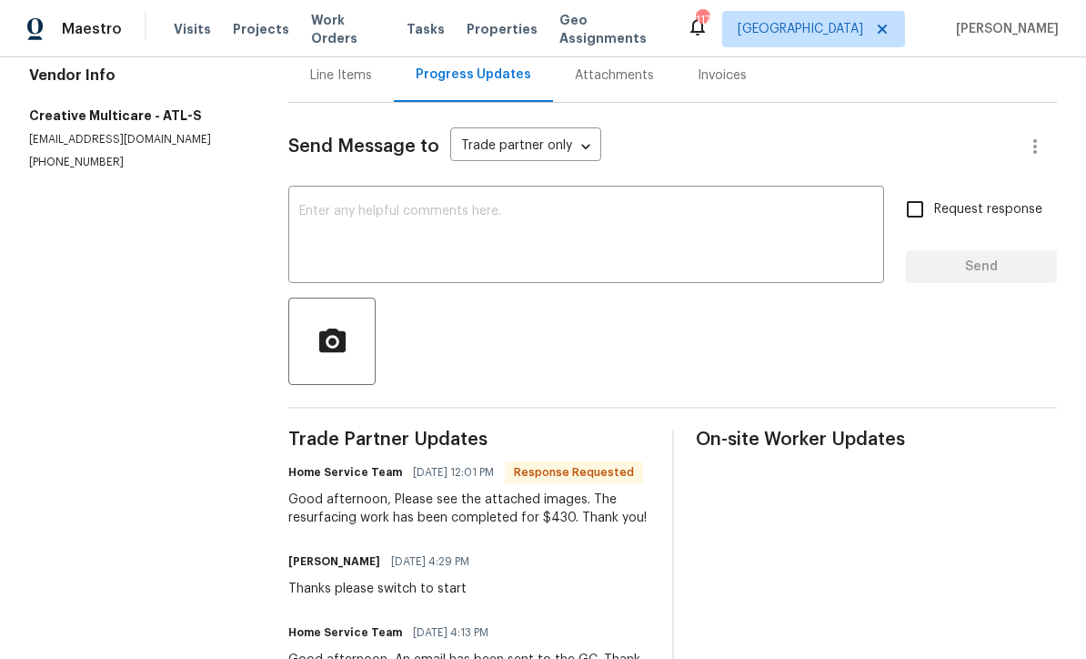
scroll to position [188, 0]
click at [302, 205] on textarea at bounding box center [586, 236] width 574 height 64
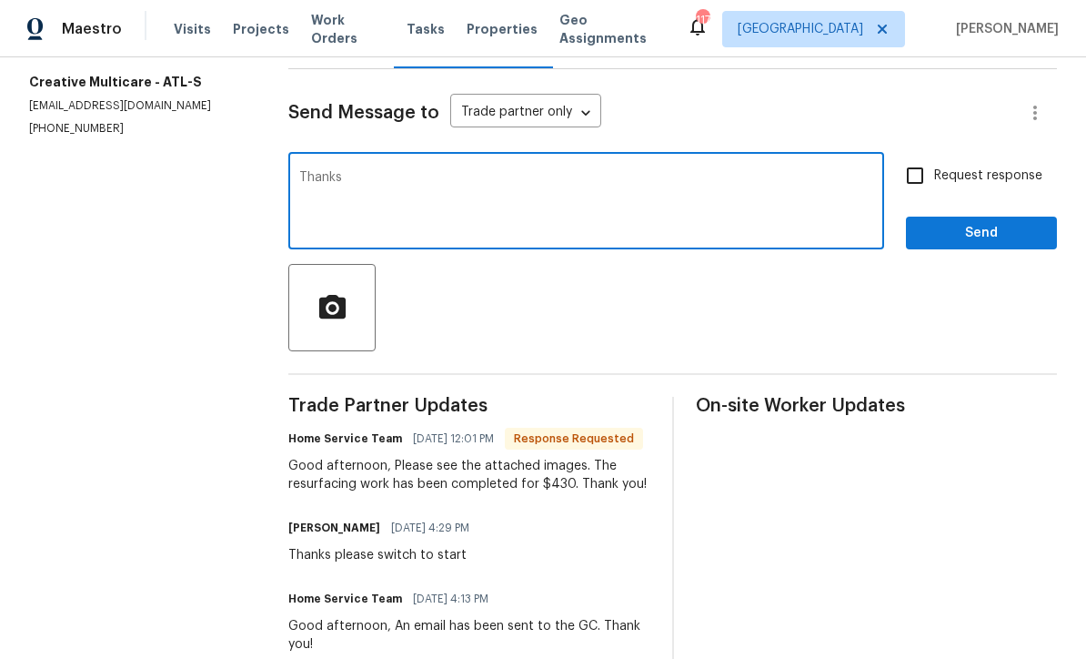
scroll to position [224, 0]
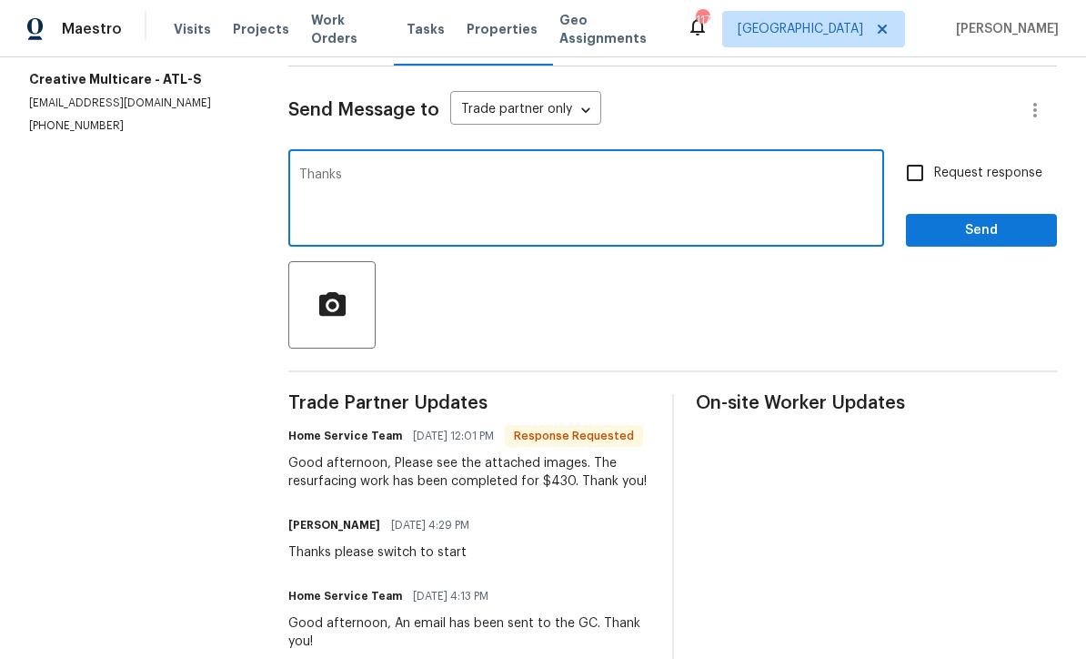
type textarea "Thanks"
click at [949, 233] on span "Send" at bounding box center [982, 230] width 122 height 23
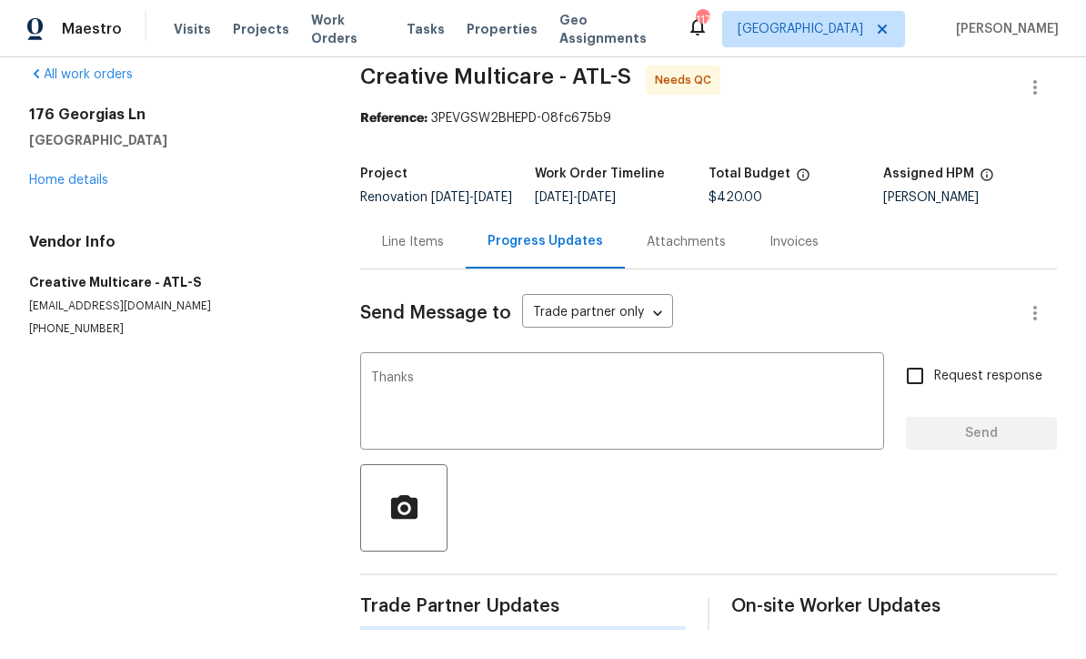
scroll to position [0, 0]
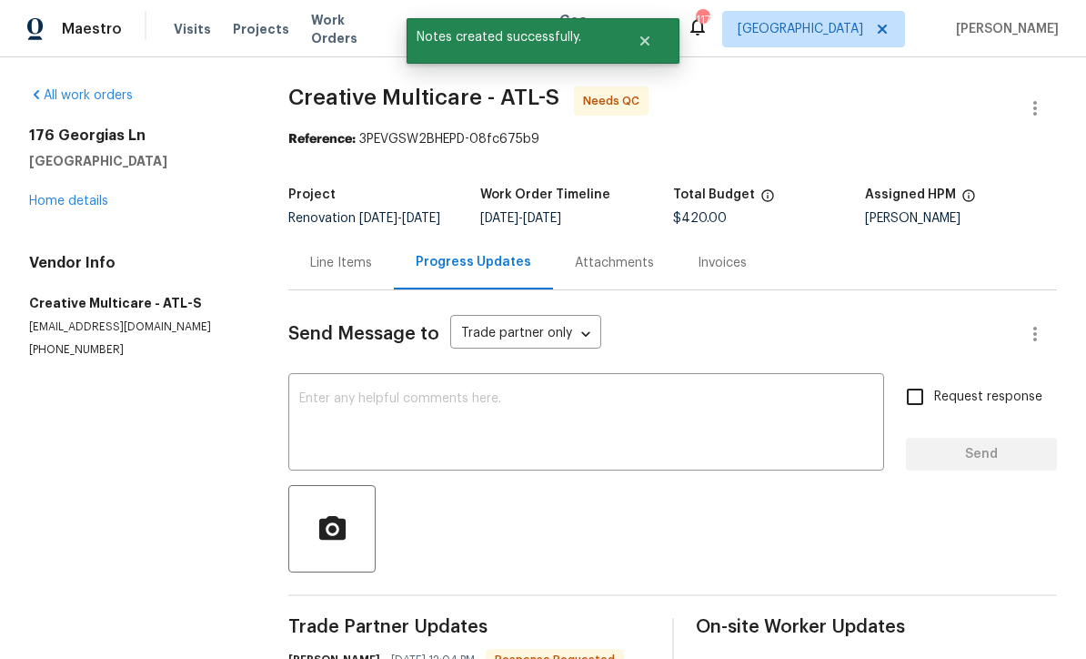
click at [331, 262] on div "Line Items" at bounding box center [341, 263] width 62 height 18
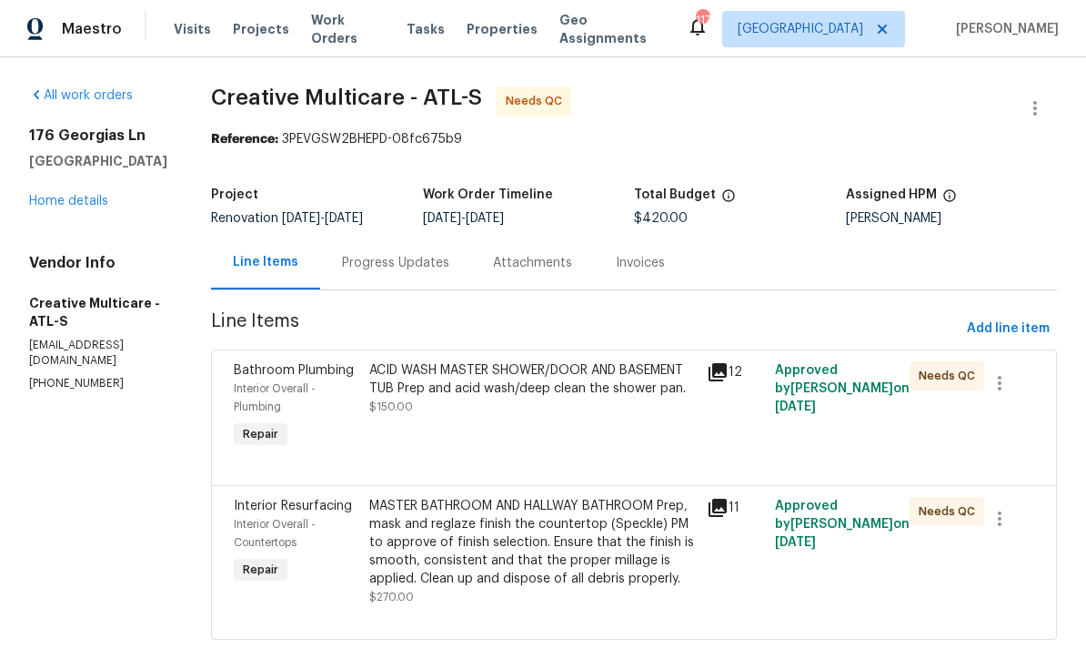
click at [67, 200] on link "Home details" at bounding box center [68, 201] width 79 height 13
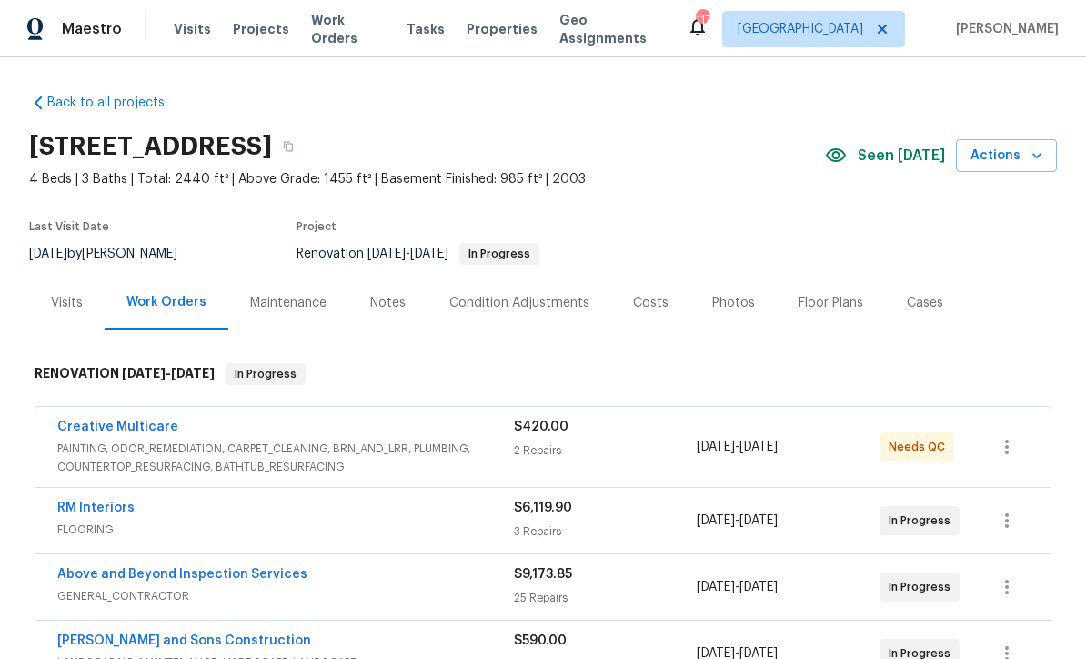
click at [114, 420] on link "Creative Multicare" at bounding box center [117, 426] width 121 height 13
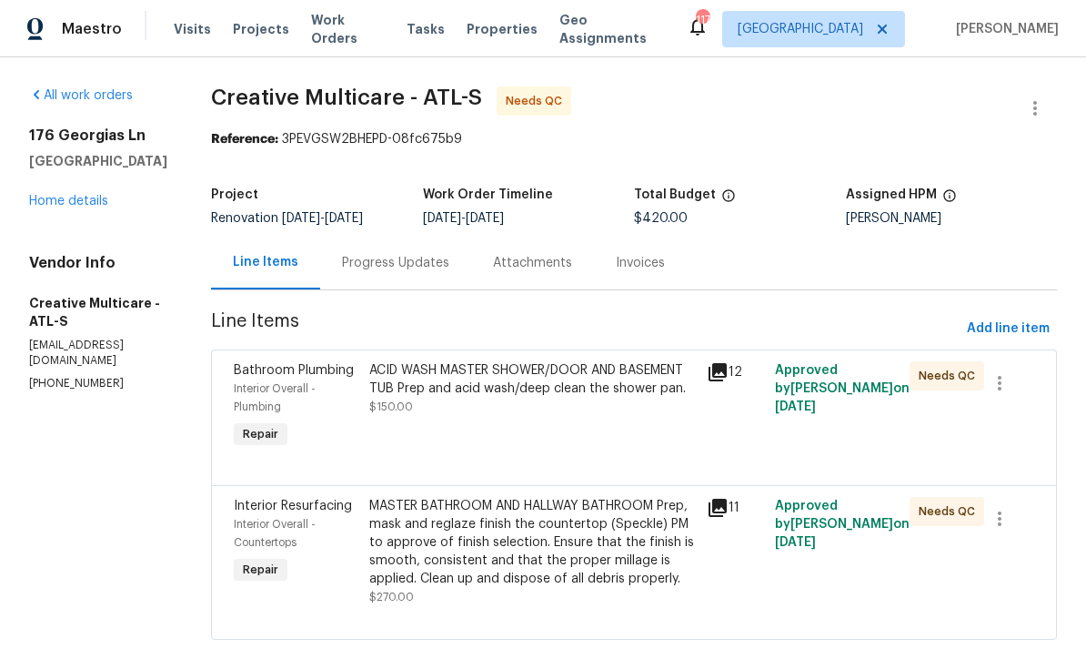
click at [489, 392] on div "ACID WASH MASTER SHOWER/DOOR AND BASEMENT TUB Prep and acid wash/deep clean the…" at bounding box center [532, 379] width 327 height 36
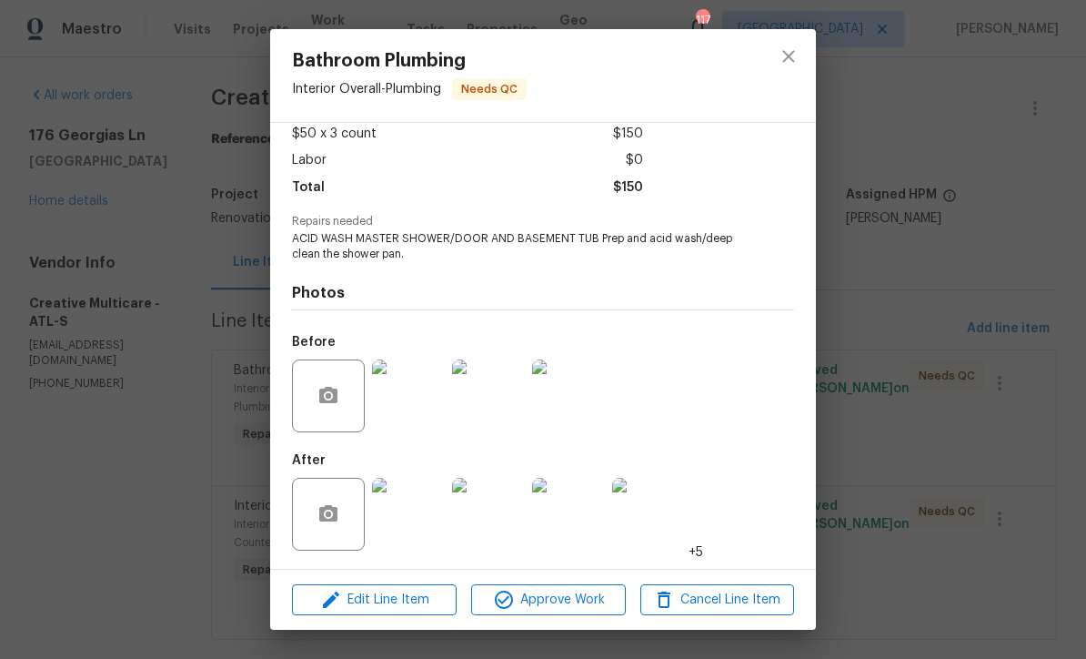
scroll to position [107, 0]
click at [417, 537] on img at bounding box center [408, 514] width 73 height 73
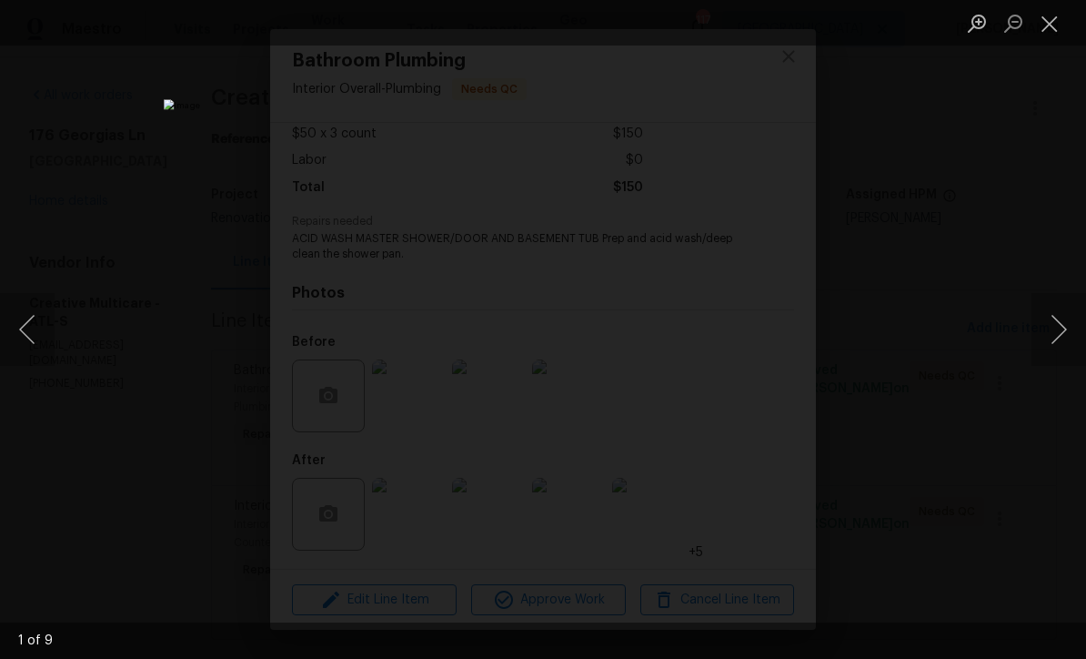
click at [1057, 336] on button "Next image" at bounding box center [1059, 329] width 55 height 73
click at [1067, 325] on button "Next image" at bounding box center [1059, 329] width 55 height 73
click at [1067, 328] on button "Next image" at bounding box center [1059, 329] width 55 height 73
click at [1065, 327] on button "Next image" at bounding box center [1059, 329] width 55 height 73
click at [1054, 327] on button "Next image" at bounding box center [1059, 329] width 55 height 73
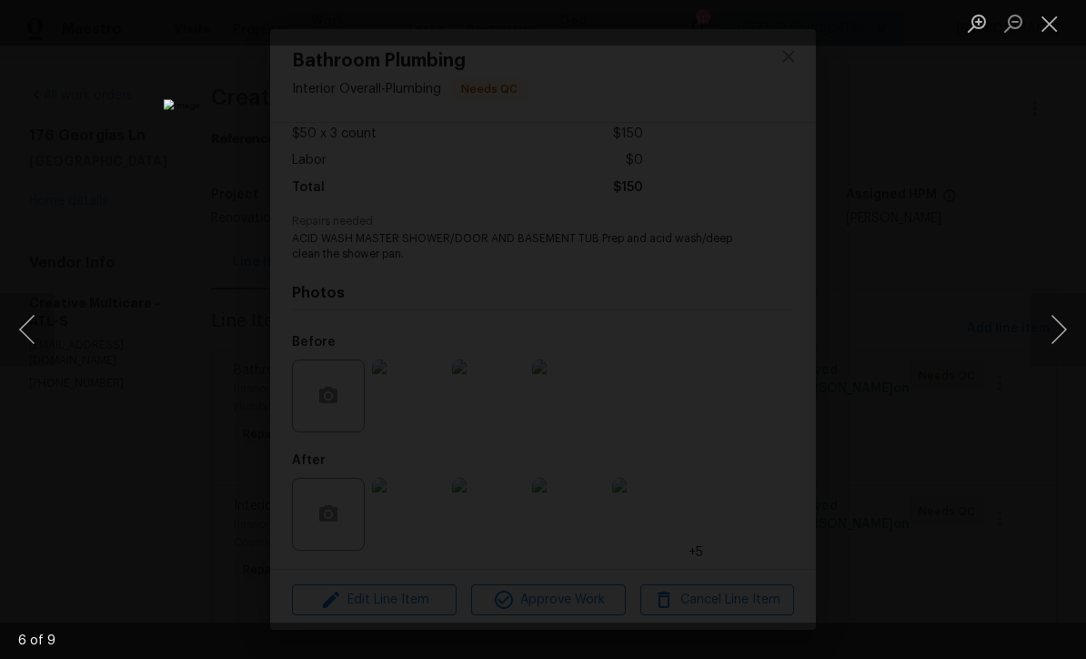
click at [1048, 18] on button "Close lightbox" at bounding box center [1050, 23] width 36 height 32
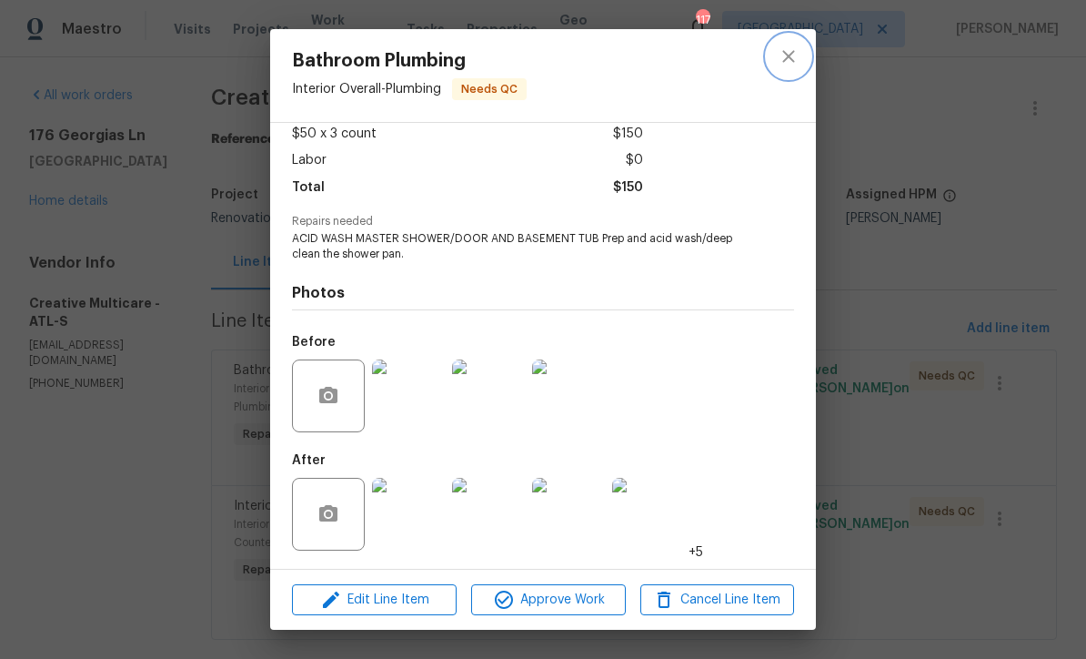
click at [786, 45] on button "close" at bounding box center [789, 57] width 44 height 44
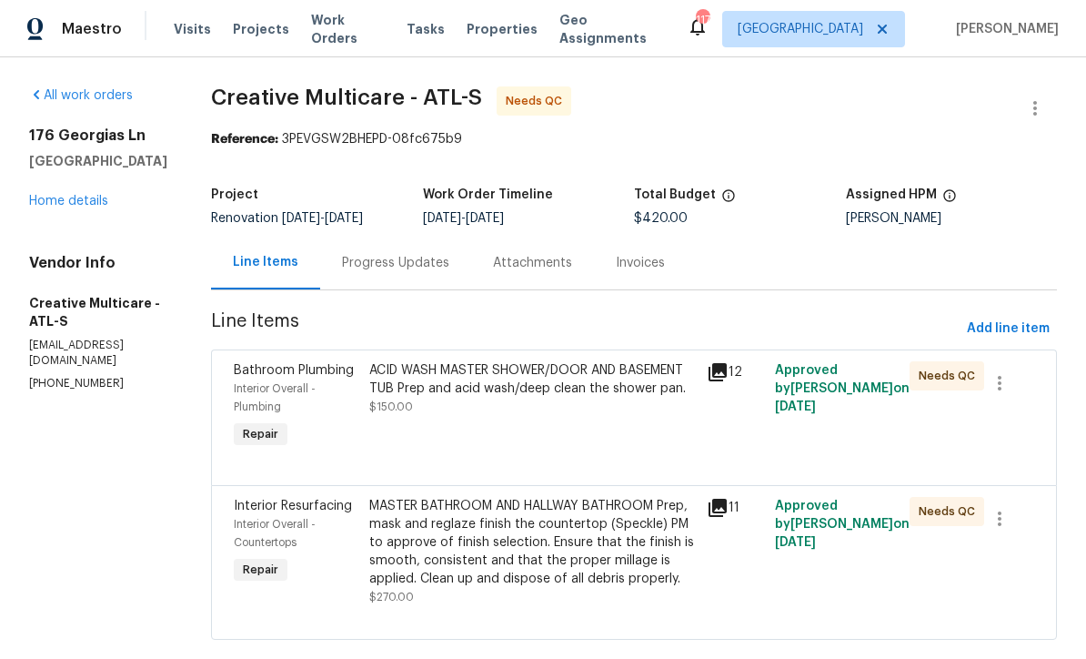
click at [461, 398] on div "ACID WASH MASTER SHOWER/DOOR AND BASEMENT TUB Prep and acid wash/deep clean the…" at bounding box center [532, 379] width 327 height 36
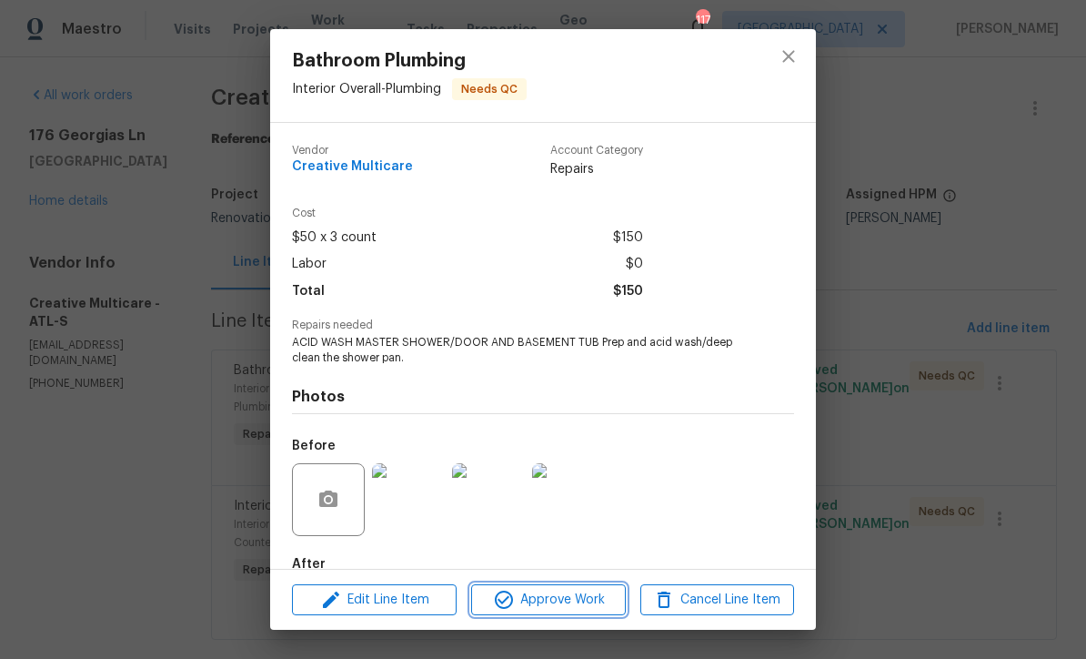
click at [528, 599] on span "Approve Work" at bounding box center [548, 600] width 143 height 23
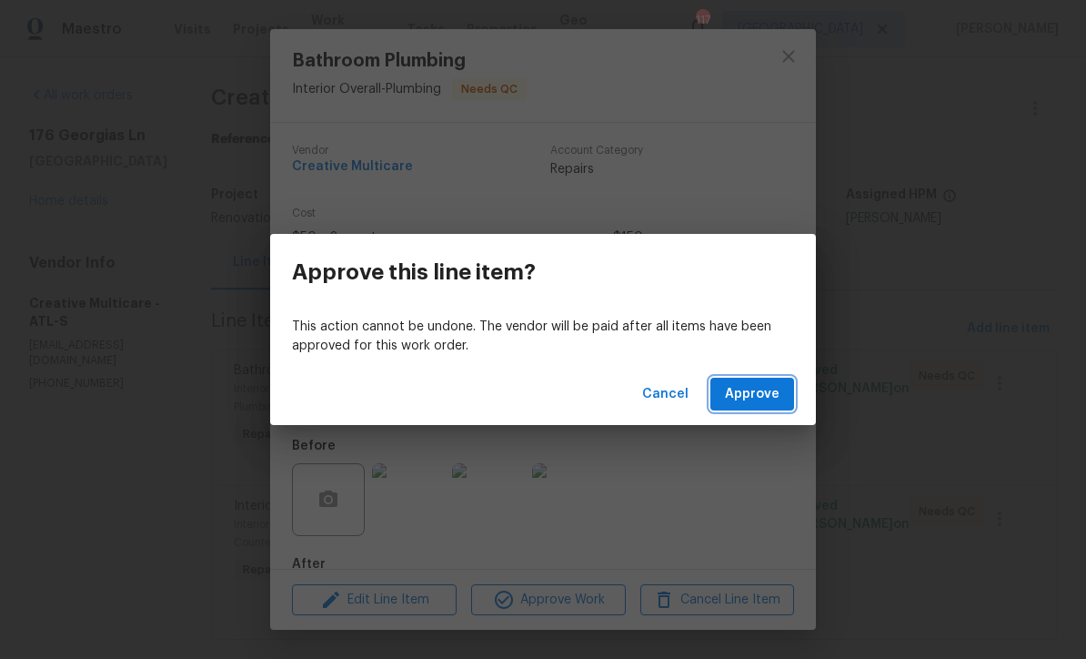
click at [750, 398] on span "Approve" at bounding box center [752, 394] width 55 height 23
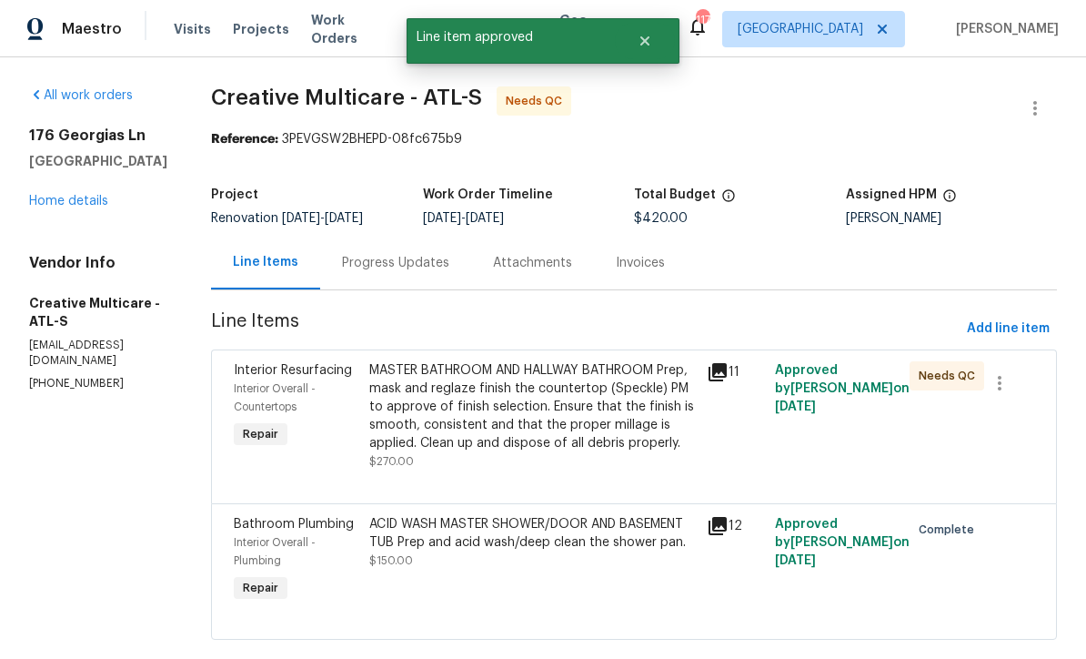
click at [455, 405] on div "MASTER BATHROOM AND HALLWAY BATHROOM Prep, mask and reglaze finish the countert…" at bounding box center [532, 406] width 327 height 91
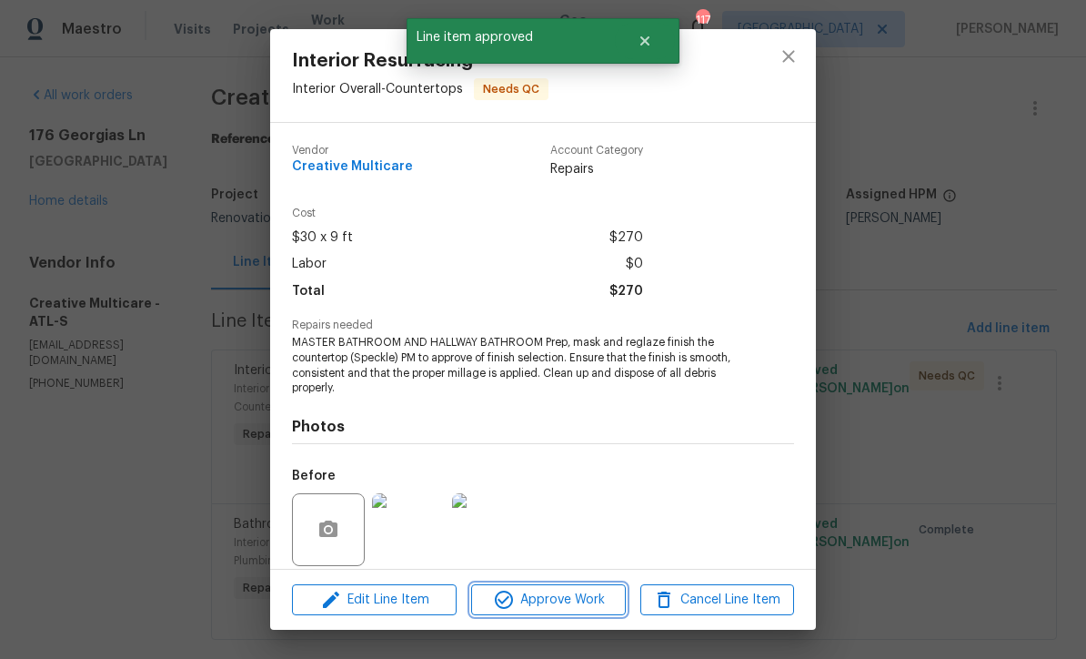
click at [536, 597] on span "Approve Work" at bounding box center [548, 600] width 143 height 23
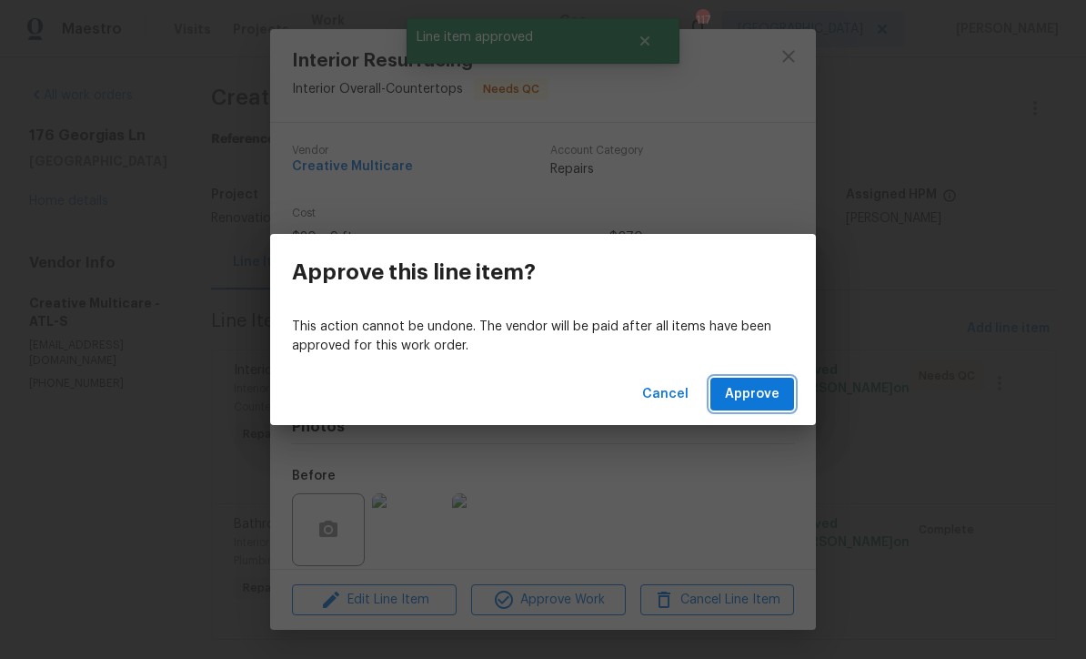
click at [747, 397] on span "Approve" at bounding box center [752, 394] width 55 height 23
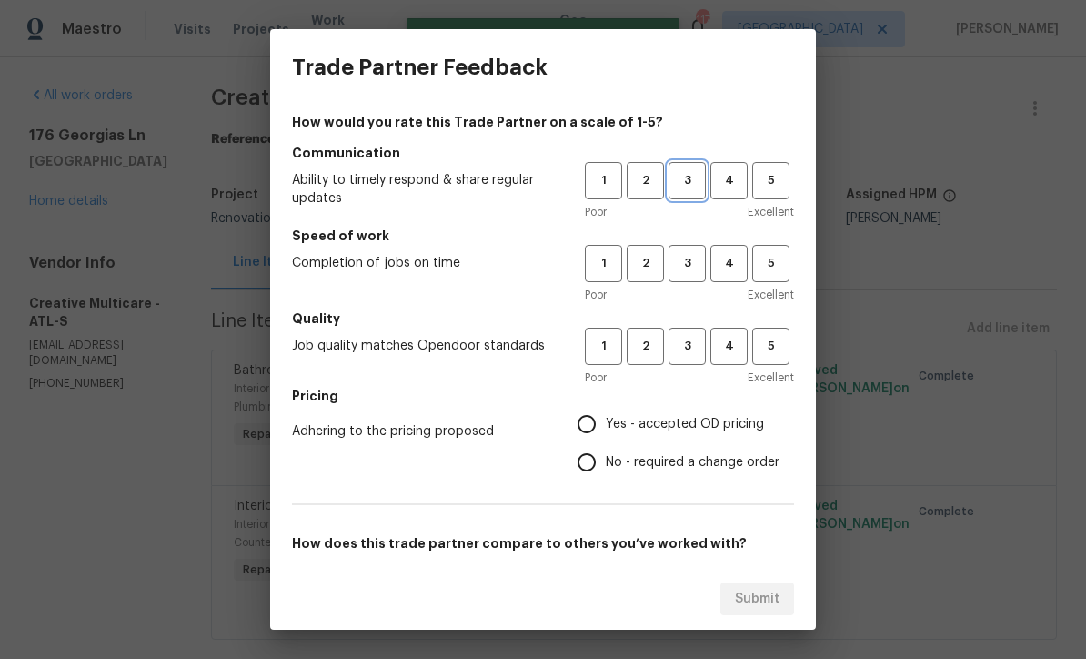
click at [676, 176] on span "3" at bounding box center [687, 180] width 34 height 21
click at [691, 257] on span "3" at bounding box center [687, 263] width 34 height 21
click at [683, 361] on button "3" at bounding box center [687, 345] width 37 height 37
click at [584, 419] on input "Yes - accepted OD pricing" at bounding box center [587, 424] width 38 height 38
radio input "true"
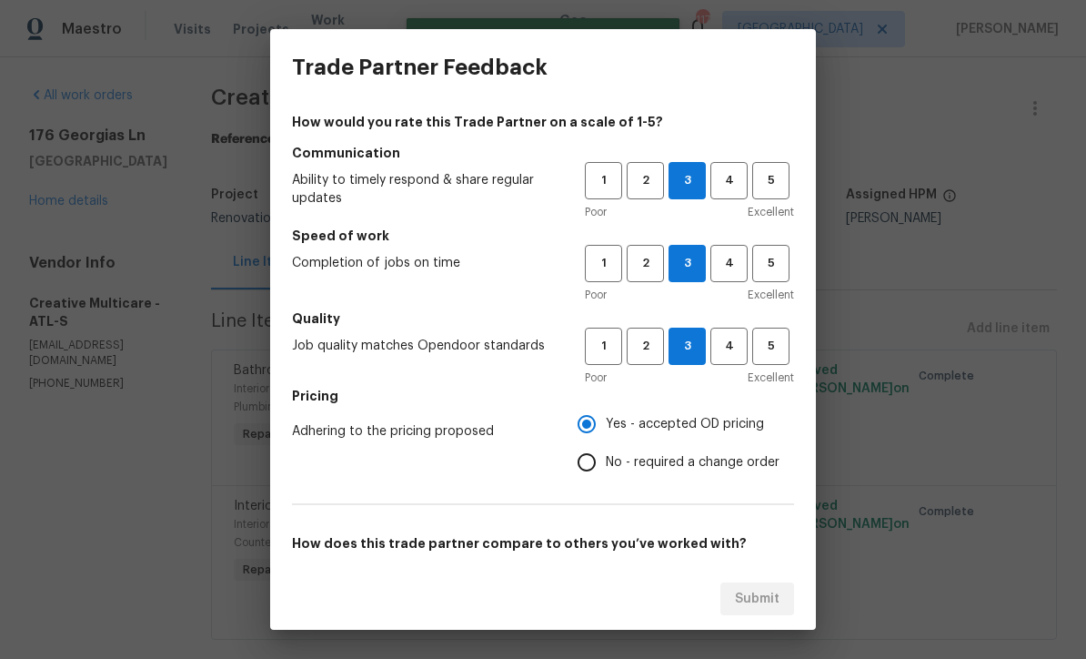
click at [597, 460] on input "No - required a change order" at bounding box center [587, 462] width 38 height 38
radio input "true"
click at [589, 422] on input "Yes - accepted OD pricing" at bounding box center [587, 424] width 38 height 38
radio input "true"
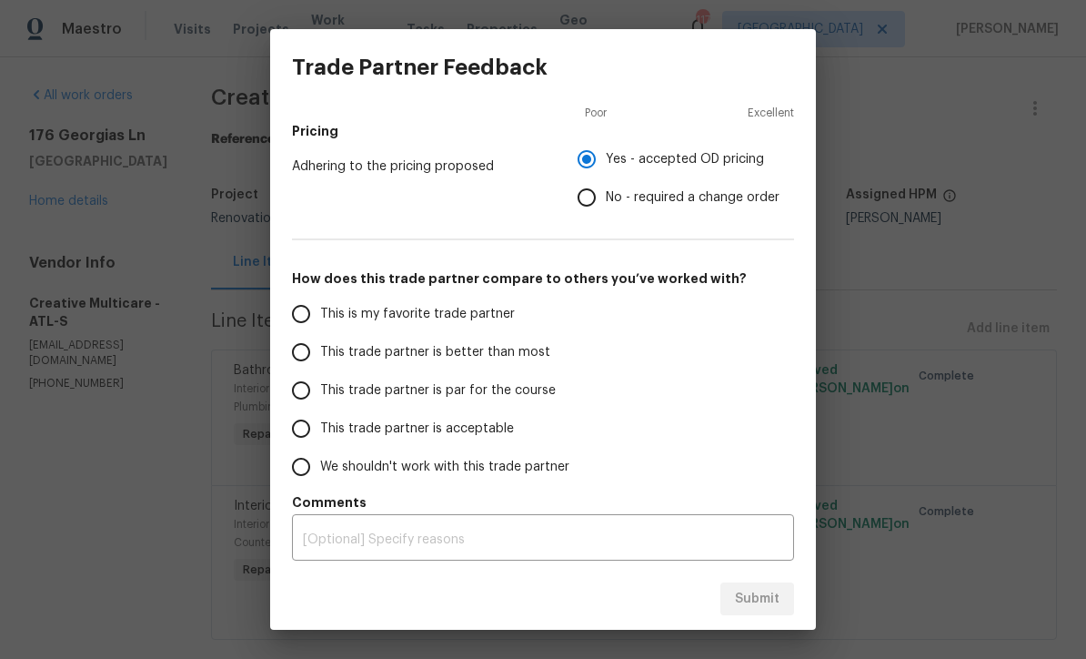
scroll to position [265, 0]
click at [297, 382] on input "This trade partner is par for the course" at bounding box center [301, 390] width 38 height 38
click at [746, 591] on span "Submit" at bounding box center [757, 599] width 45 height 23
radio input "true"
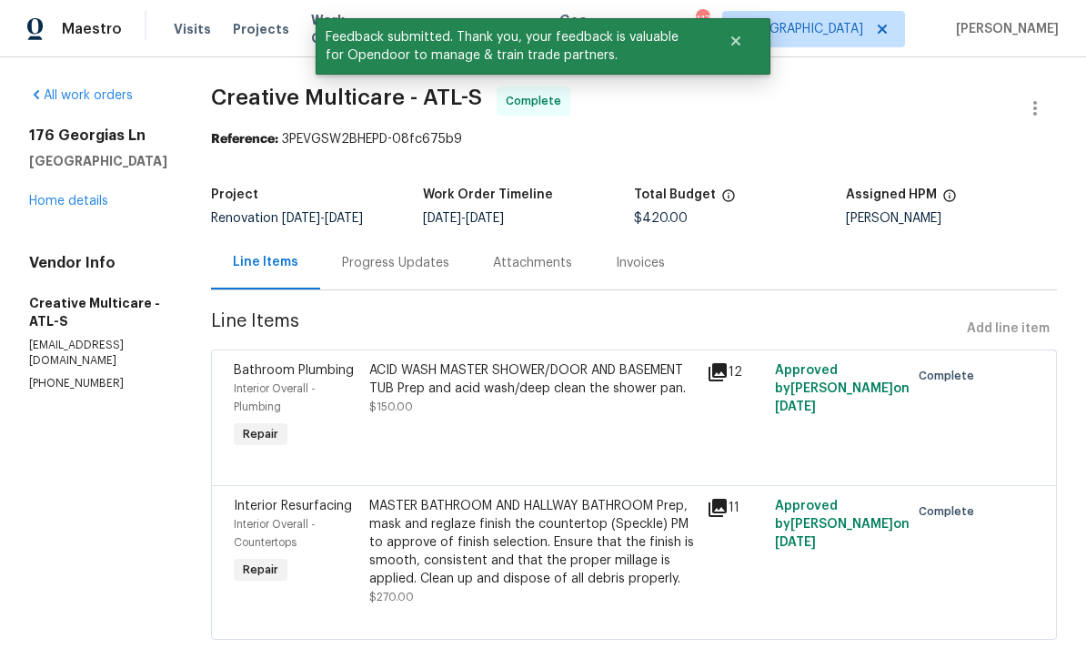
click at [61, 201] on link "Home details" at bounding box center [68, 201] width 79 height 13
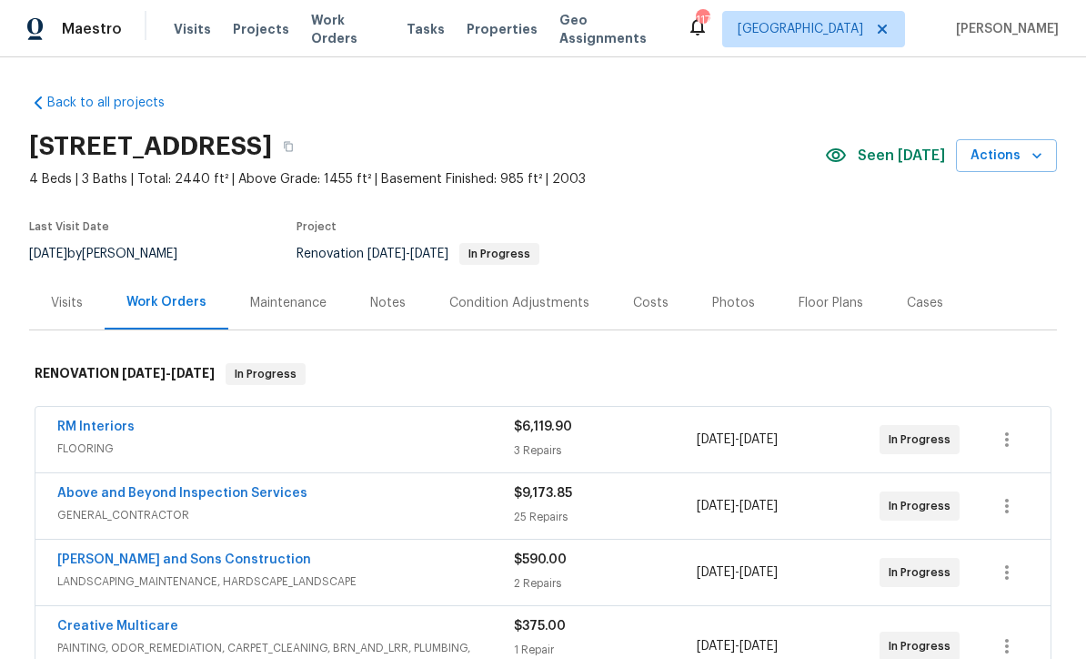
click at [638, 303] on div "Costs" at bounding box center [650, 303] width 35 height 18
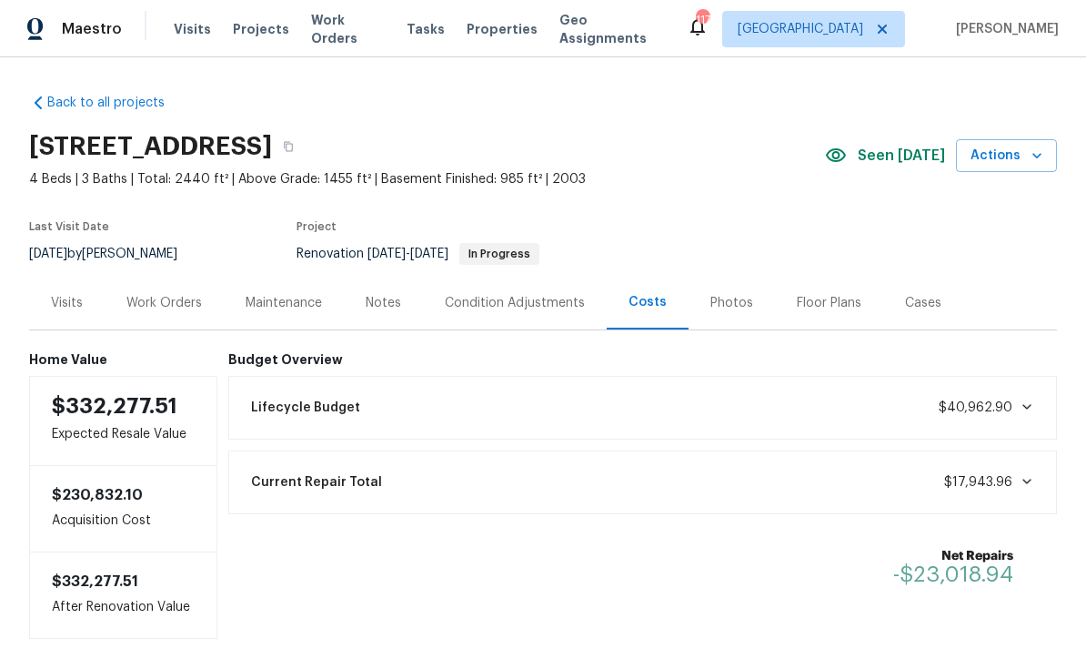
click at [157, 299] on div "Work Orders" at bounding box center [164, 303] width 76 height 18
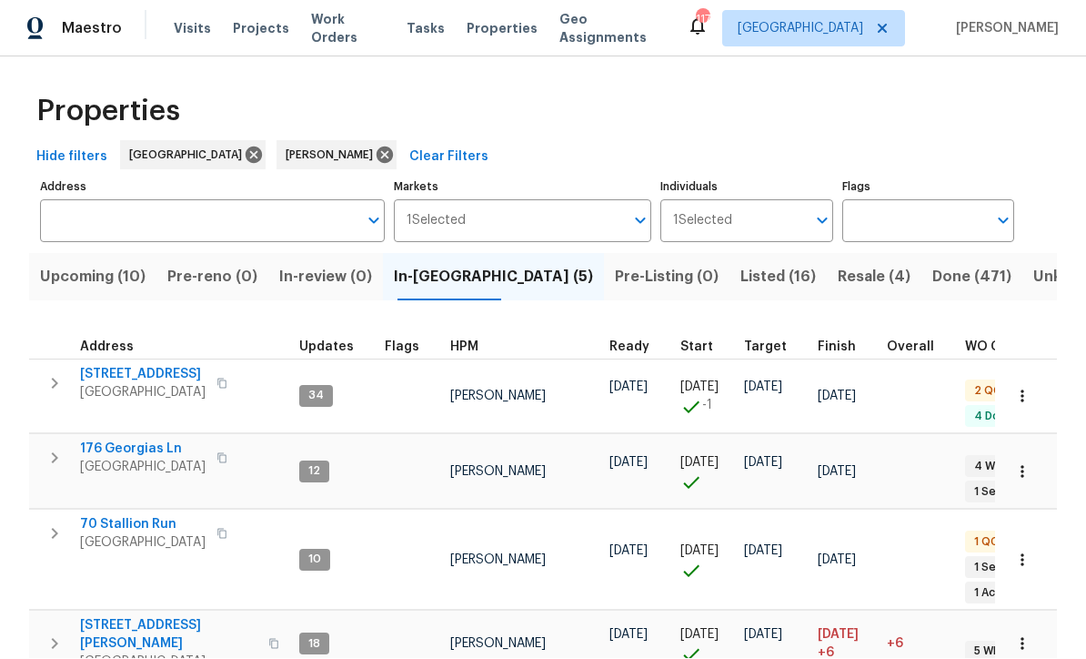
scroll to position [60, 0]
click at [133, 366] on span "188 Lost Lake Trl" at bounding box center [143, 375] width 126 height 18
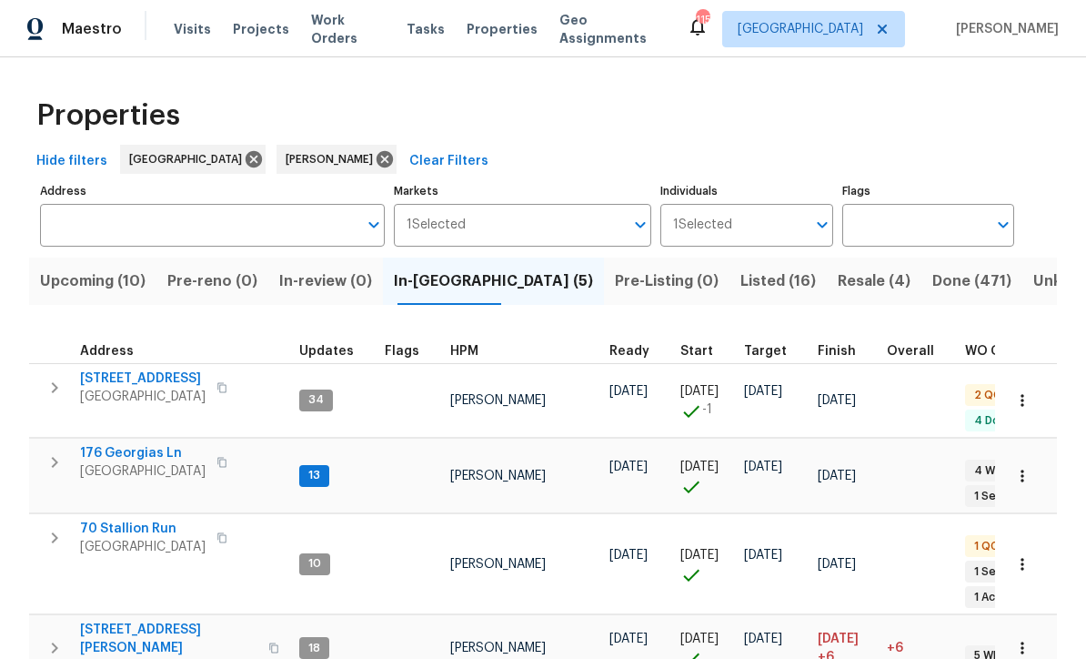
scroll to position [0, 0]
click at [124, 444] on span "176 Georgias Ln" at bounding box center [143, 453] width 126 height 18
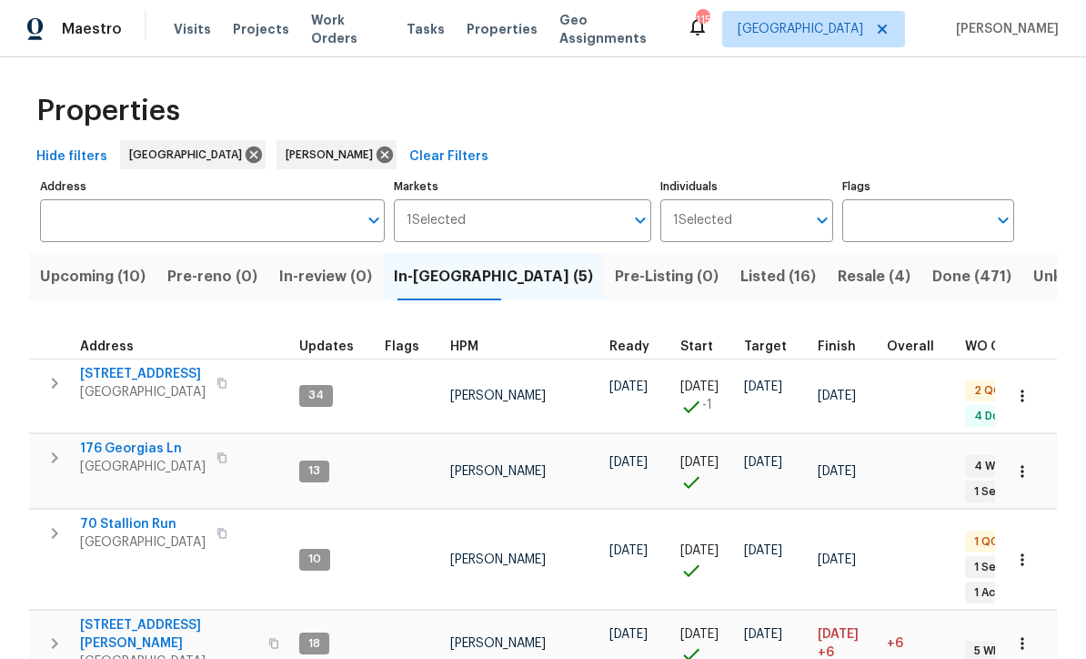
scroll to position [4, 0]
click at [126, 516] on span "70 Stallion Run" at bounding box center [143, 525] width 126 height 18
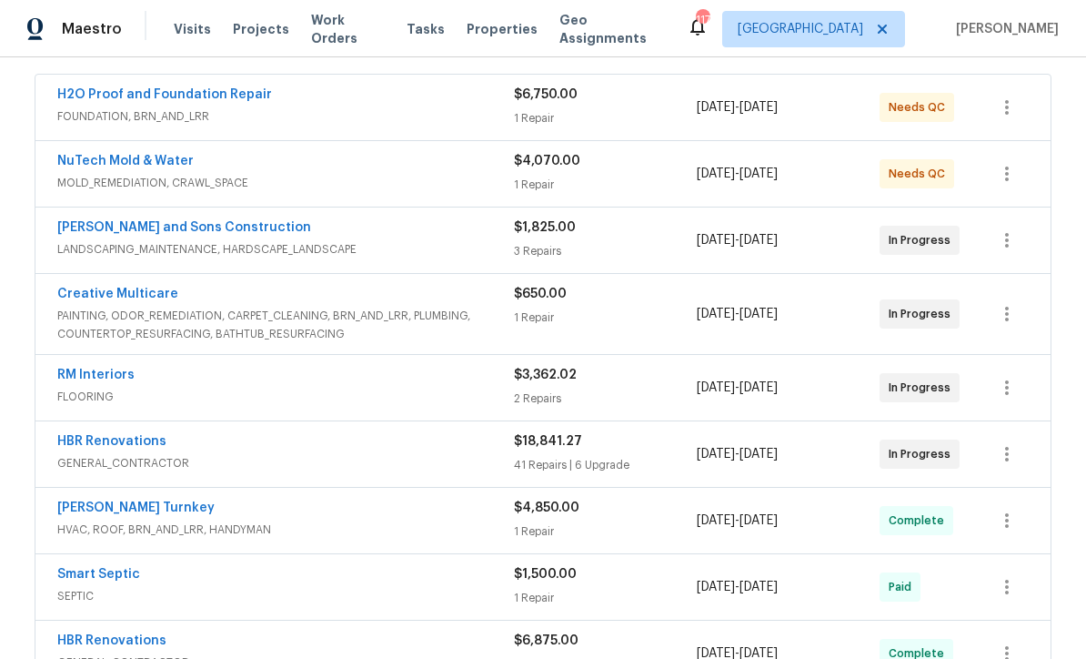
scroll to position [333, 0]
click at [78, 378] on link "RM Interiors" at bounding box center [95, 374] width 77 height 13
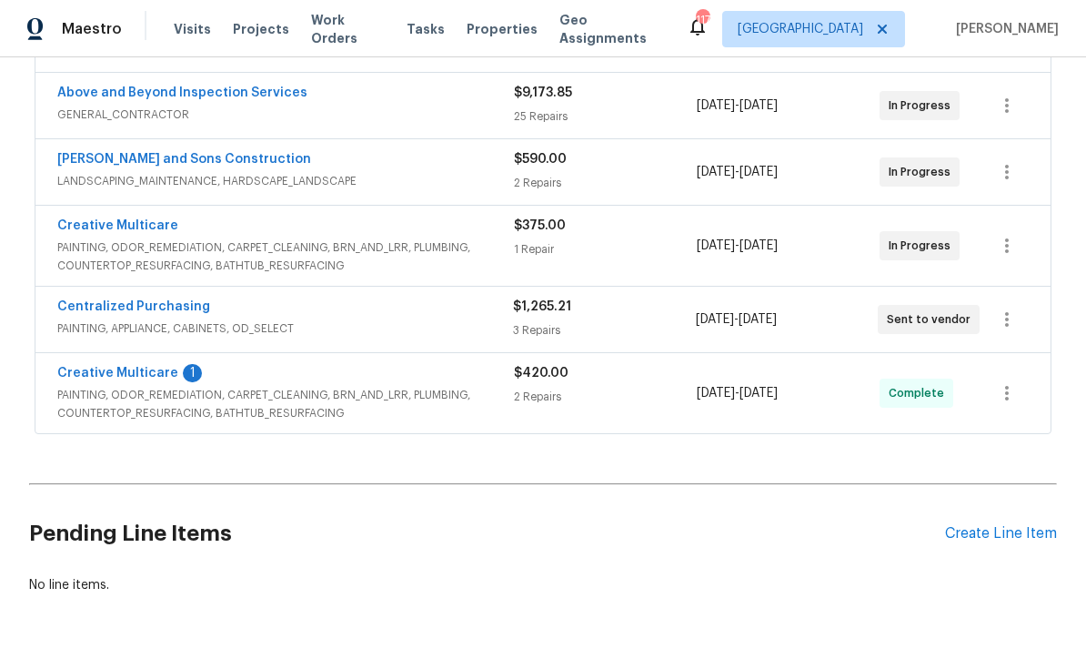
scroll to position [398, 0]
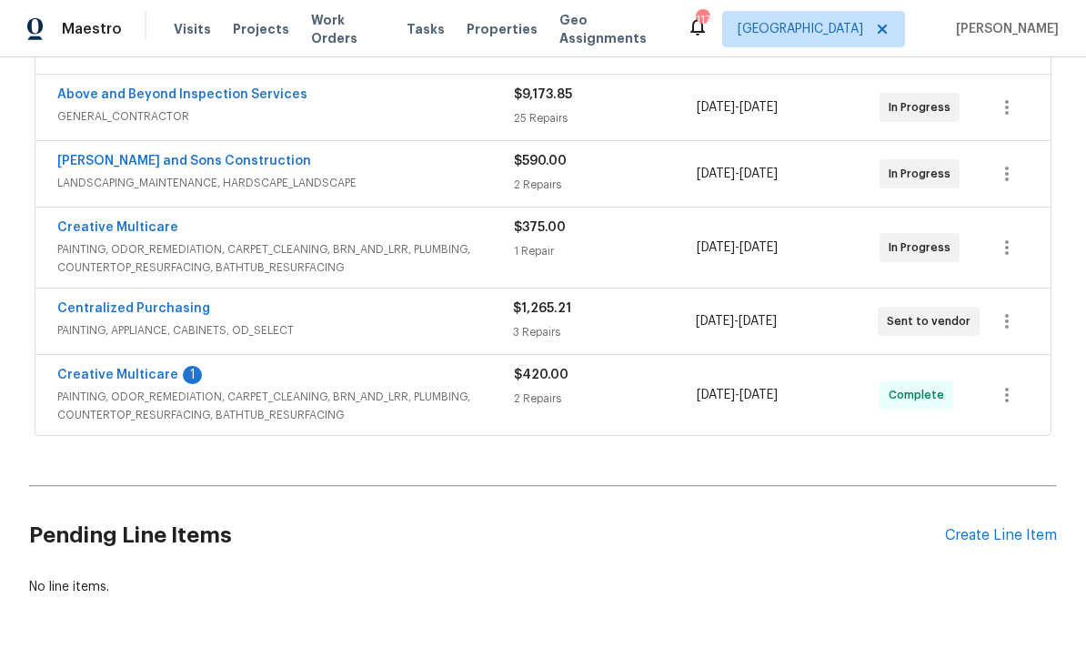
click at [113, 378] on link "Creative Multicare" at bounding box center [117, 374] width 121 height 13
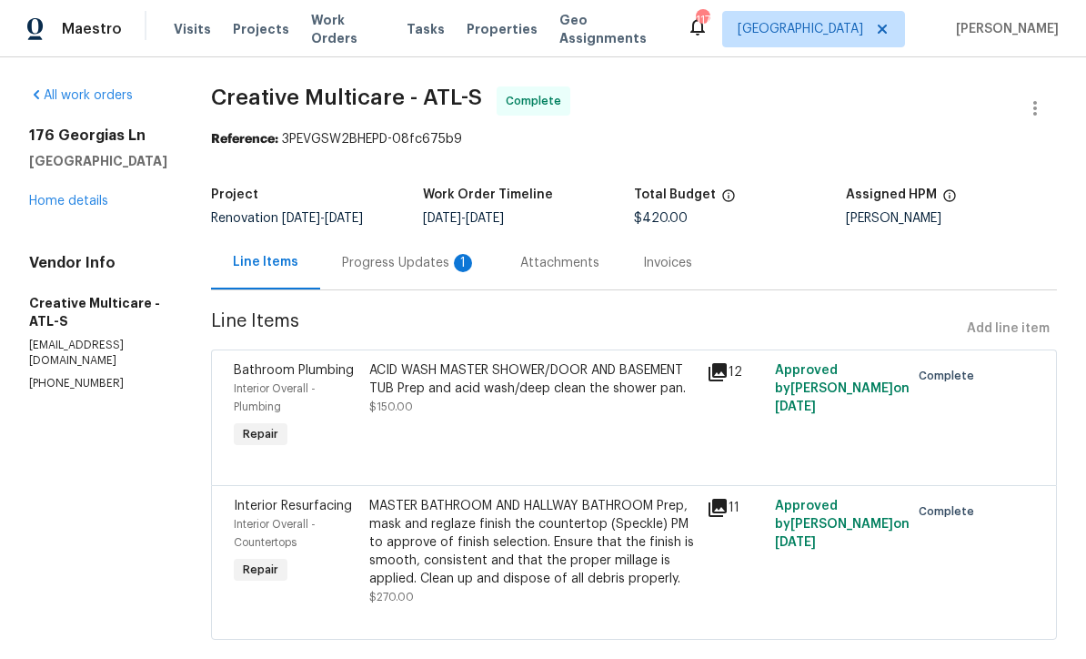
click at [429, 267] on div "Progress Updates 1" at bounding box center [409, 263] width 135 height 18
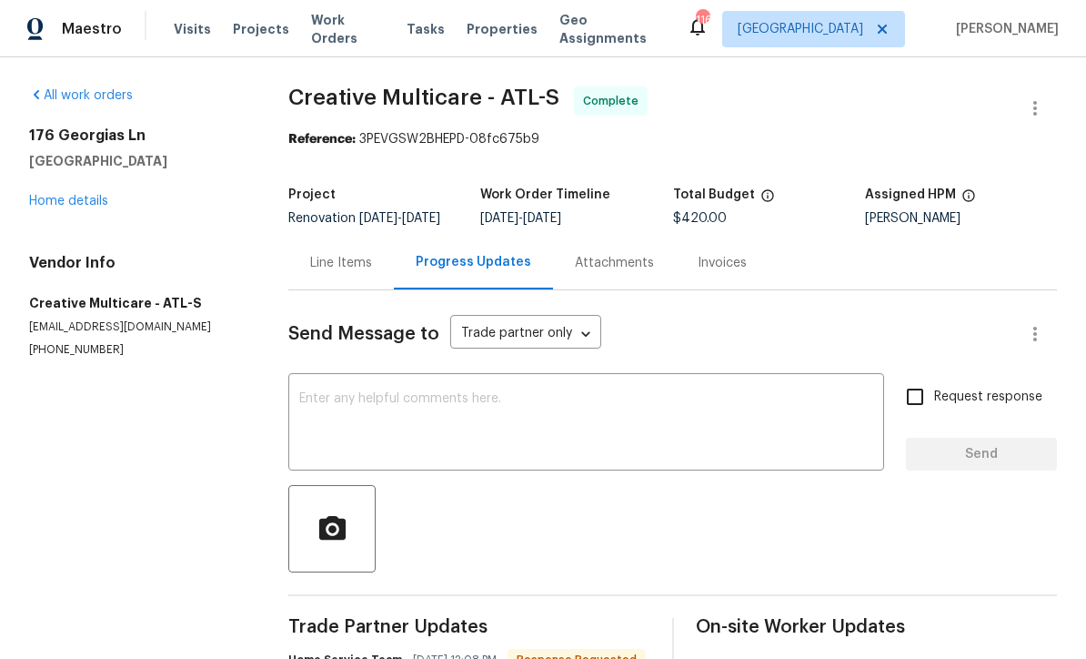
click at [59, 200] on link "Home details" at bounding box center [68, 201] width 79 height 13
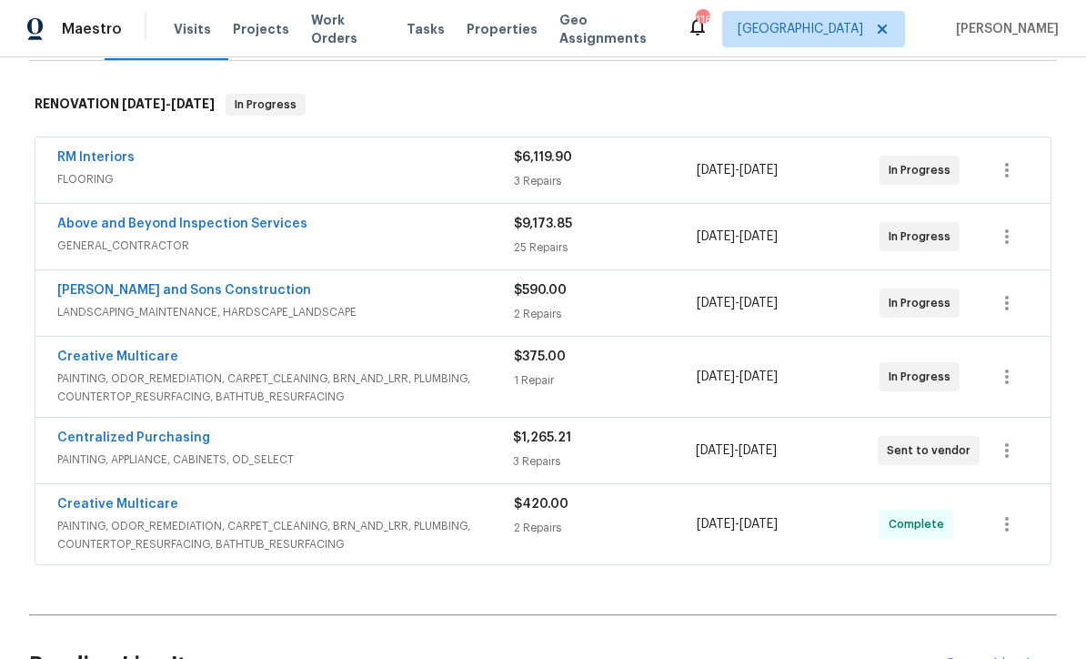
scroll to position [293, 0]
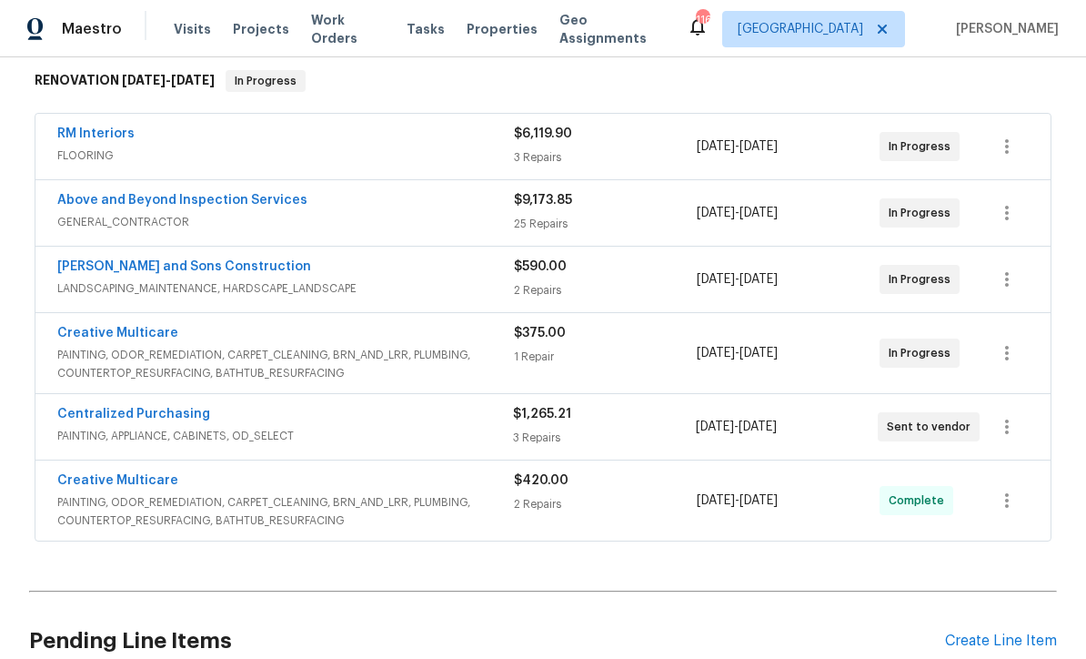
click at [106, 478] on link "Creative Multicare" at bounding box center [117, 480] width 121 height 13
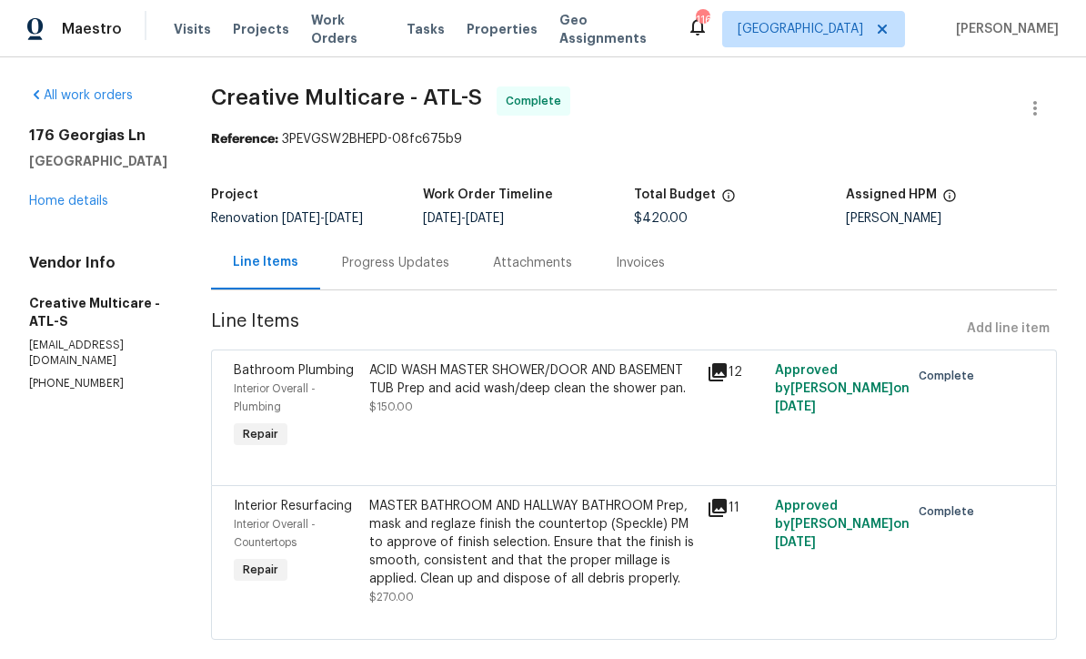
click at [416, 269] on div "Progress Updates" at bounding box center [395, 263] width 107 height 18
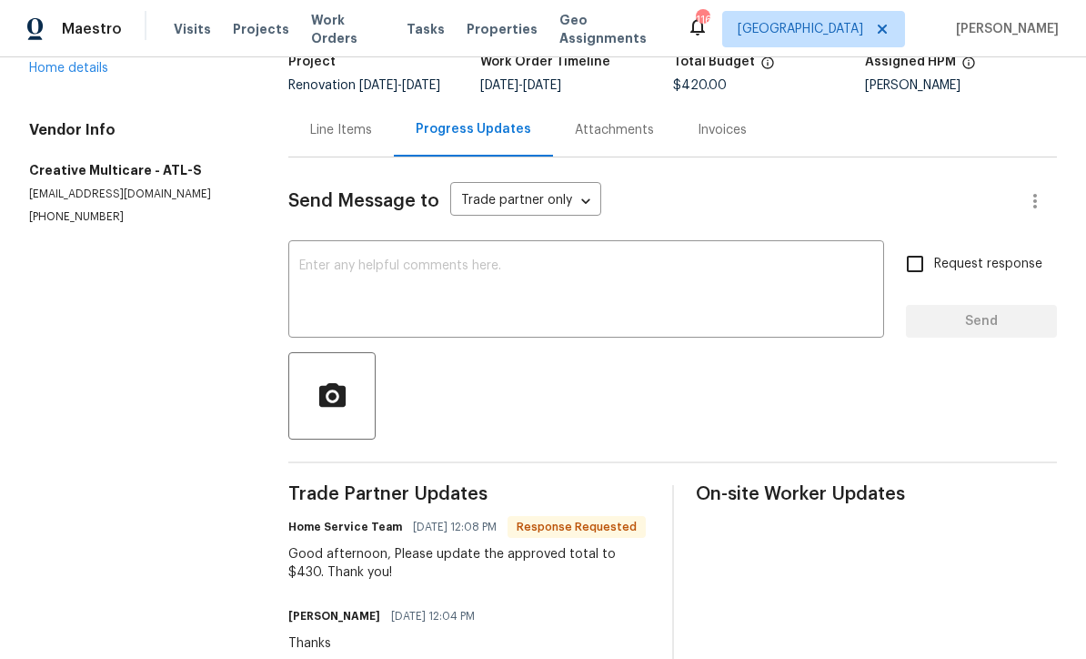
scroll to position [117, 0]
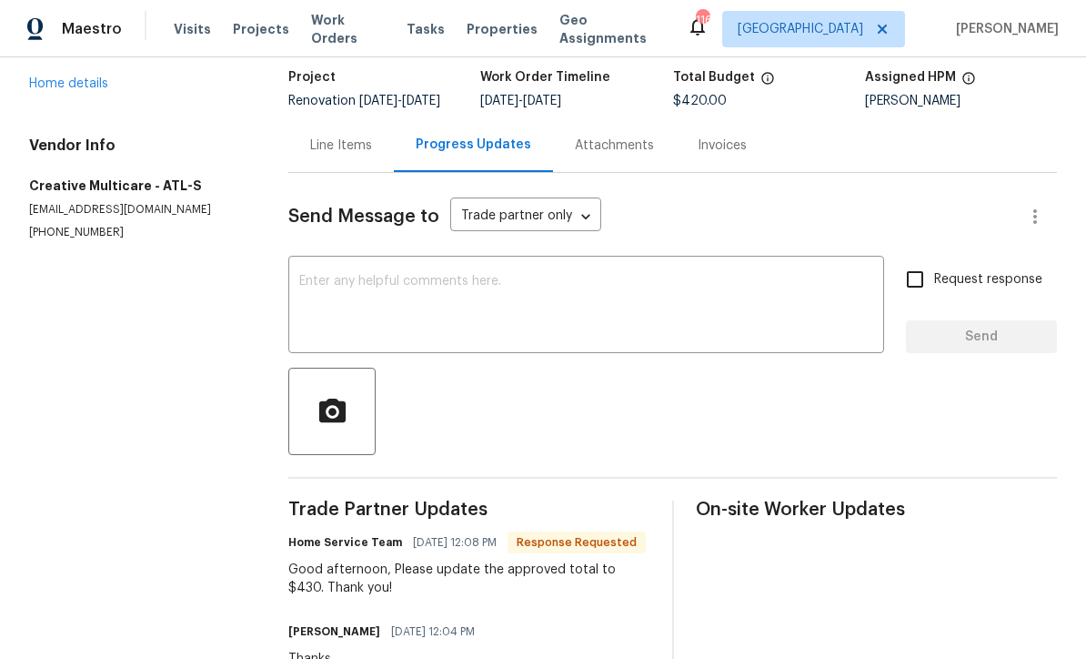
click at [303, 277] on textarea at bounding box center [586, 307] width 574 height 64
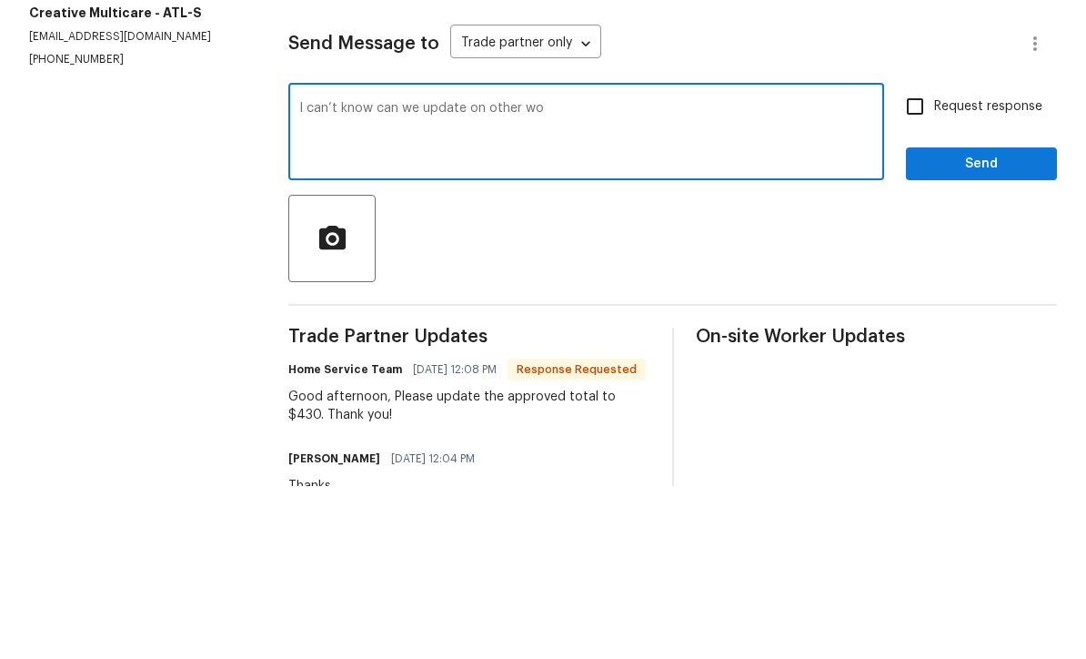
type textarea "I can’t know can we update on other wo"
click at [931, 260] on input "Request response" at bounding box center [915, 279] width 38 height 38
checkbox input "true"
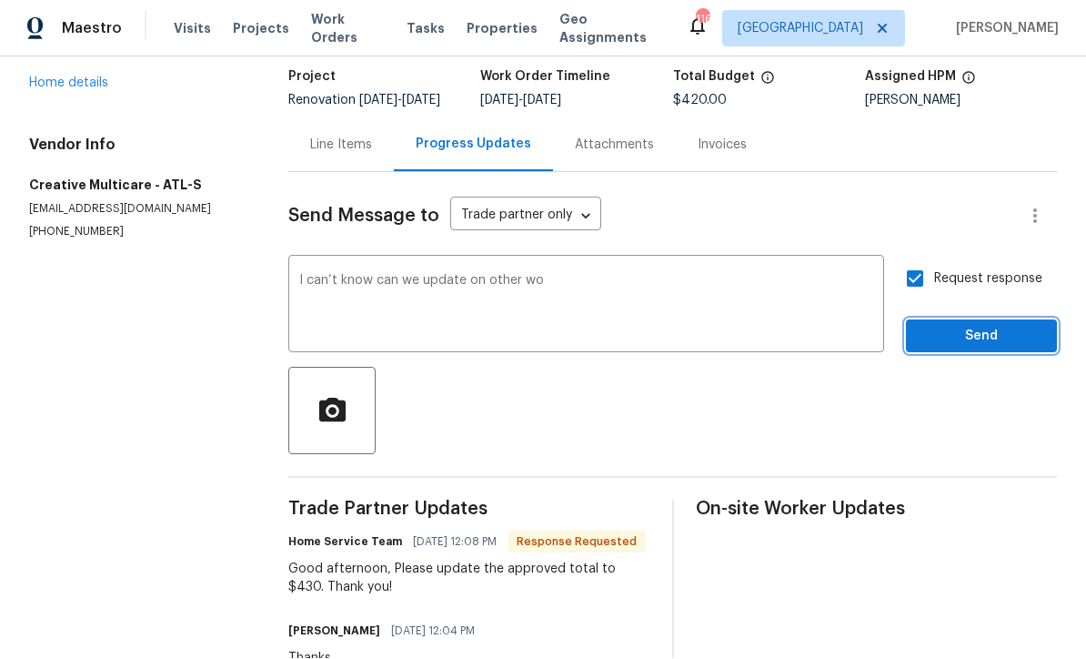
click at [1011, 326] on span "Send" at bounding box center [982, 337] width 122 height 23
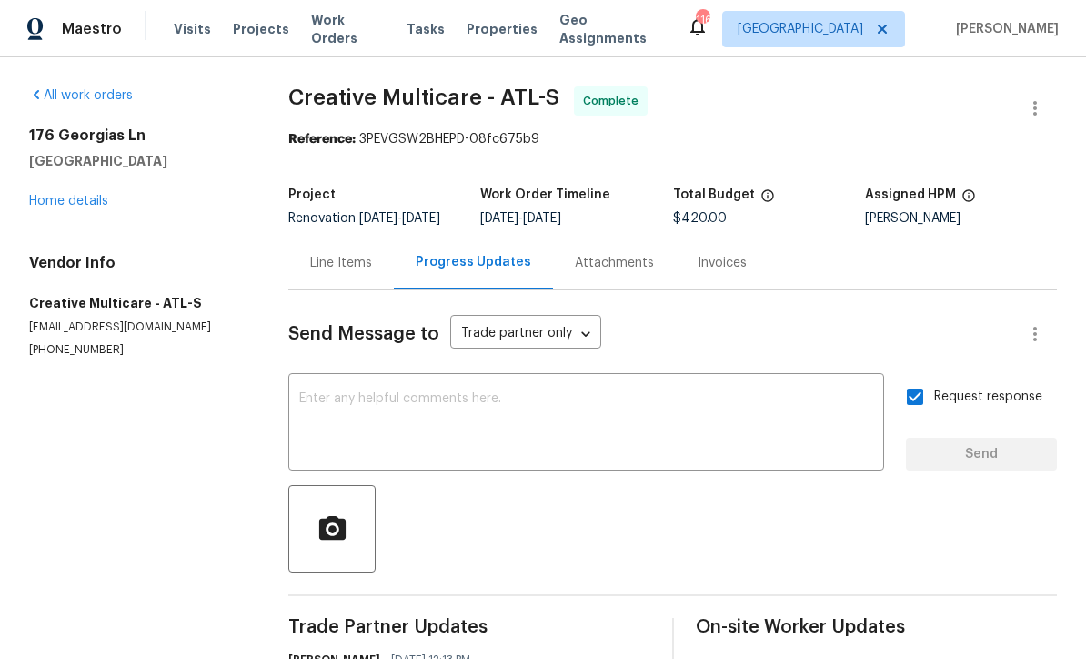
scroll to position [0, 0]
click at [333, 254] on div "Line Items" at bounding box center [341, 263] width 62 height 18
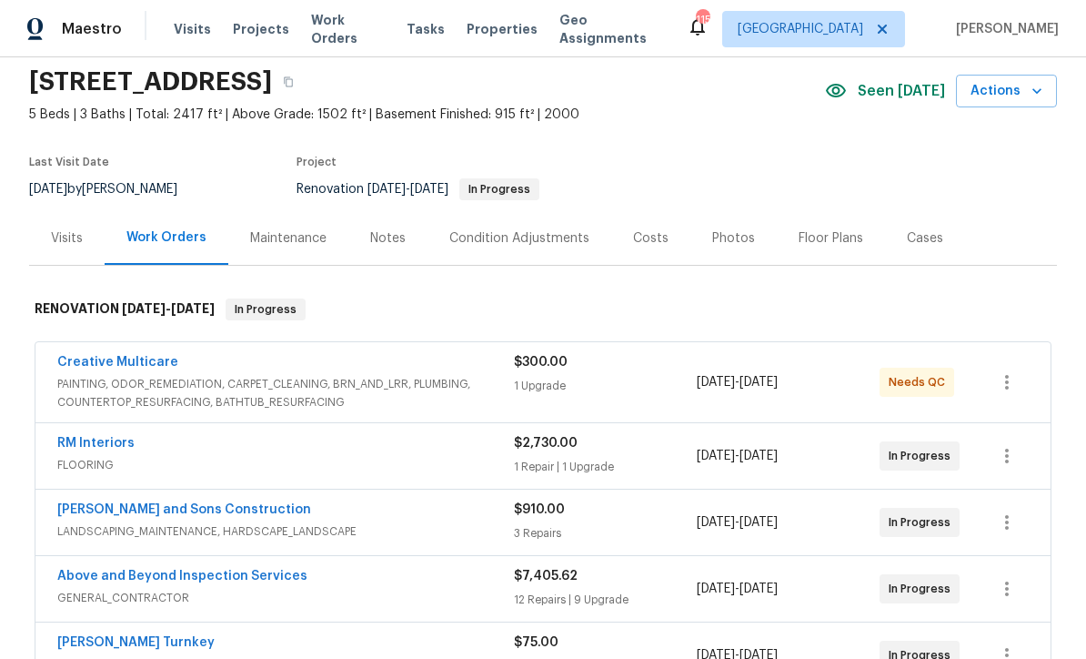
scroll to position [96, 0]
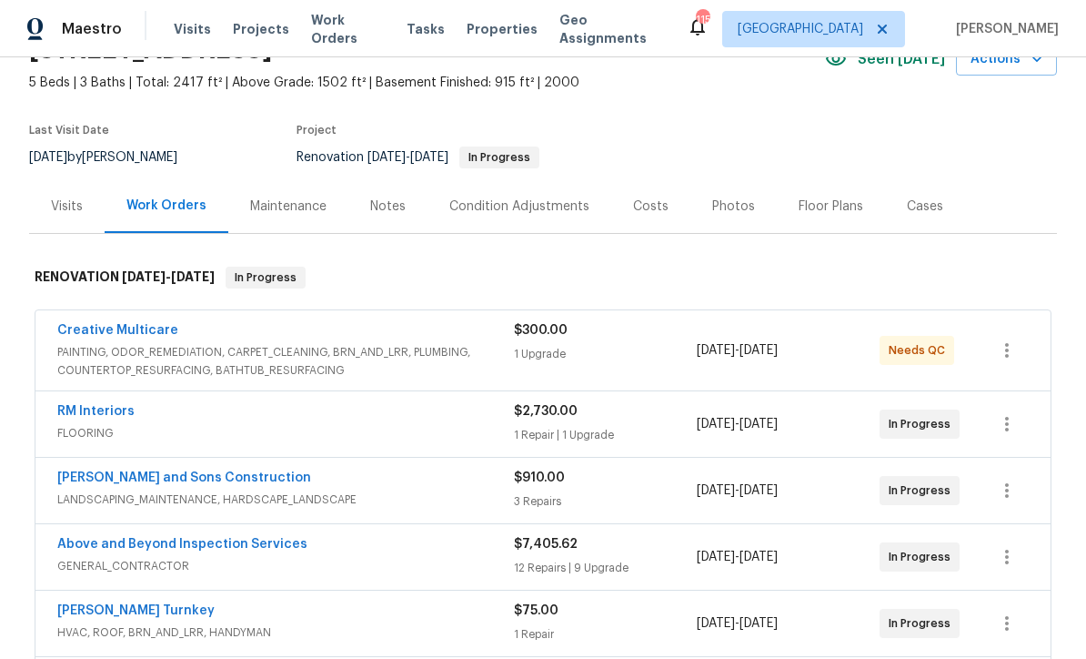
click at [87, 328] on link "Creative Multicare" at bounding box center [117, 330] width 121 height 13
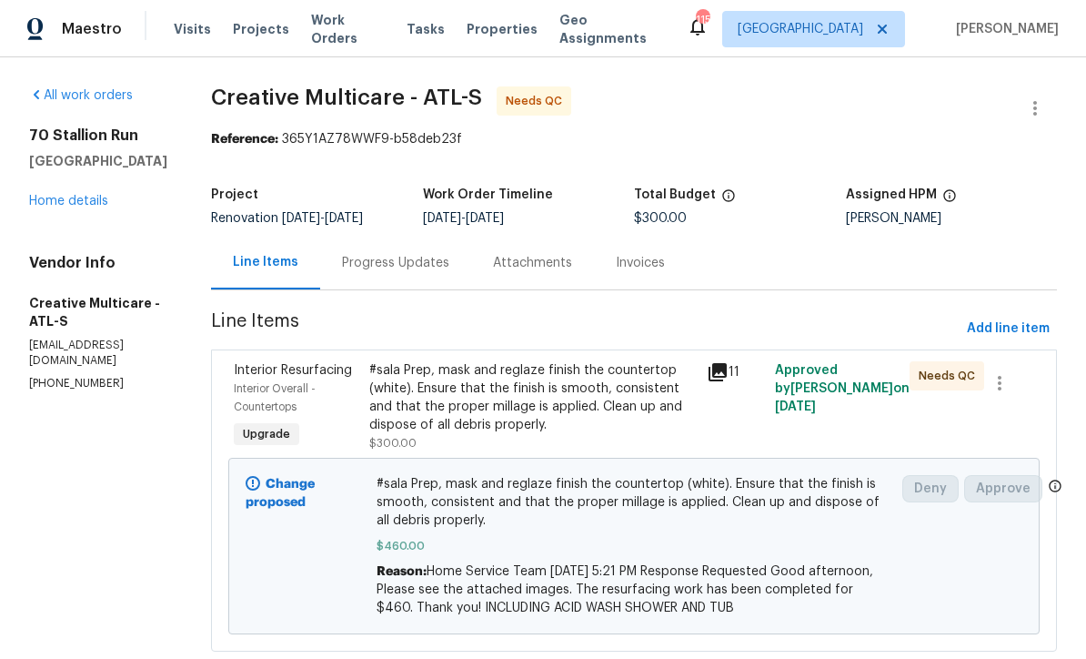
click at [53, 198] on link "Home details" at bounding box center [68, 201] width 79 height 13
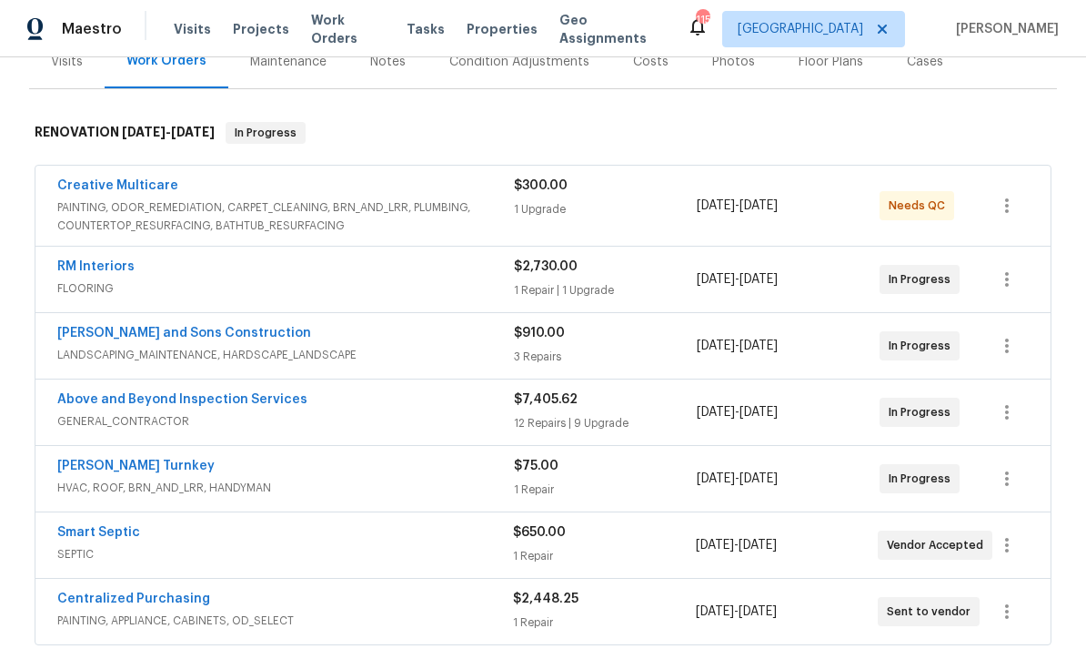
scroll to position [242, 0]
